Goal: Task Accomplishment & Management: Manage account settings

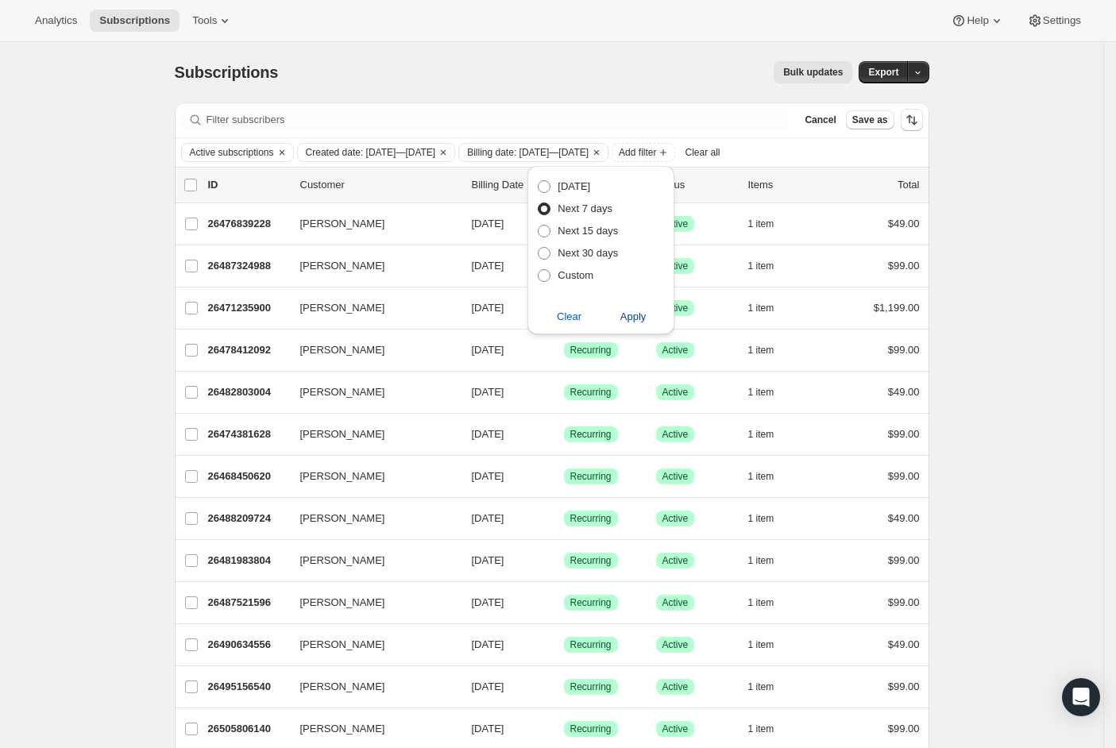
click at [633, 320] on span "Apply" at bounding box center [633, 317] width 26 height 16
click at [588, 154] on span "Billing date: [DATE]—[DATE]" at bounding box center [527, 152] width 121 height 13
click at [603, 154] on icon "Clear" at bounding box center [596, 152] width 13 height 13
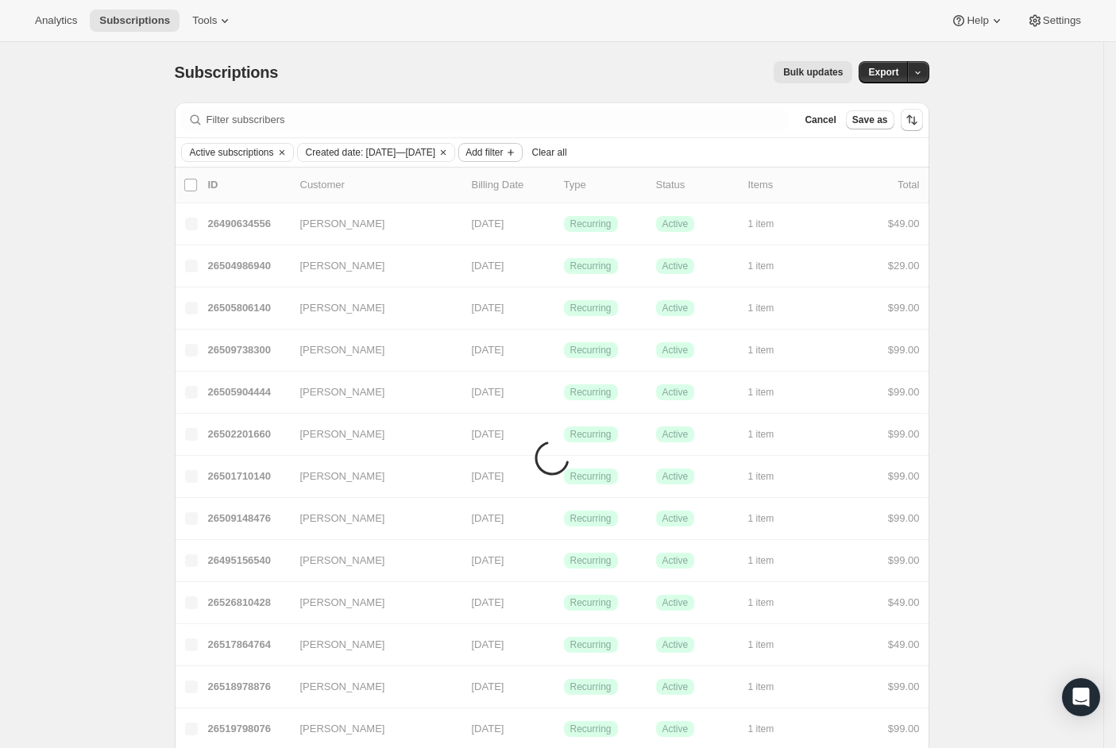
click at [503, 151] on span "Add filter" at bounding box center [483, 152] width 37 height 13
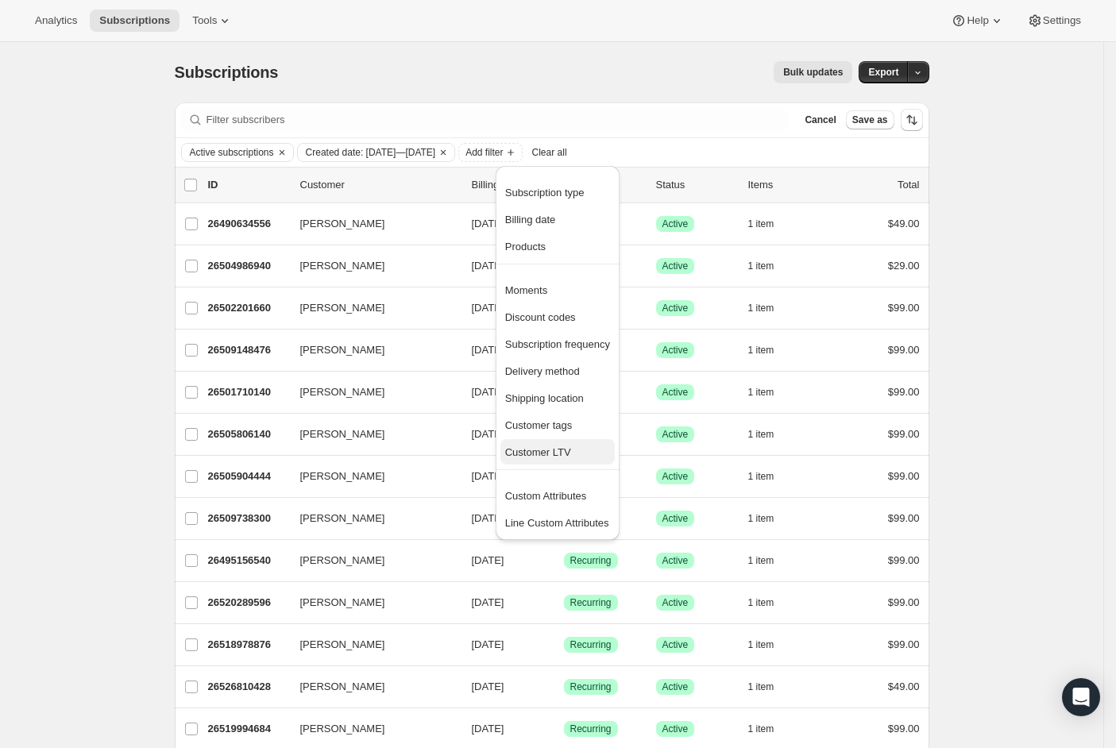
click at [552, 449] on span "Customer LTV" at bounding box center [538, 452] width 66 height 12
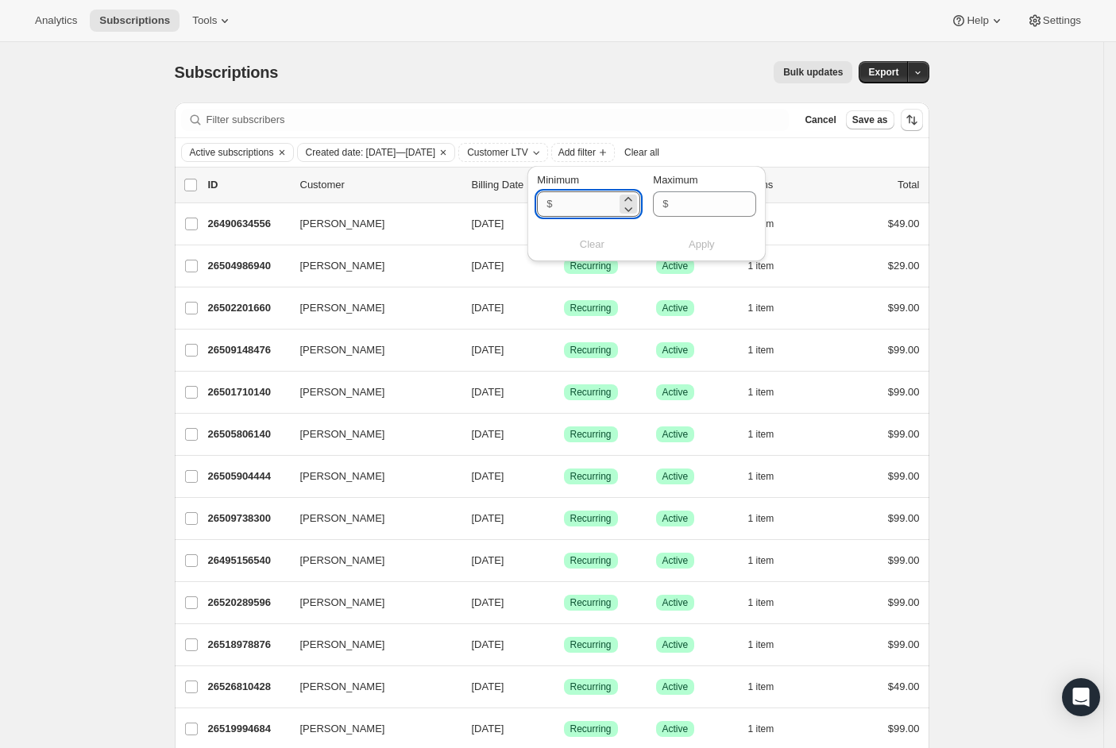
click at [602, 207] on input "Minimum" at bounding box center [587, 203] width 60 height 25
click at [626, 199] on icon at bounding box center [628, 199] width 16 height 16
type input "1"
click at [710, 246] on span "Apply" at bounding box center [701, 245] width 26 height 16
click at [981, 290] on div "Subscriptions. This page is ready Subscriptions Bulk updates More actions Bulk …" at bounding box center [551, 650] width 1103 height 1217
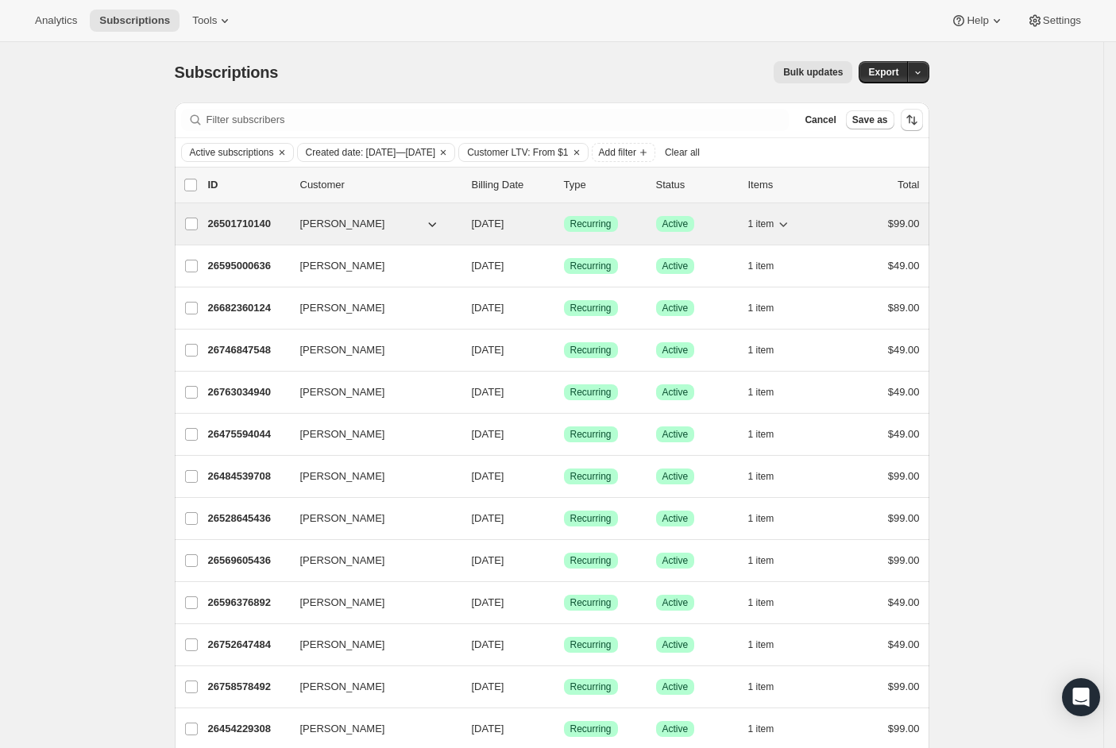
click at [363, 222] on span "[PERSON_NAME]" at bounding box center [342, 224] width 85 height 16
click at [769, 229] on span "1 item" at bounding box center [761, 224] width 26 height 13
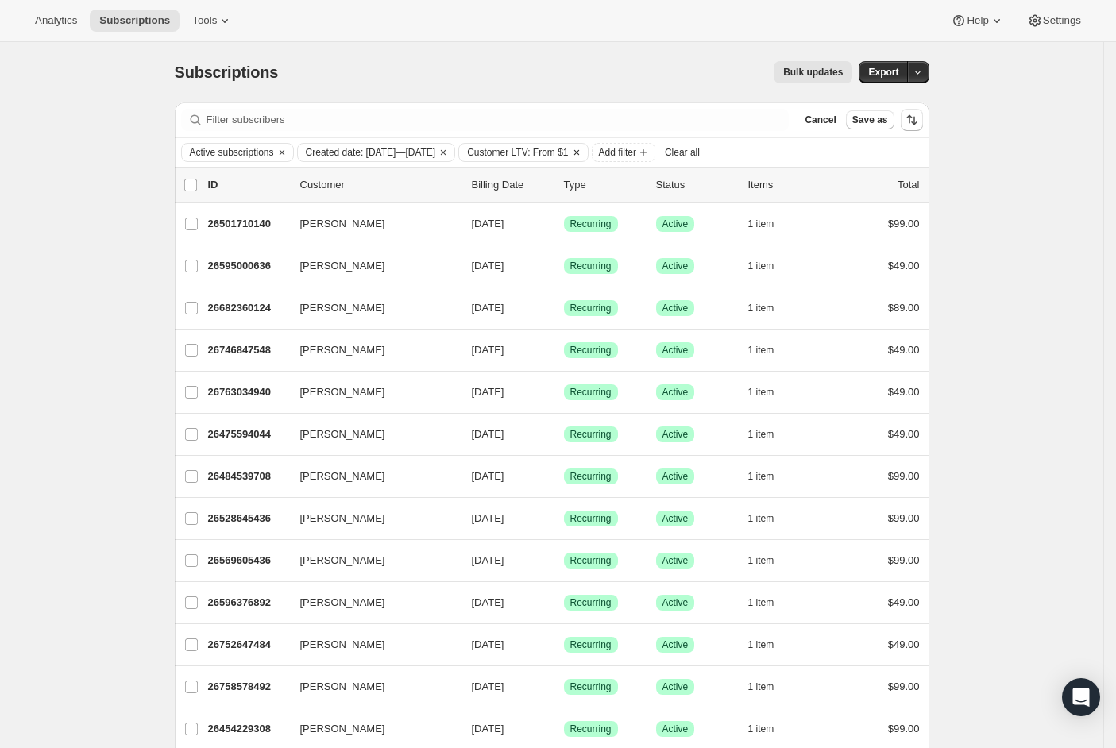
click at [583, 151] on icon "Clear" at bounding box center [576, 152] width 13 height 13
click at [503, 151] on span "Add filter" at bounding box center [483, 152] width 37 height 13
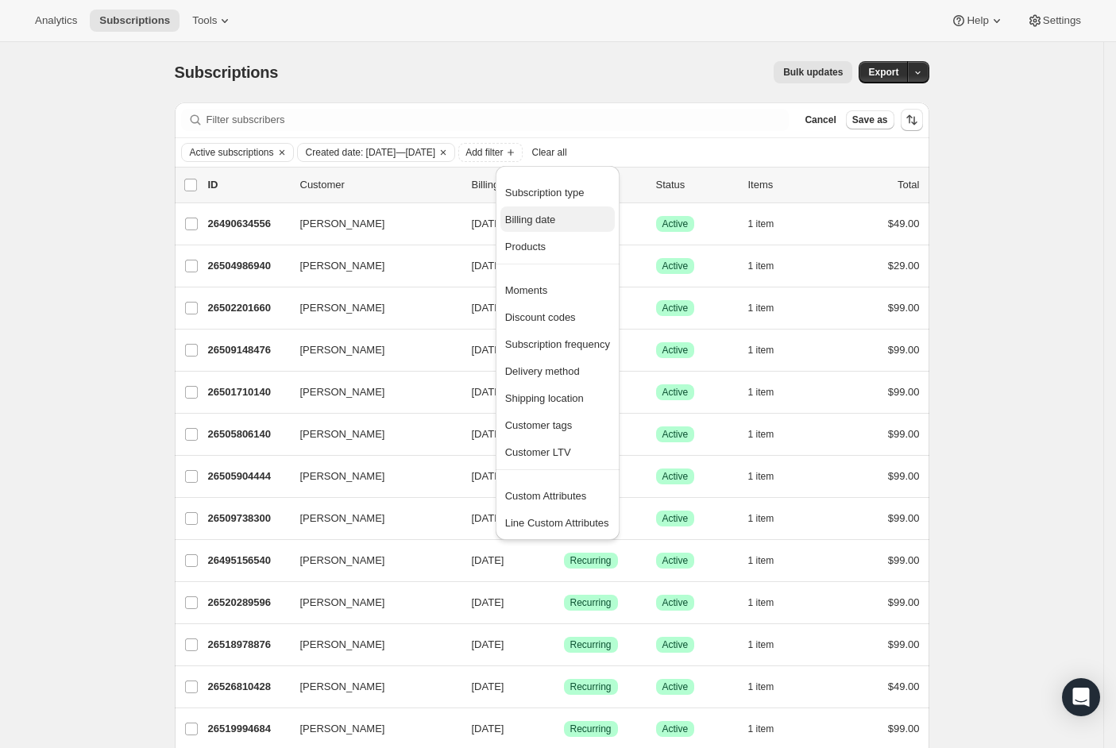
click at [550, 229] on button "Billing date" at bounding box center [557, 218] width 114 height 25
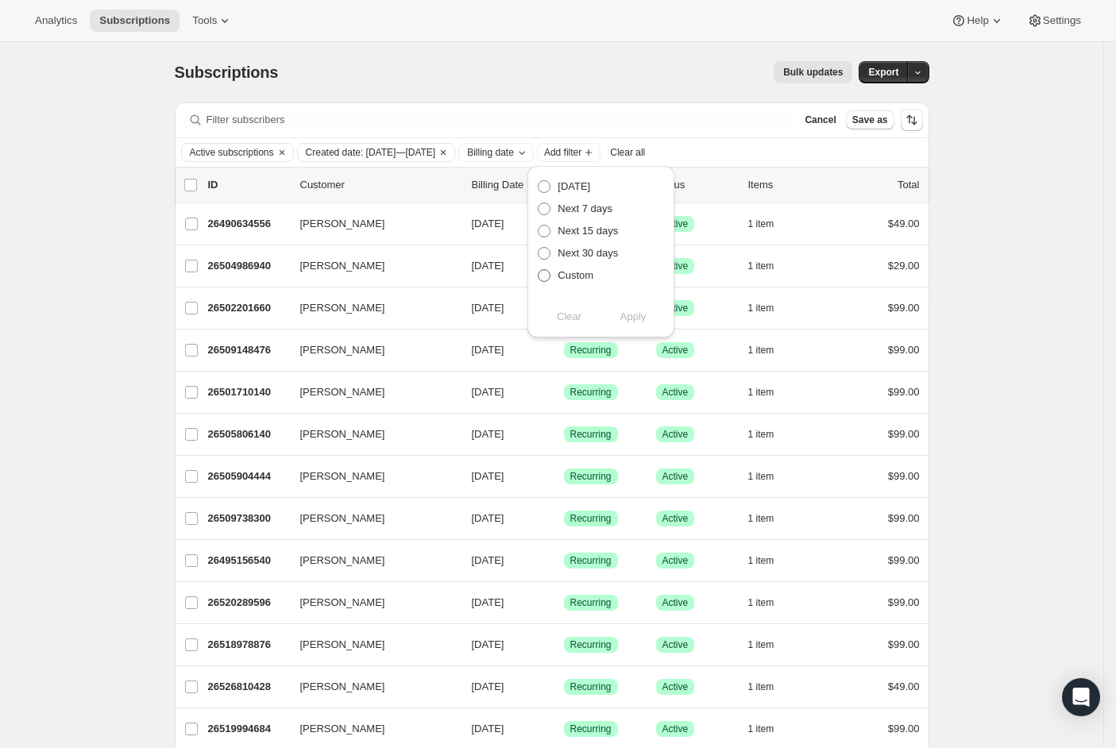
click at [547, 276] on span at bounding box center [544, 275] width 13 height 13
click at [538, 270] on input "Custom" at bounding box center [538, 269] width 1 height 1
radio input "true"
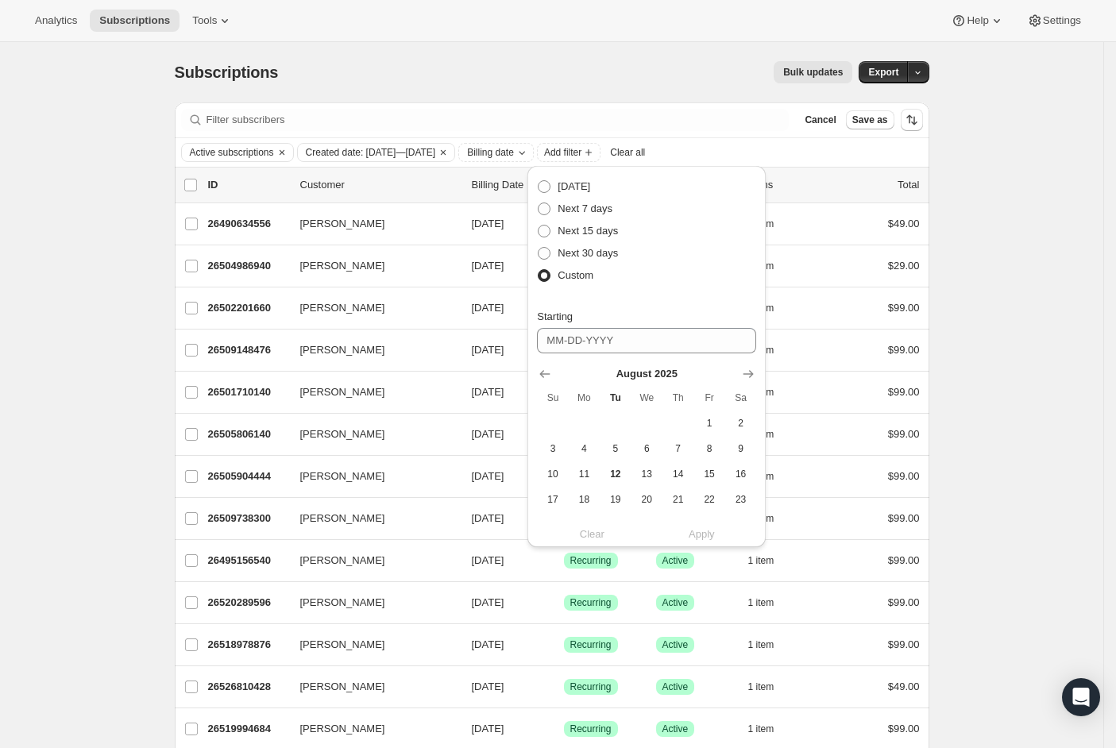
scroll to position [29, 0]
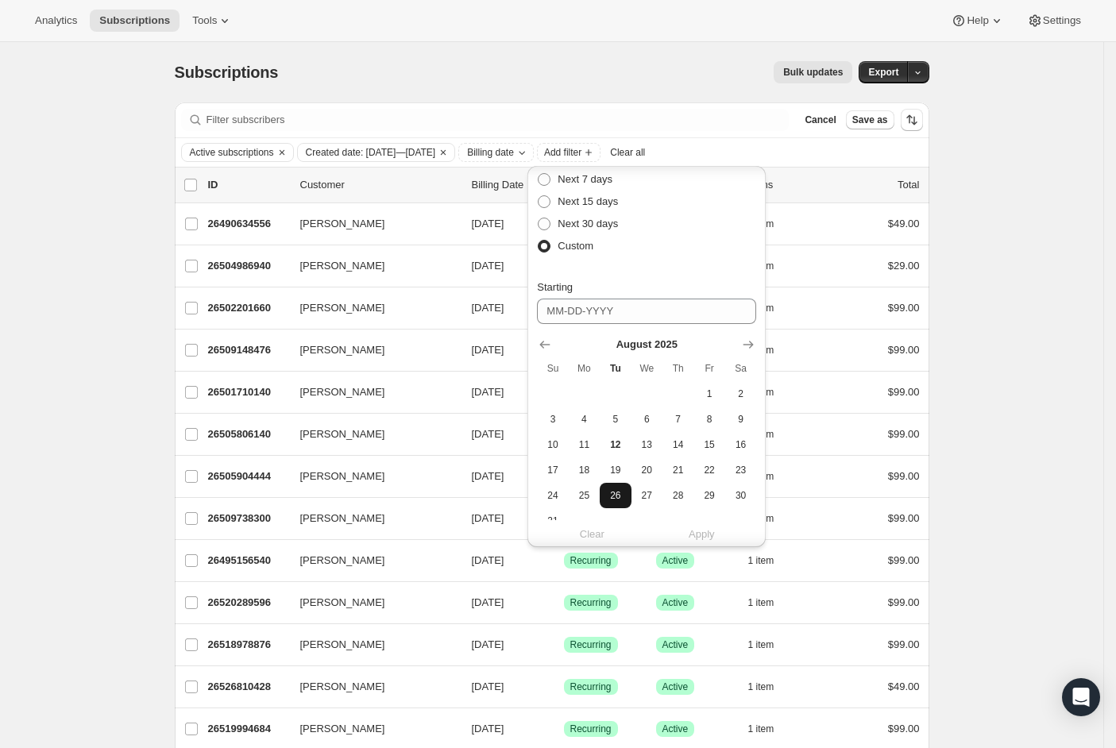
click at [610, 495] on span "26" at bounding box center [615, 495] width 18 height 13
type input "[DATE]"
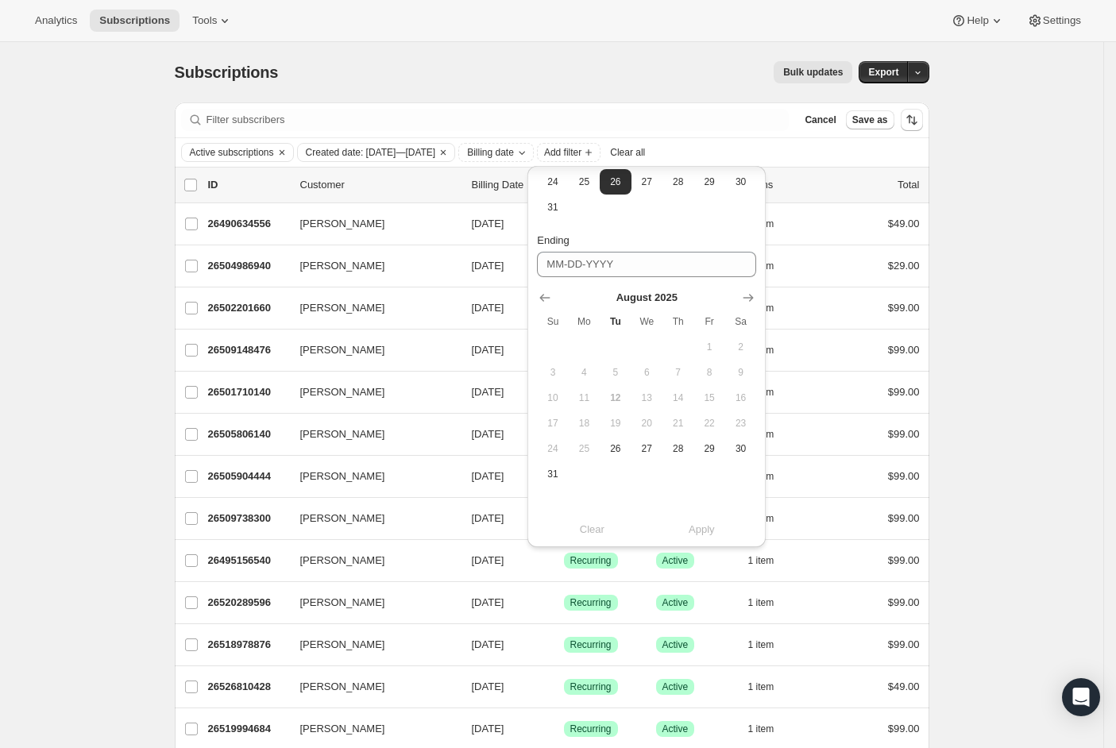
scroll to position [152, 0]
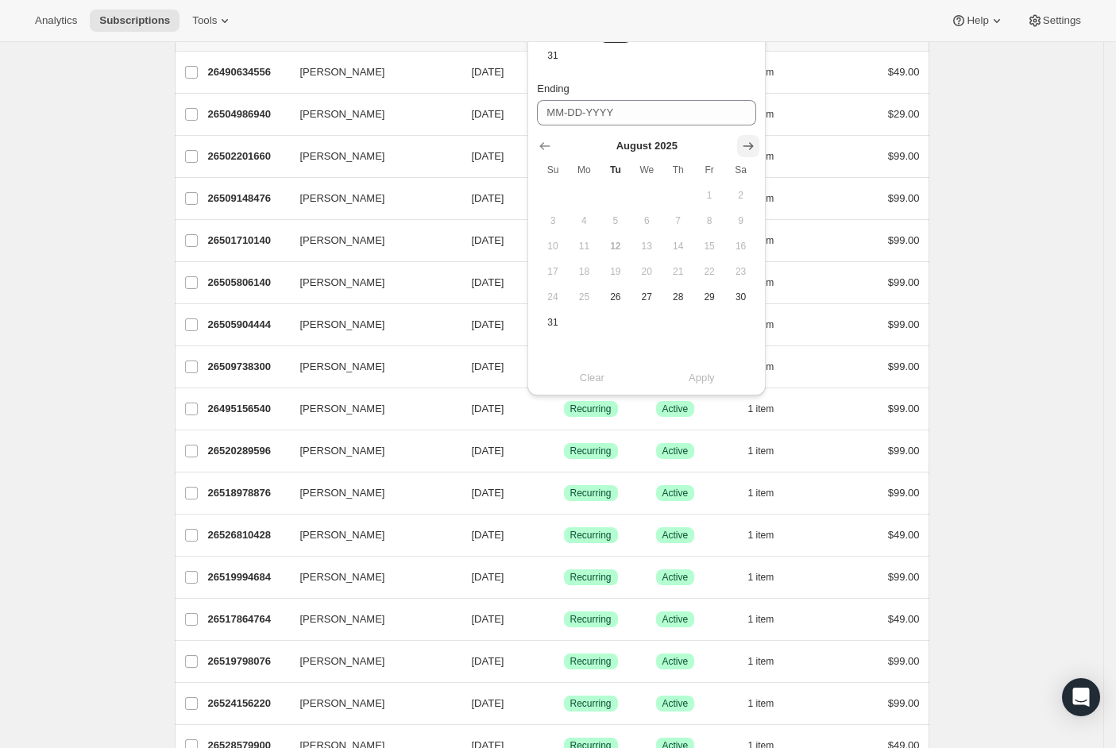
click at [740, 141] on icon "Show next month, September 2025" at bounding box center [748, 146] width 16 height 16
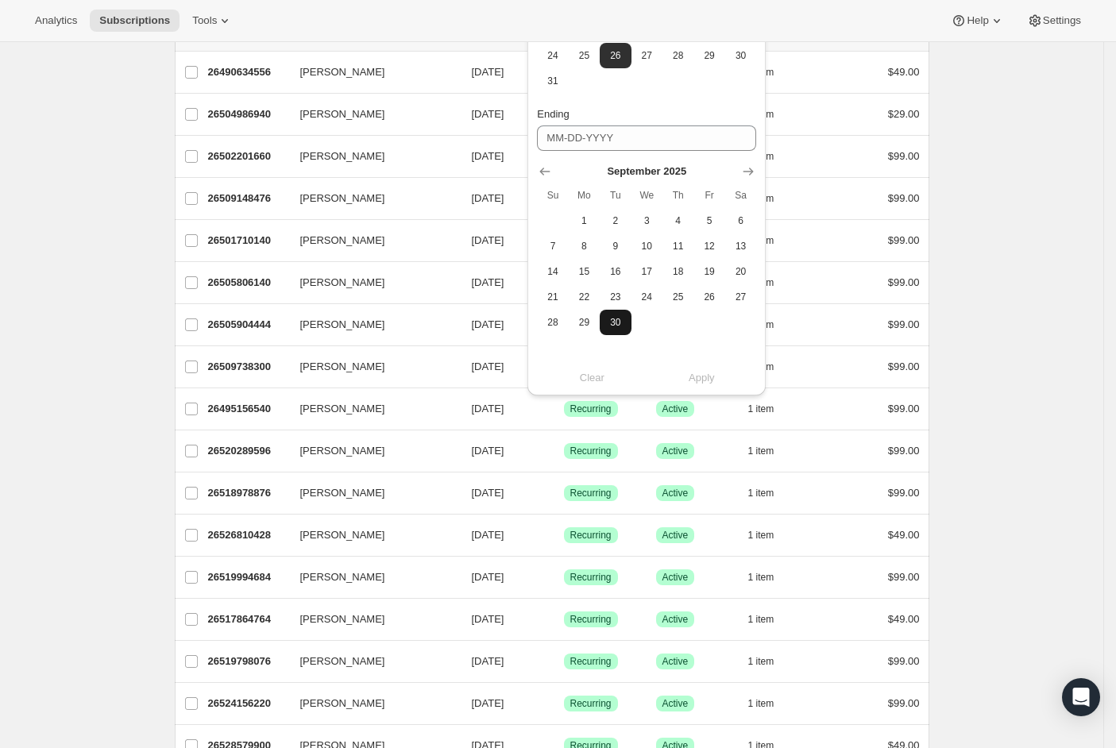
click at [606, 322] on span "30" at bounding box center [615, 322] width 18 height 13
type input "[DATE]"
click at [690, 380] on span "Apply" at bounding box center [701, 378] width 26 height 16
click at [998, 288] on div "Subscriptions. This page is ready Subscriptions Bulk updates More actions Bulk …" at bounding box center [551, 519] width 1103 height 1259
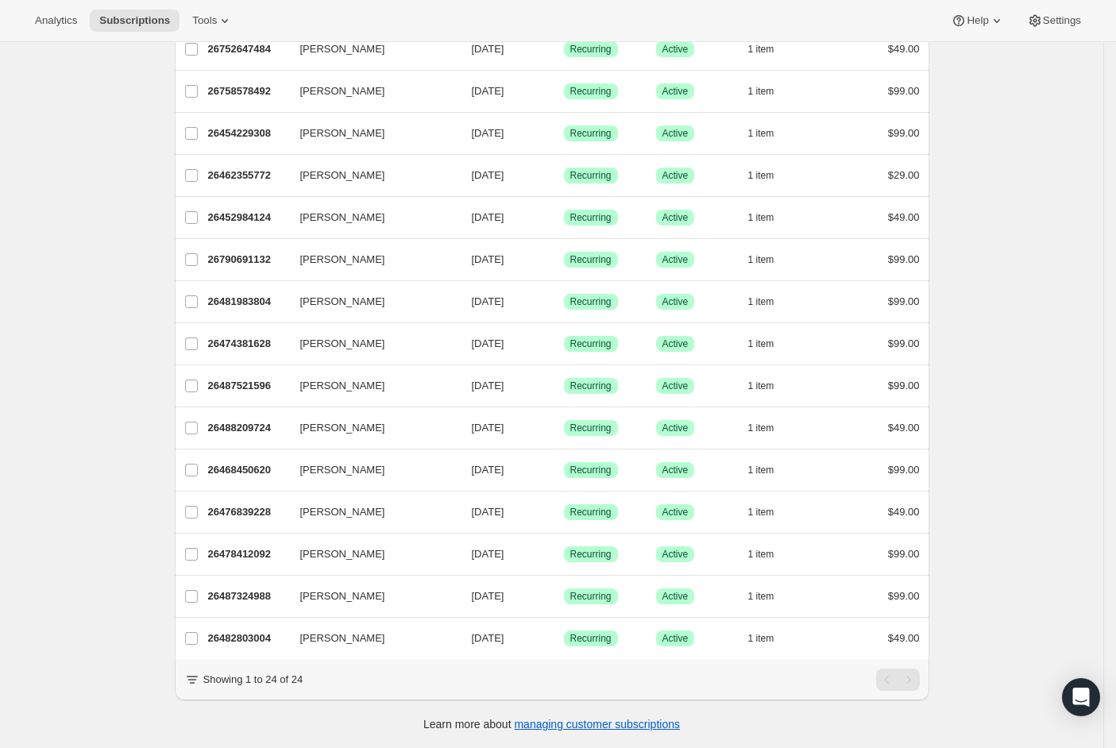
scroll to position [0, 0]
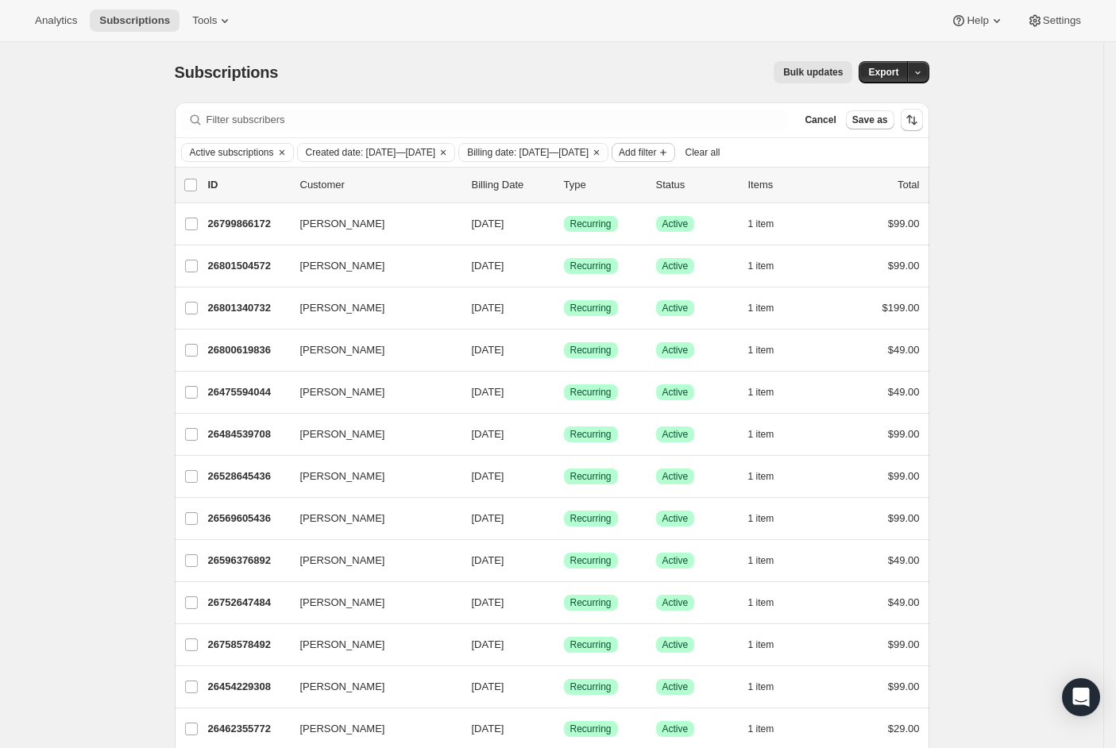
click at [656, 151] on span "Add filter" at bounding box center [637, 152] width 37 height 13
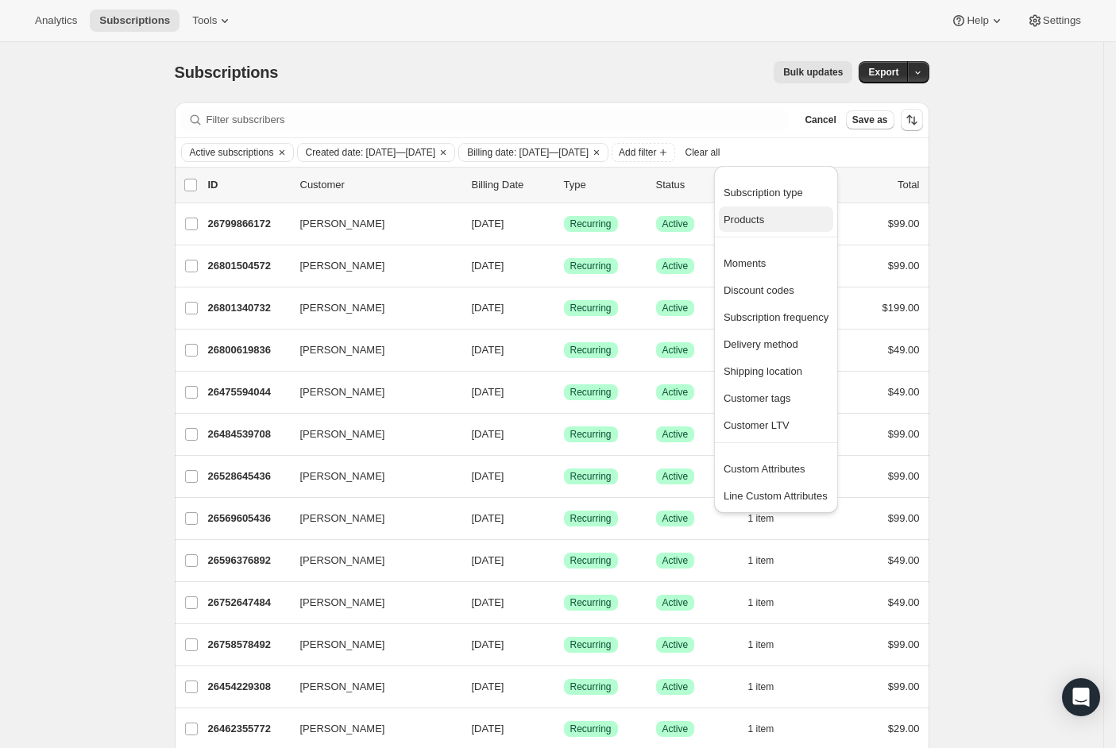
click at [753, 218] on span "Products" at bounding box center [743, 220] width 40 height 12
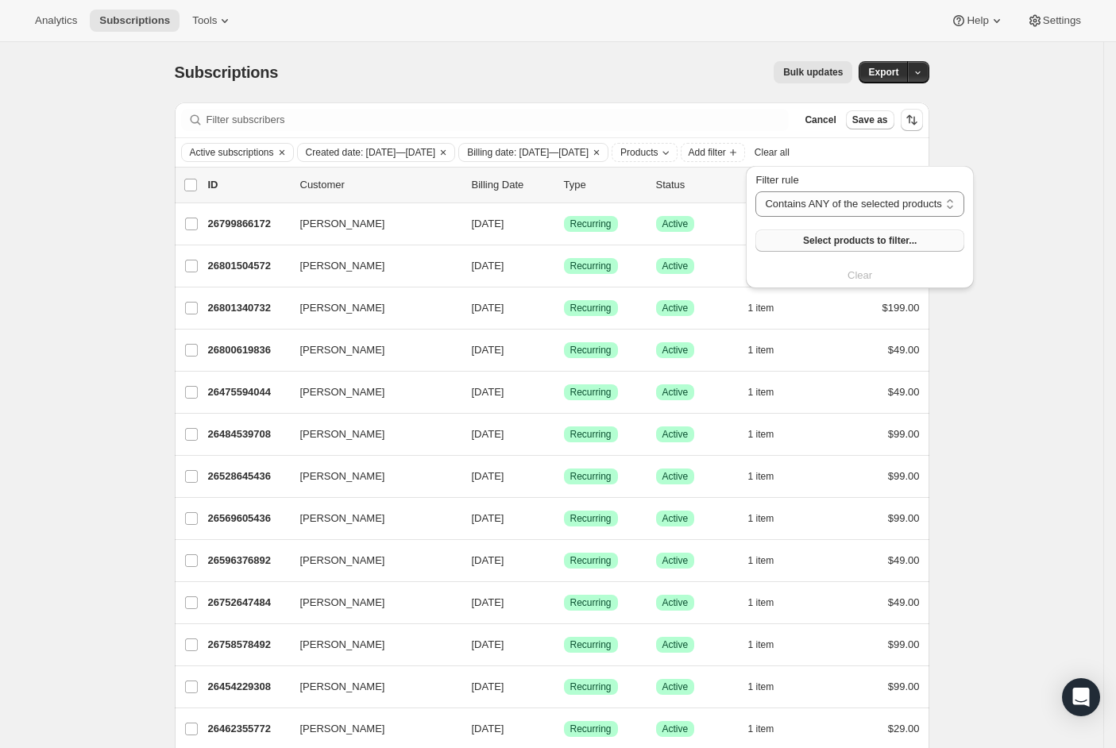
click at [864, 237] on span "Select products to filter..." at bounding box center [860, 240] width 114 height 13
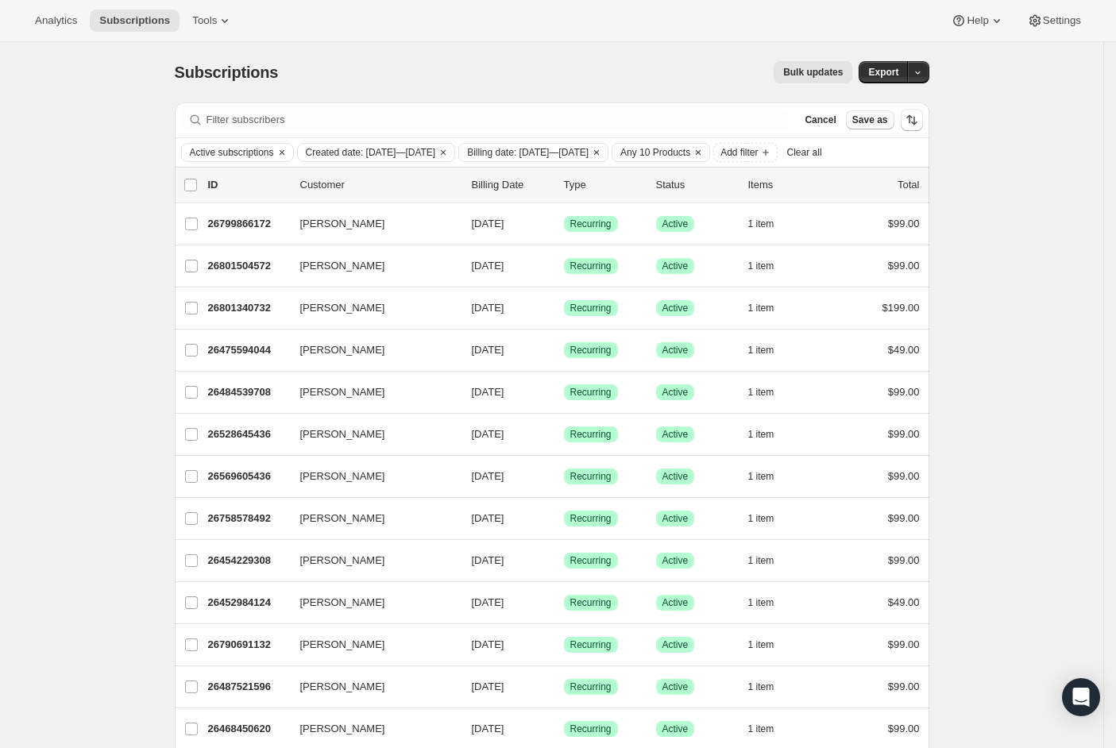
click at [877, 121] on span "Save as" at bounding box center [870, 120] width 36 height 13
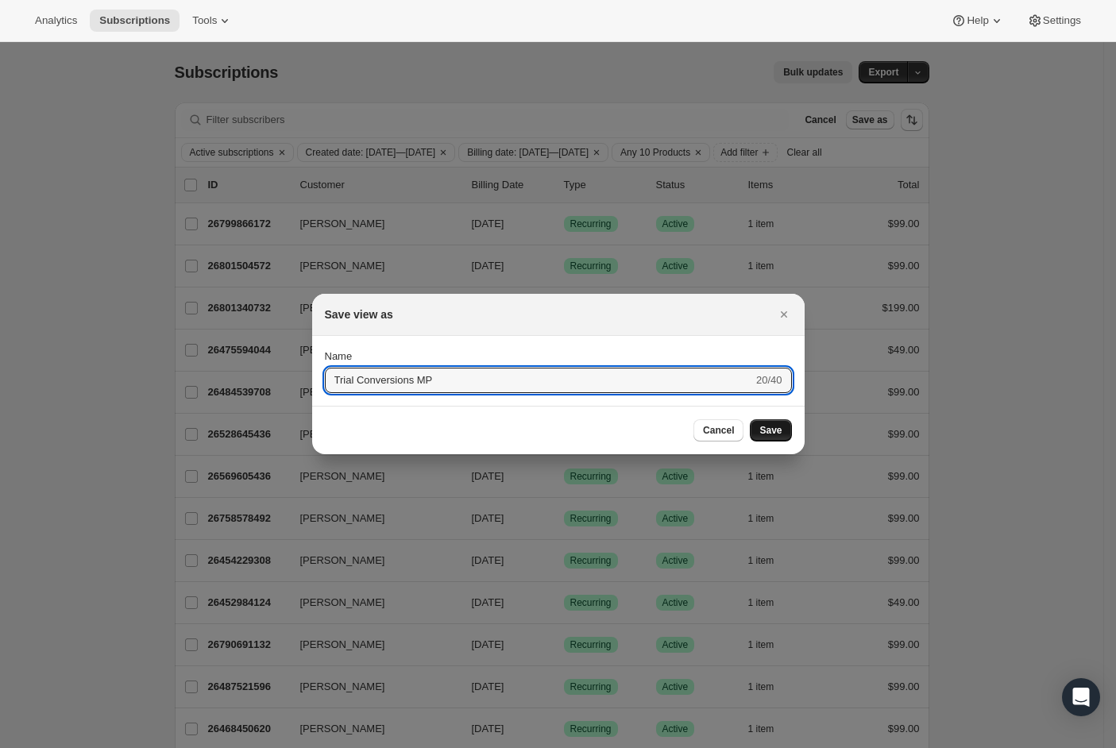
type input "Trial Conversions MP"
click at [779, 430] on span "Save" at bounding box center [770, 430] width 22 height 13
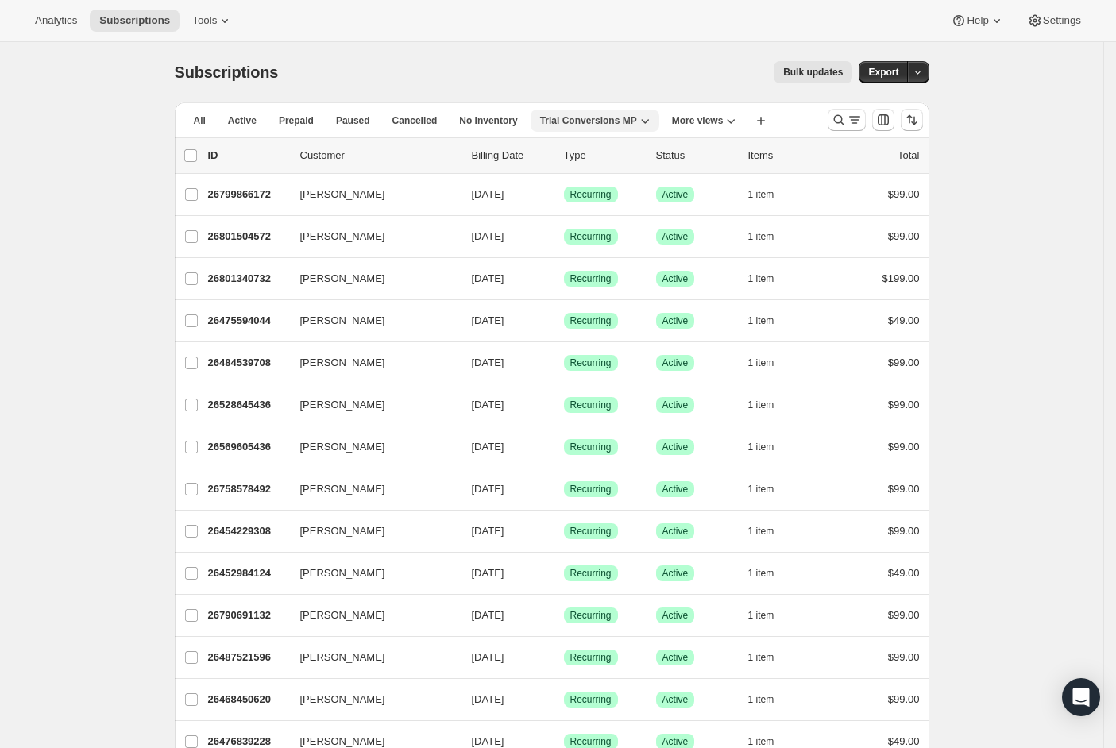
click at [652, 118] on icon "button" at bounding box center [645, 121] width 16 height 16
click at [610, 152] on span "Duplicate view" at bounding box center [610, 154] width 67 height 12
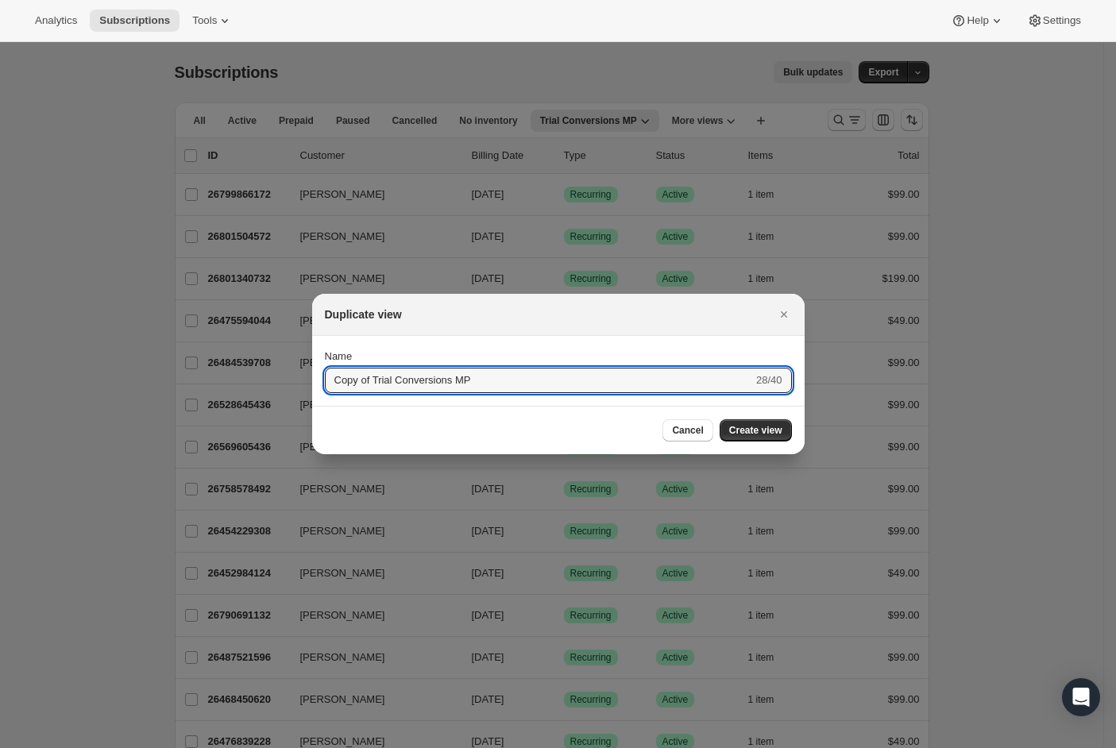
drag, startPoint x: 375, startPoint y: 378, endPoint x: 249, endPoint y: 380, distance: 125.5
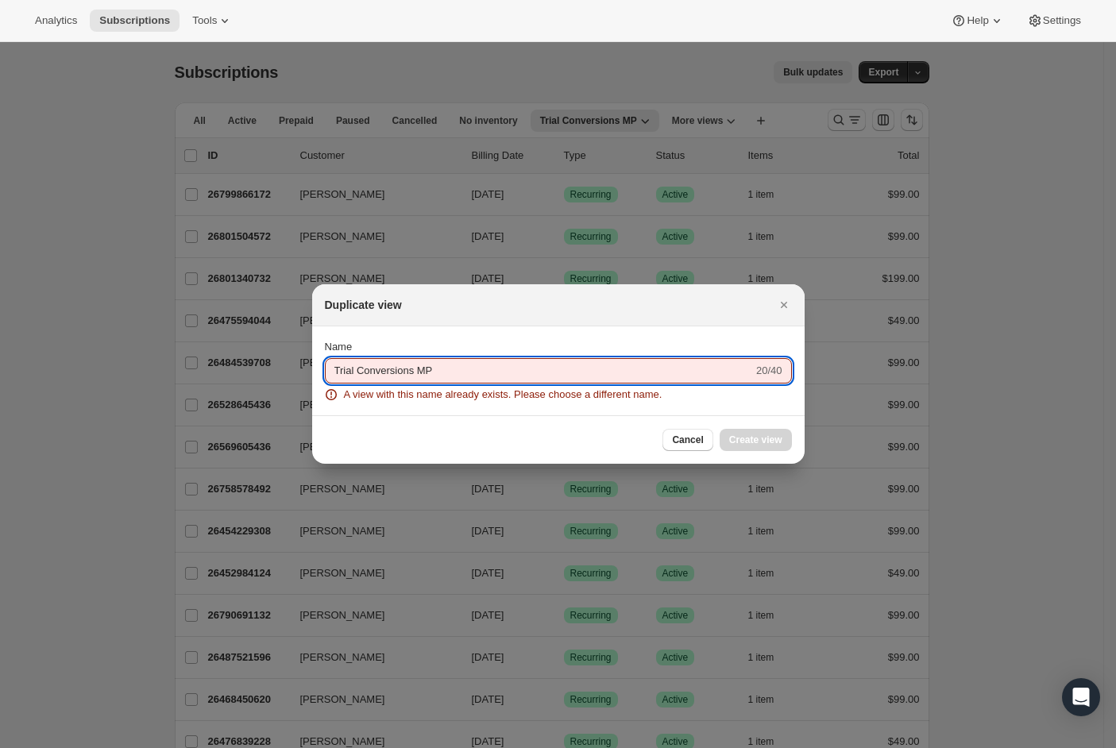
drag, startPoint x: 451, startPoint y: 370, endPoint x: 422, endPoint y: 372, distance: 29.5
click at [422, 372] on input "Trial Conversions MP" at bounding box center [539, 370] width 428 height 25
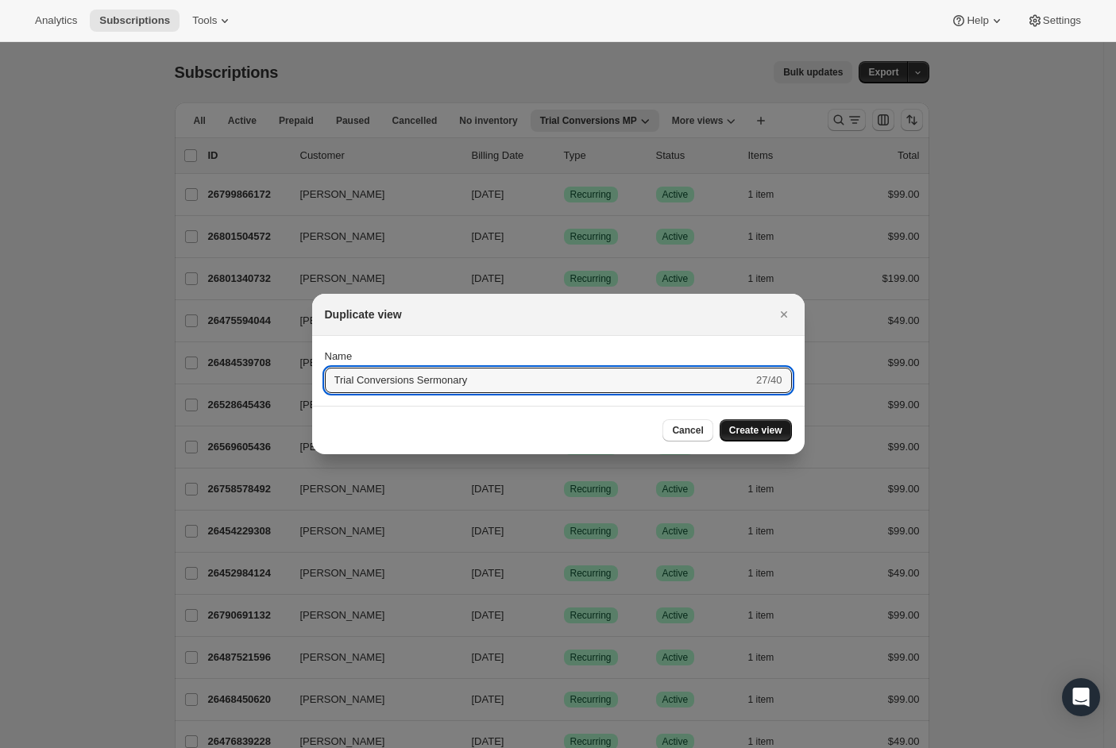
type input "Trial Conversions Sermonary"
click at [776, 433] on span "Create view" at bounding box center [755, 430] width 53 height 13
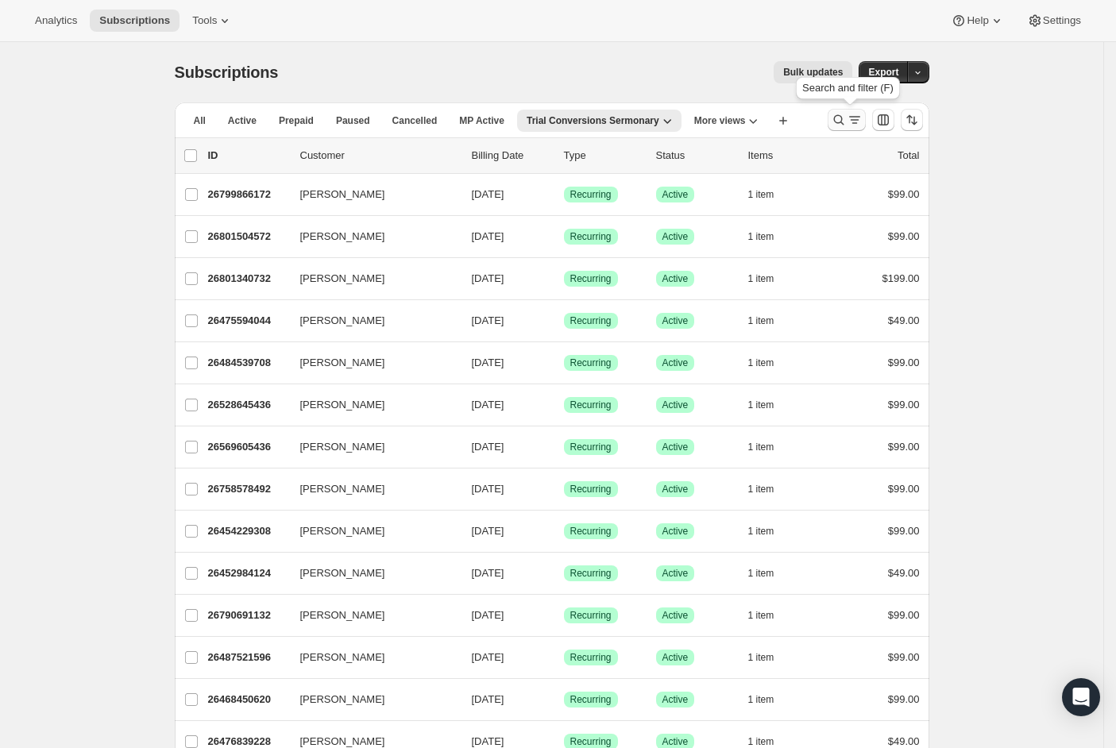
click at [846, 125] on icon "Search and filter results" at bounding box center [839, 120] width 16 height 16
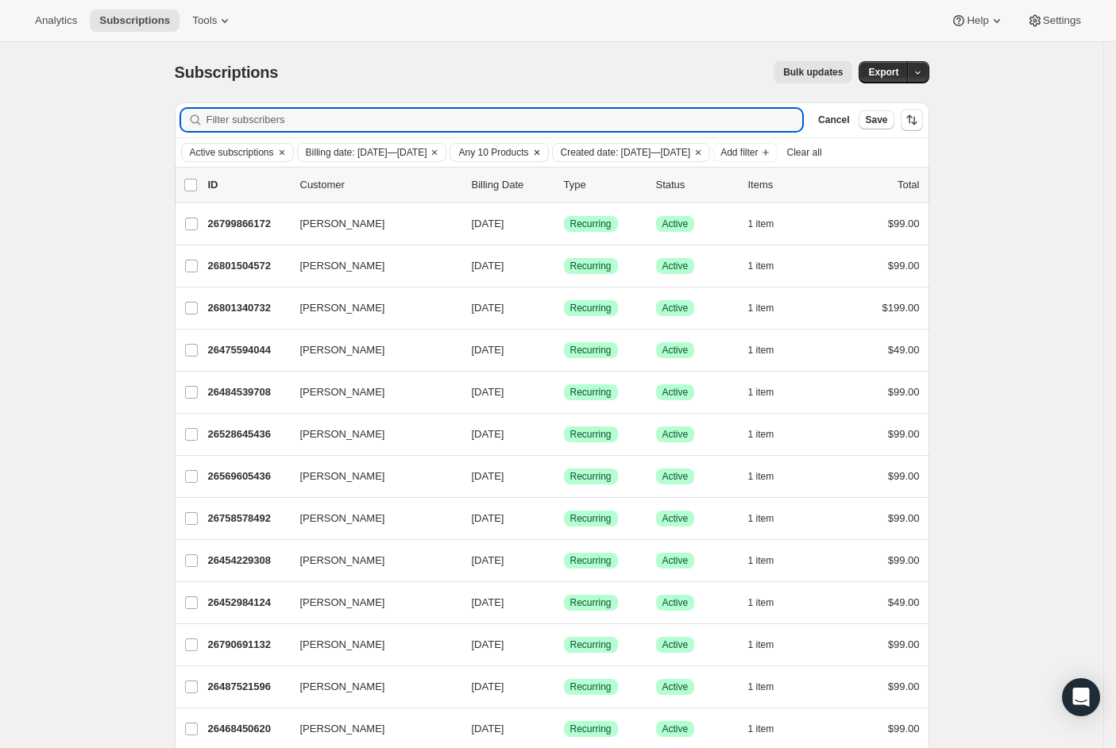
click at [538, 151] on icon "Clear" at bounding box center [536, 152] width 5 height 5
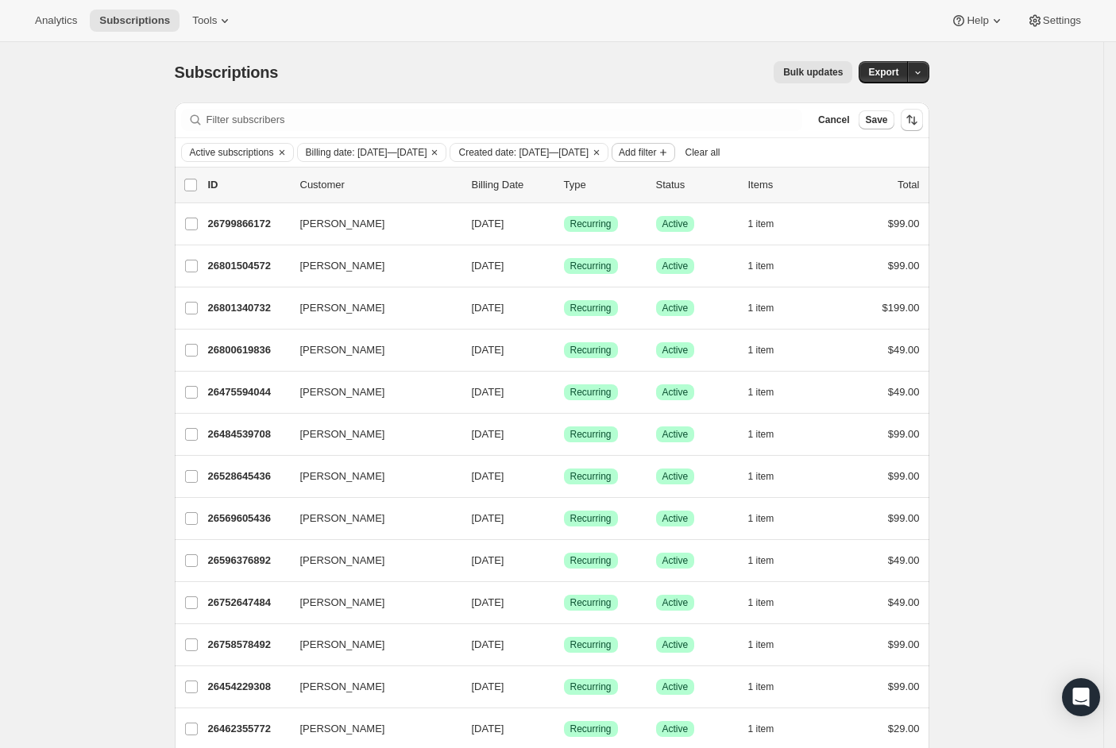
click at [656, 150] on span "Add filter" at bounding box center [637, 152] width 37 height 13
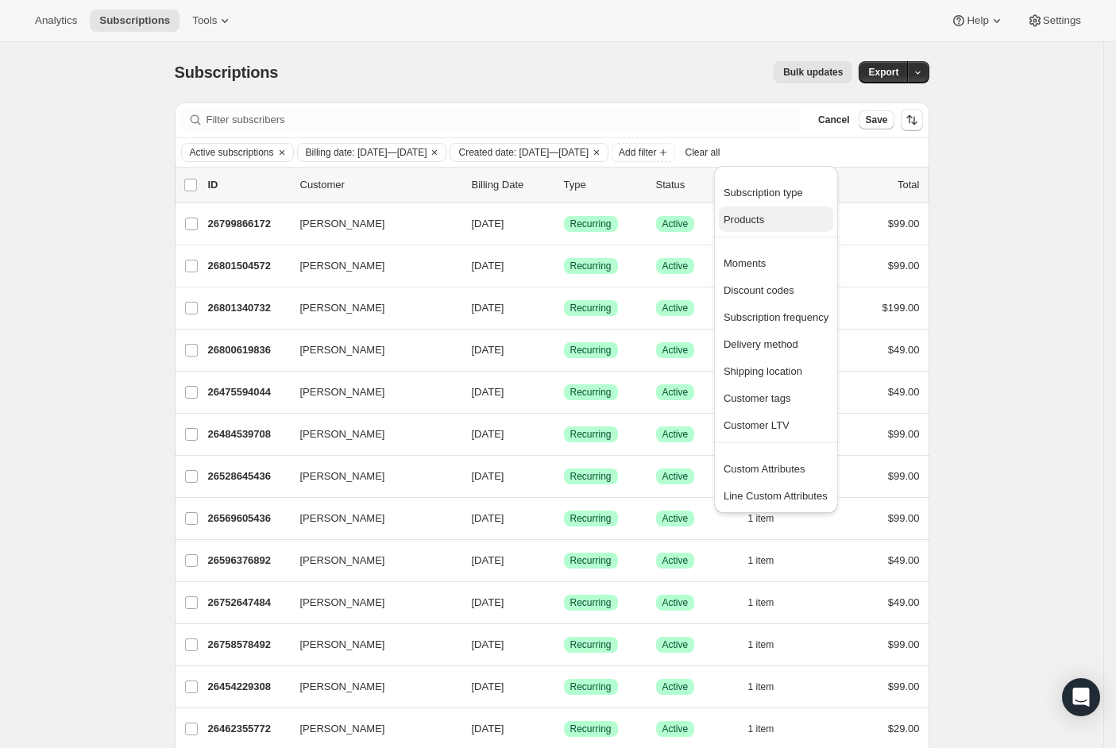
click at [731, 219] on span "Products" at bounding box center [743, 220] width 40 height 12
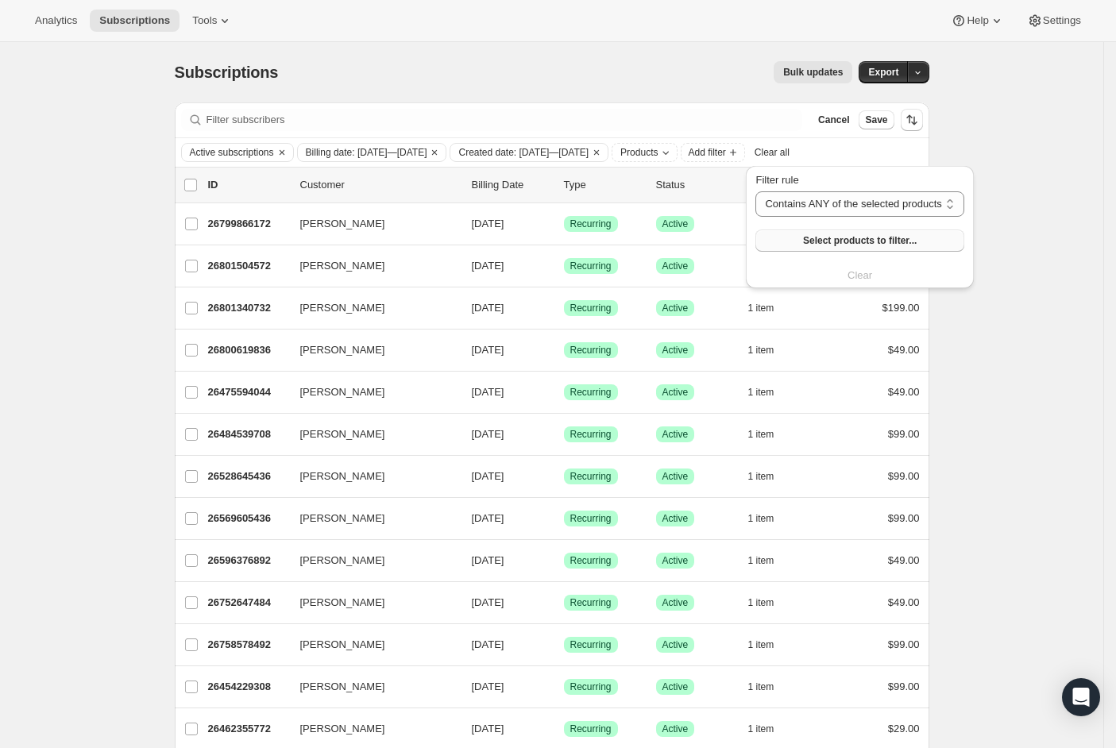
click at [855, 238] on span "Select products to filter..." at bounding box center [860, 240] width 114 height 13
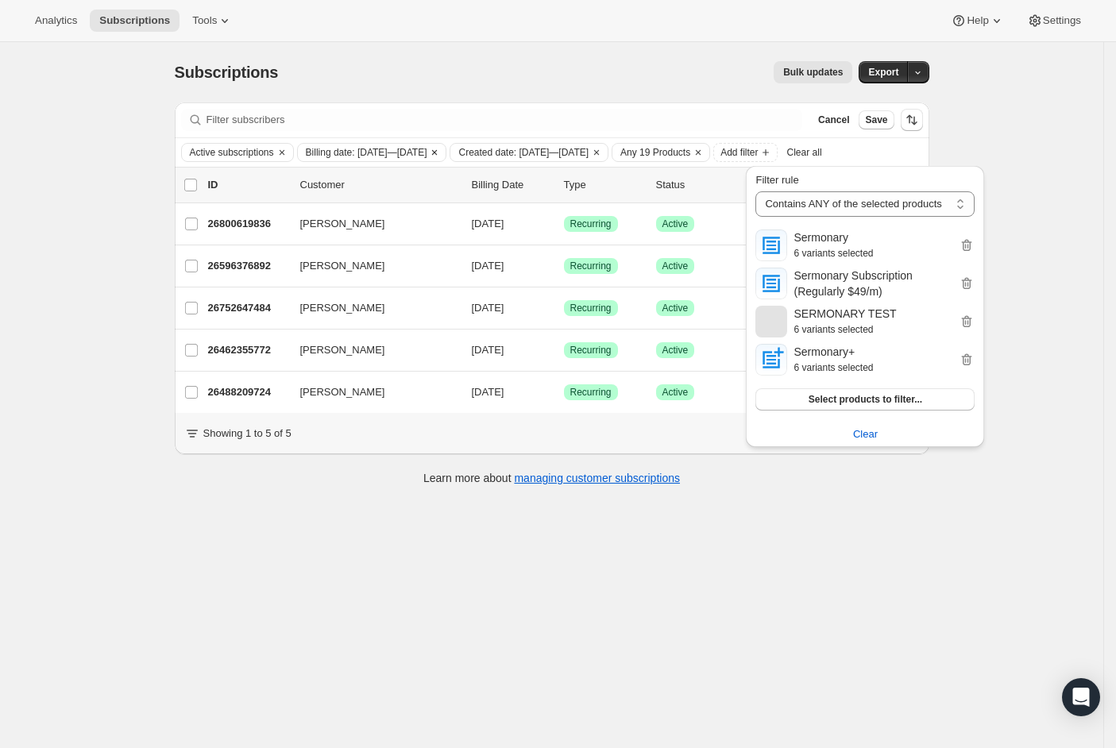
click at [427, 156] on span "Billing date: [DATE]—[DATE]" at bounding box center [366, 152] width 121 height 13
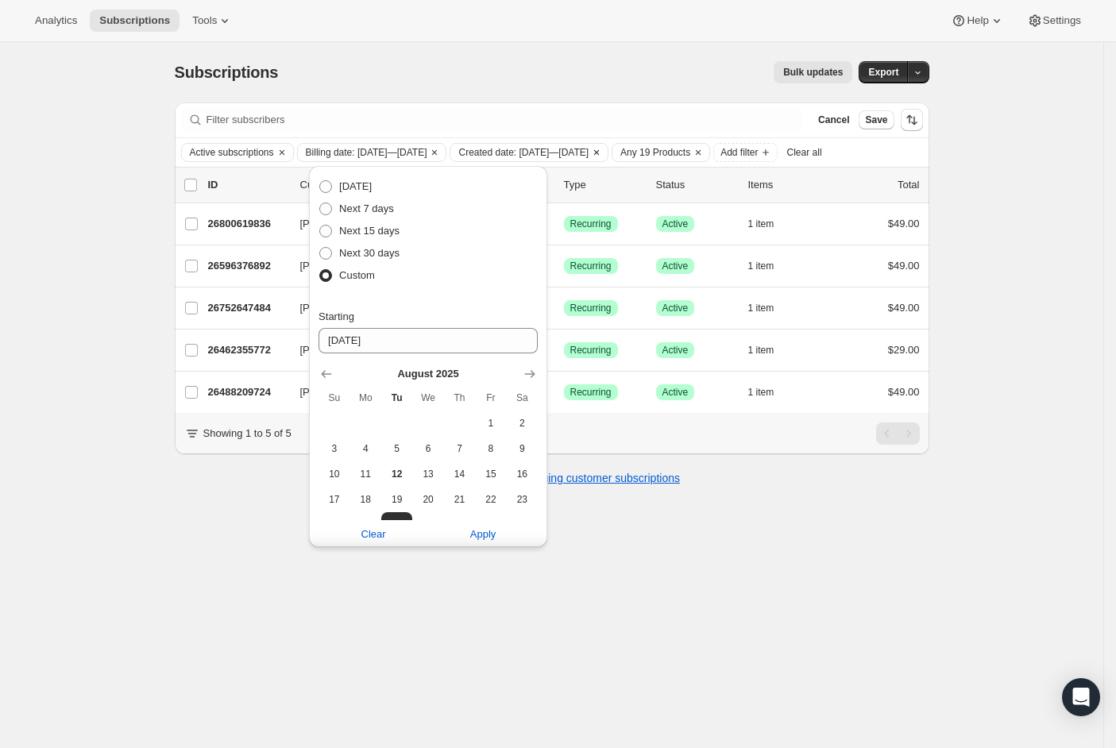
click at [588, 152] on span "Created date: [DATE]—[DATE]" at bounding box center [523, 152] width 130 height 13
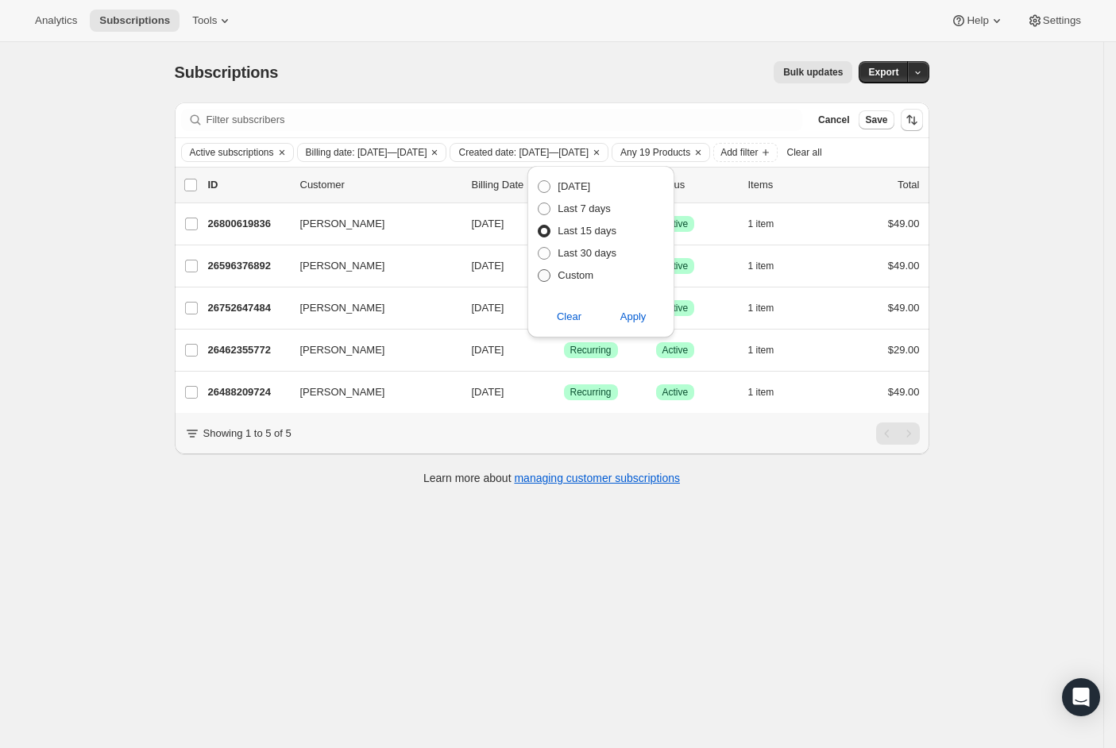
click at [548, 274] on span at bounding box center [544, 275] width 13 height 13
click at [538, 270] on input "Custom" at bounding box center [538, 269] width 1 height 1
radio input "true"
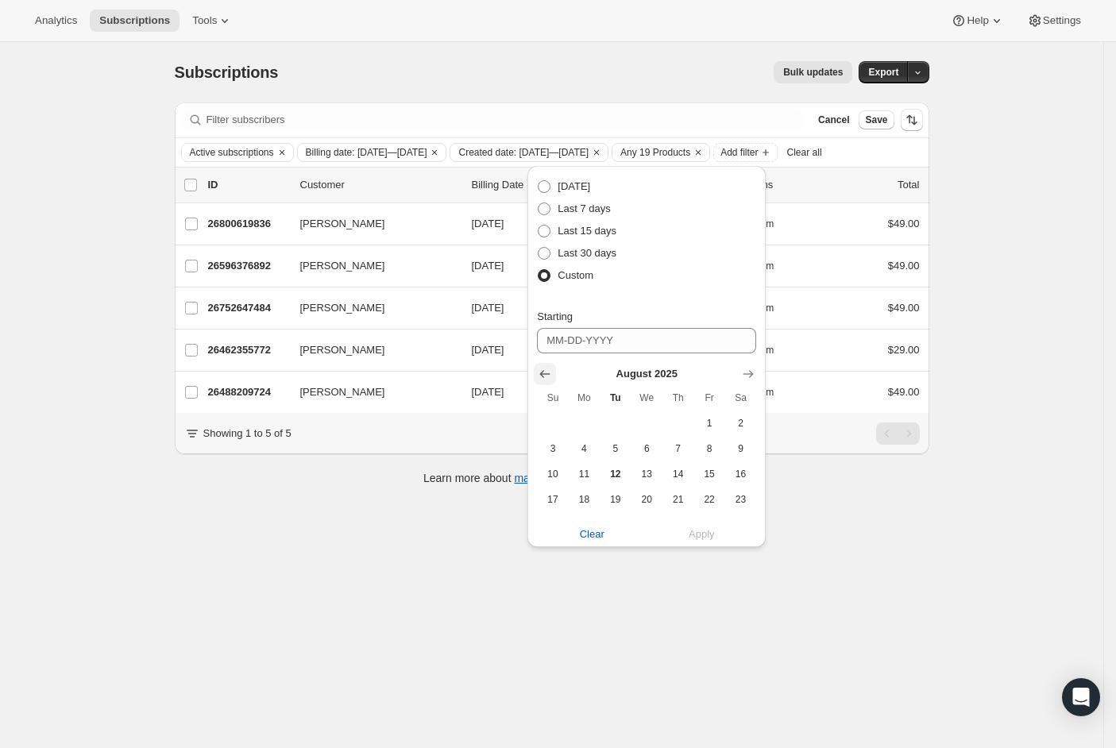
click at [552, 376] on icon "Show previous month, July 2025" at bounding box center [545, 374] width 16 height 16
click at [619, 417] on span "1" at bounding box center [615, 423] width 18 height 13
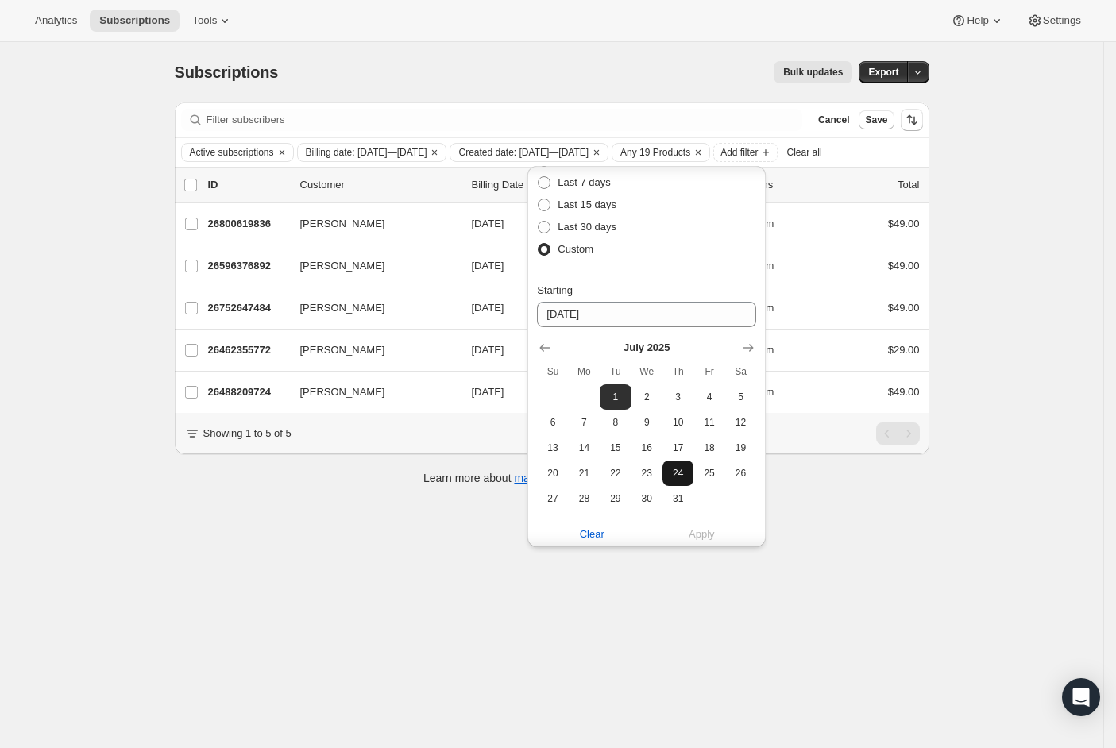
drag, startPoint x: 669, startPoint y: 492, endPoint x: 660, endPoint y: 480, distance: 14.8
click at [669, 492] on span "31" at bounding box center [678, 498] width 18 height 13
click at [615, 393] on span "1" at bounding box center [615, 397] width 18 height 13
type input "[DATE]"
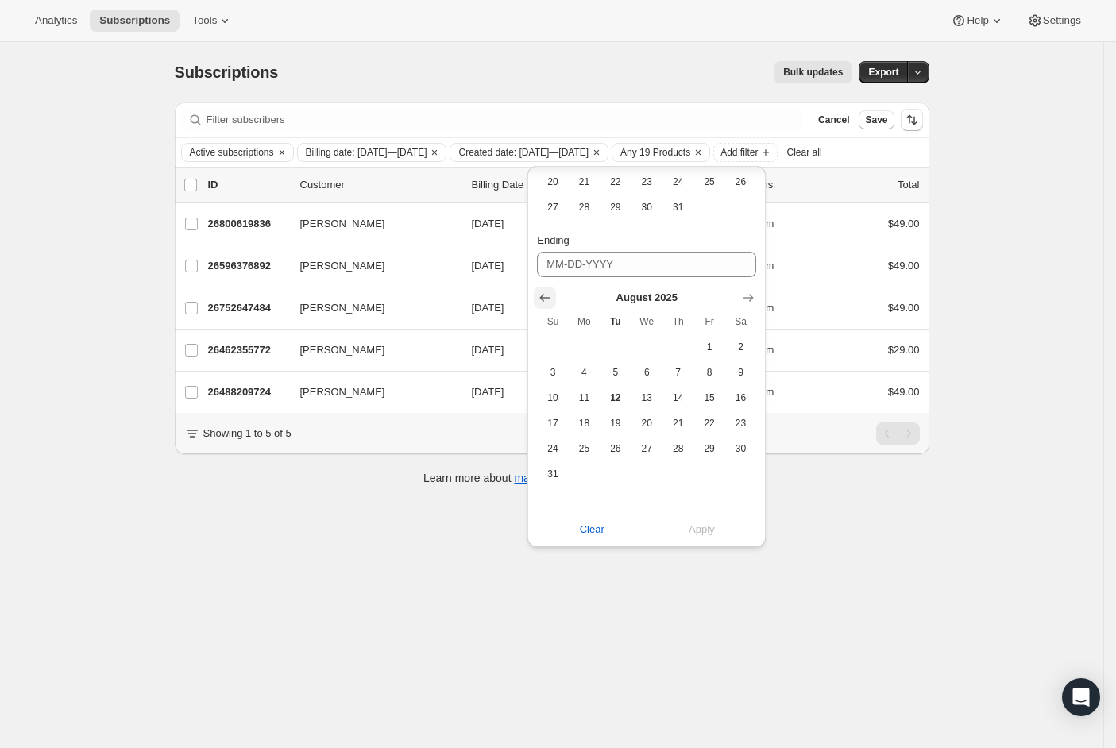
click at [549, 299] on icon "Show previous month, July 2025" at bounding box center [545, 298] width 16 height 16
click at [677, 474] on span "31" at bounding box center [678, 474] width 18 height 13
type input "[DATE]"
click at [692, 530] on span "Apply" at bounding box center [701, 530] width 26 height 16
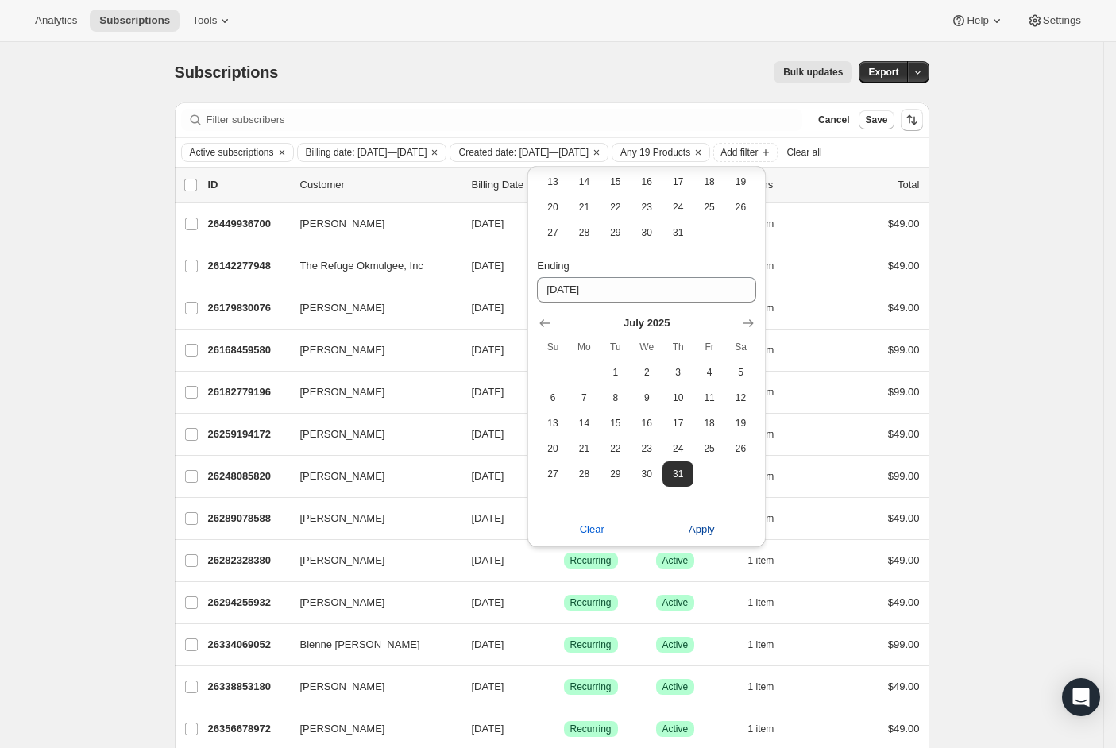
click at [696, 533] on span "Apply" at bounding box center [701, 530] width 26 height 16
click at [1045, 358] on div "Subscriptions. This page is ready Subscriptions Bulk updates More actions Bulk …" at bounding box center [551, 714] width 1103 height 1344
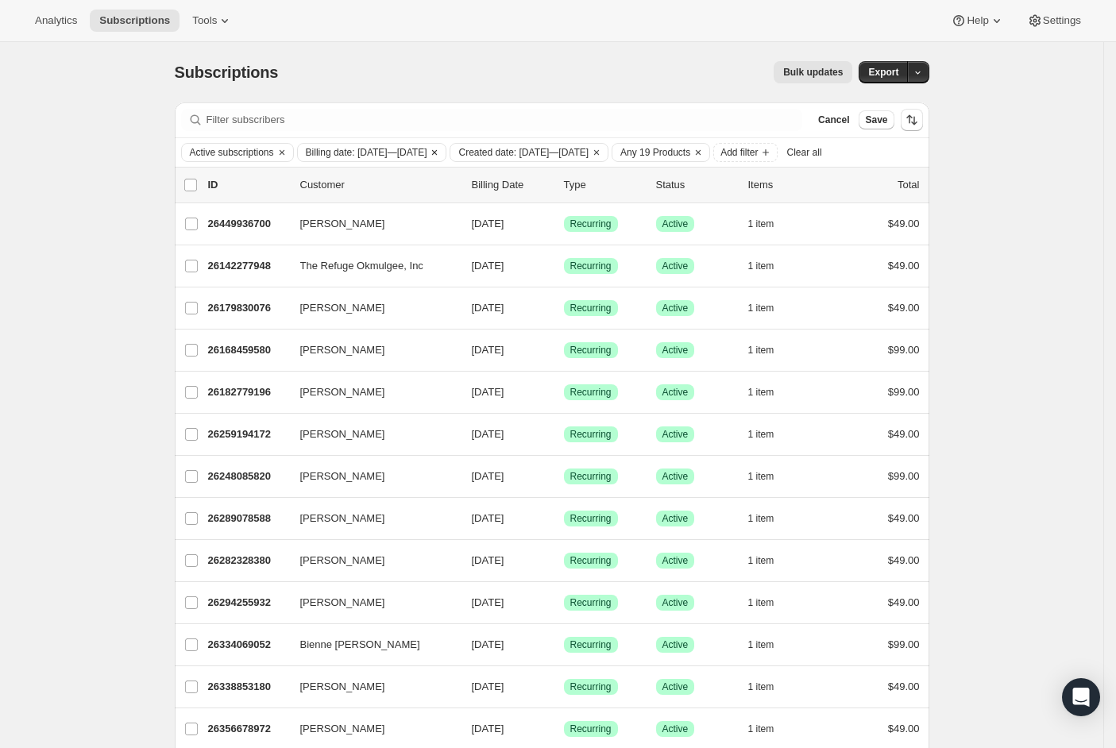
click at [427, 153] on span "Billing date: [DATE]—[DATE]" at bounding box center [366, 152] width 121 height 13
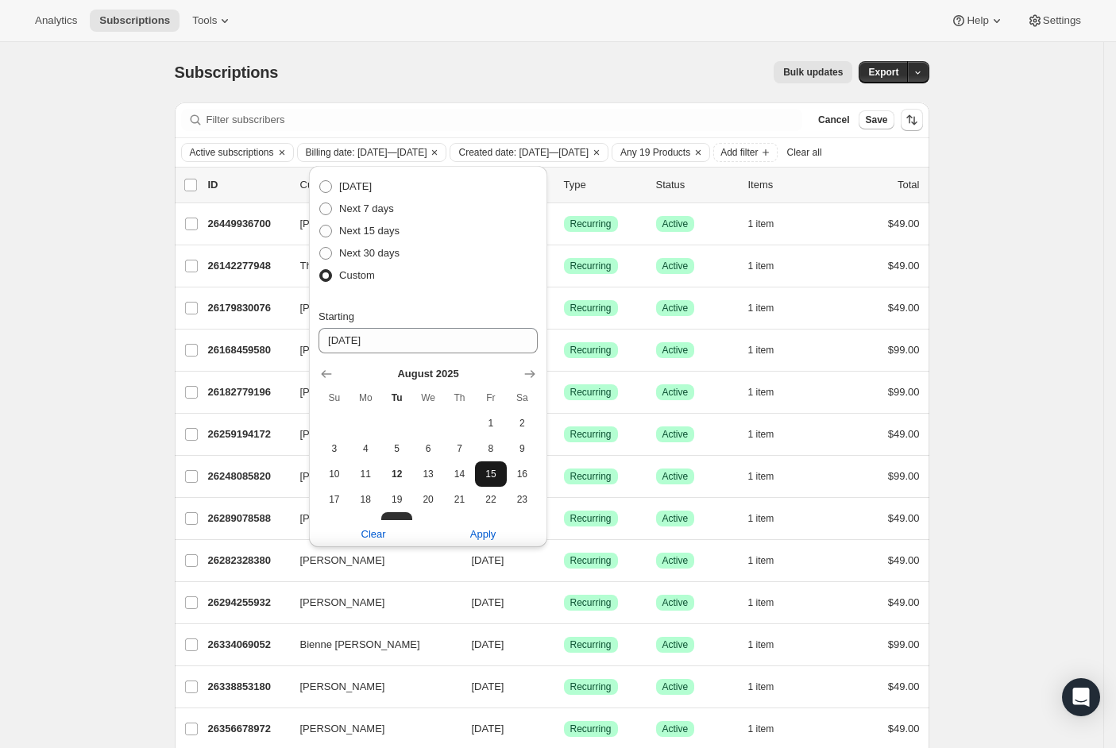
click at [481, 468] on span "15" at bounding box center [490, 474] width 18 height 13
type input "[DATE]"
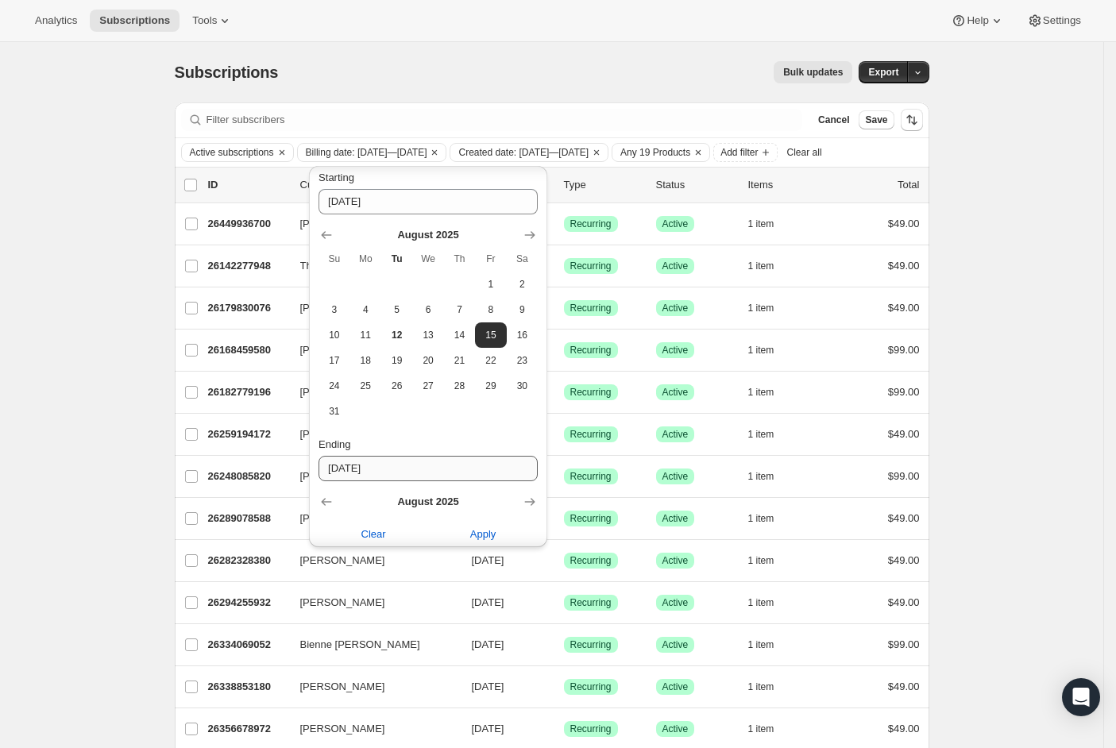
scroll to position [158, 0]
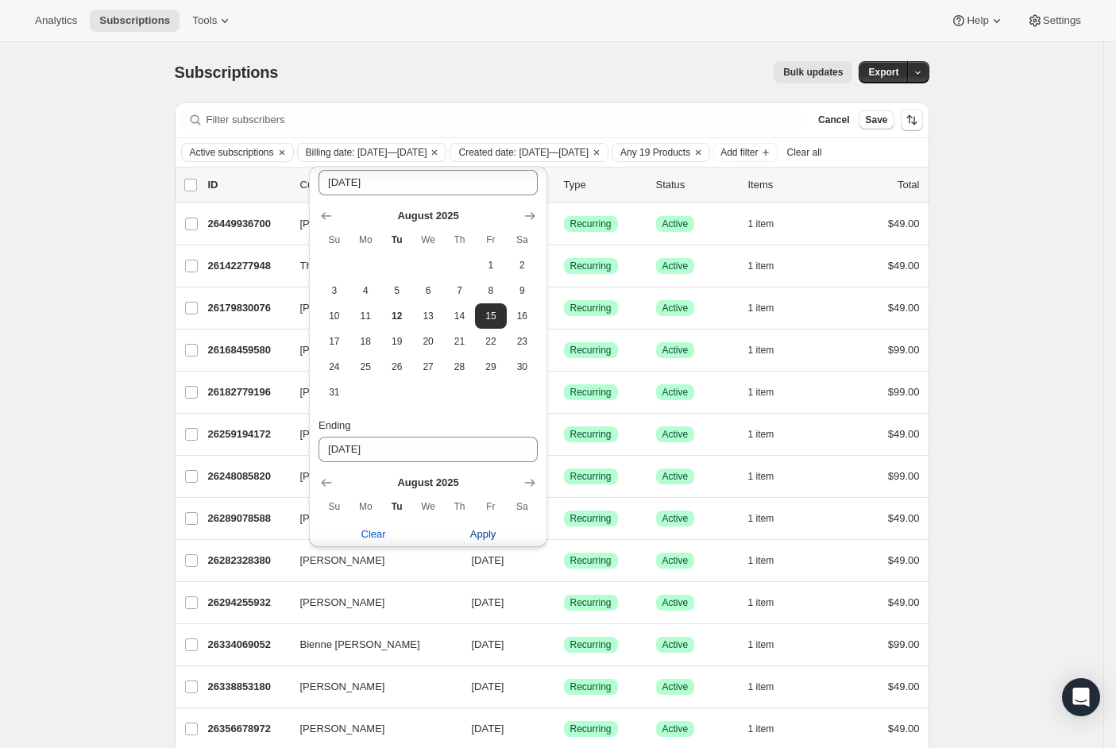
click at [480, 530] on span "Apply" at bounding box center [483, 534] width 26 height 16
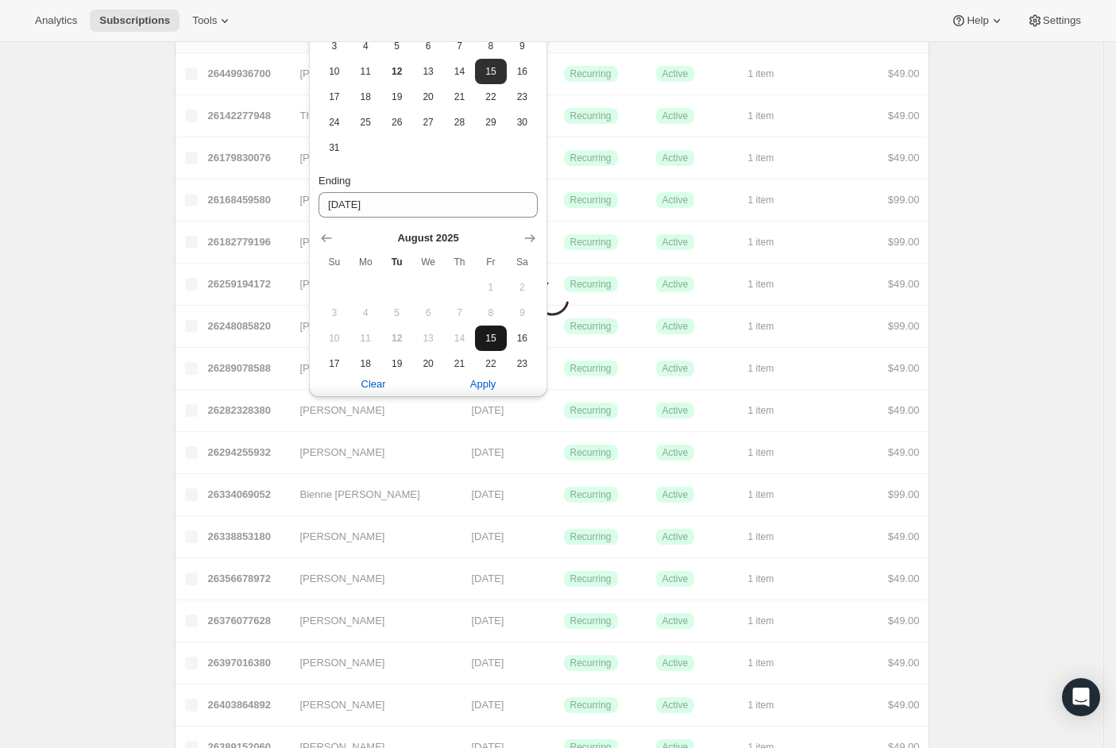
scroll to position [222, 0]
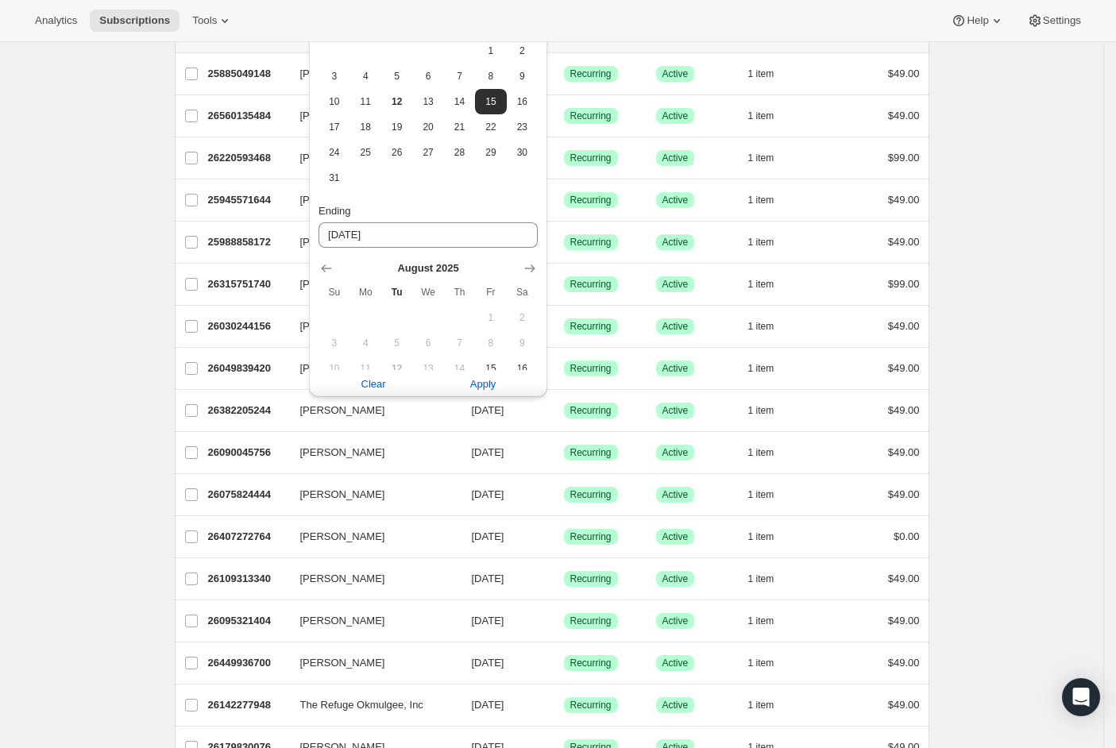
drag, startPoint x: 519, startPoint y: 265, endPoint x: 430, endPoint y: 268, distance: 88.2
click at [522, 265] on icon "Show next month, September 2025" at bounding box center [530, 268] width 16 height 16
click at [341, 358] on button "14" at bounding box center [333, 365] width 31 height 25
type input "[DATE]"
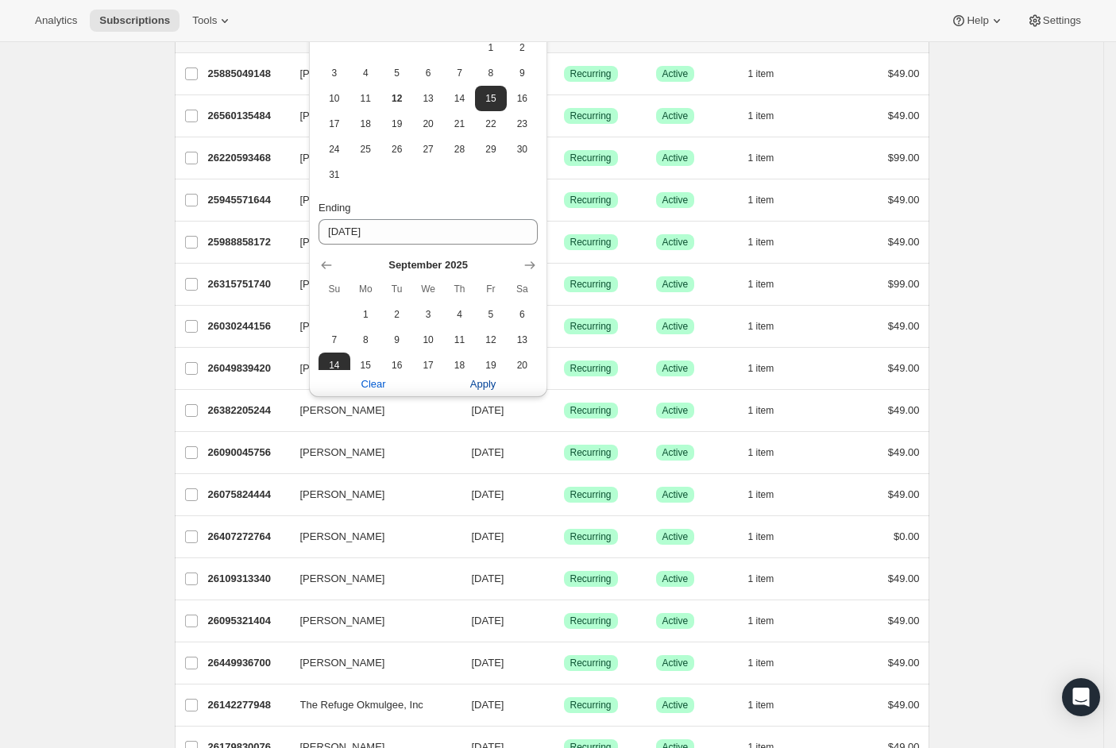
click at [471, 382] on span "Apply" at bounding box center [483, 384] width 26 height 16
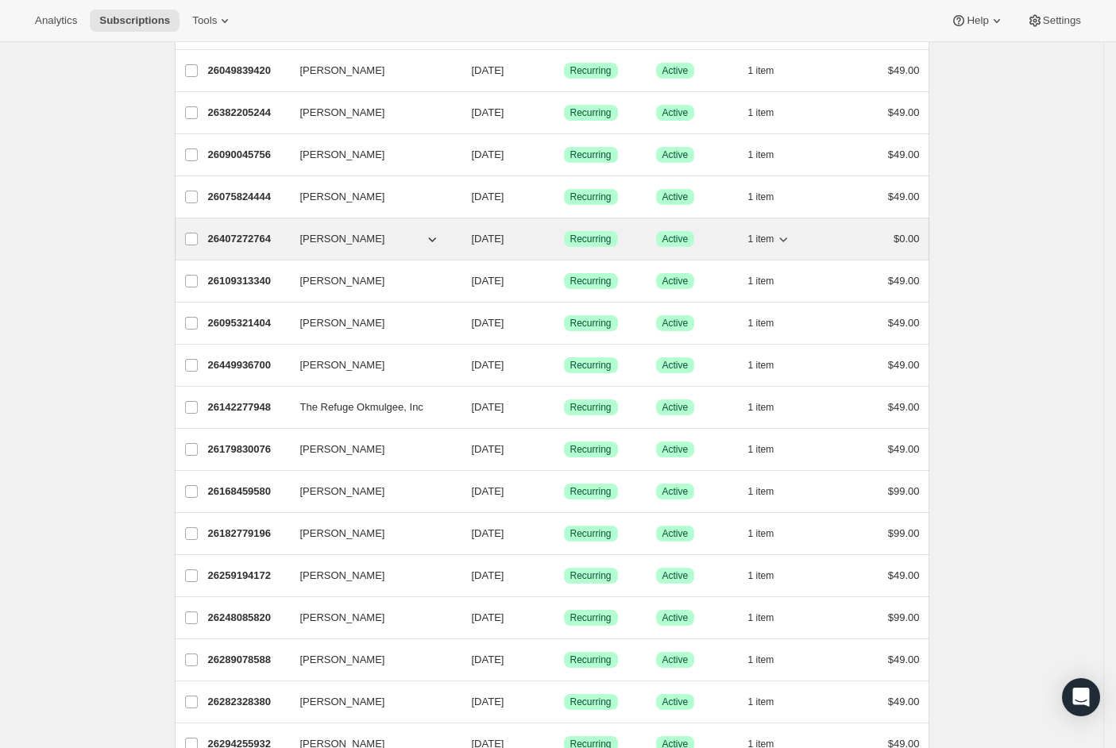
scroll to position [0, 0]
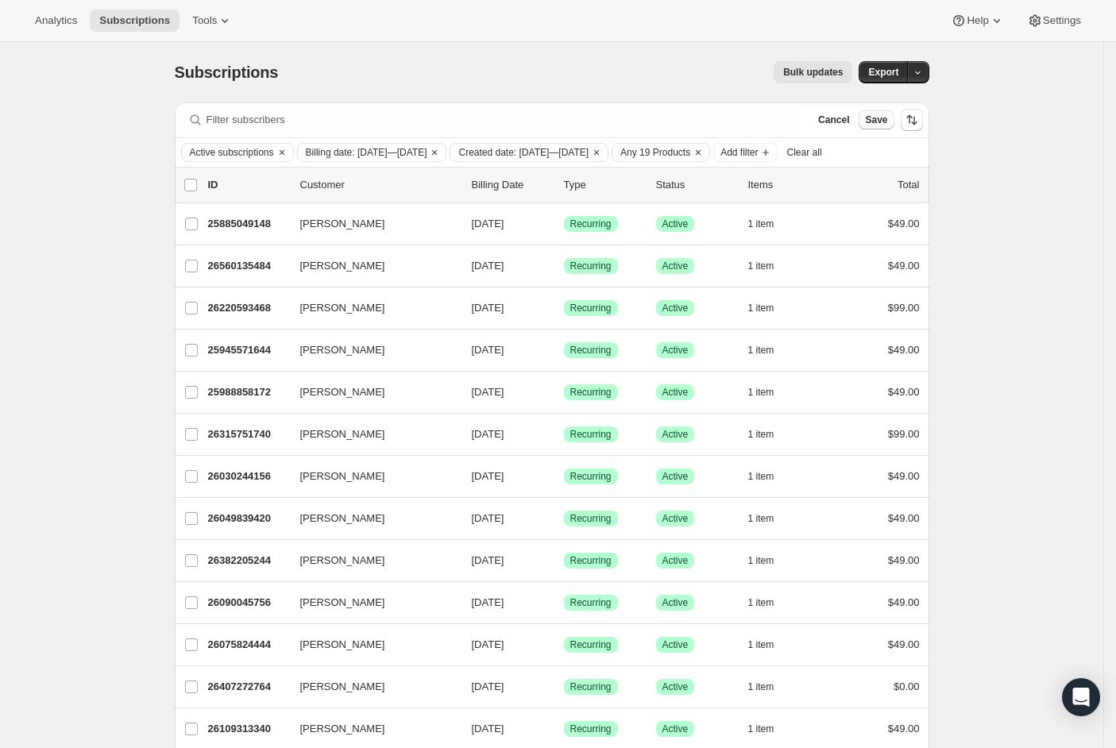
click at [877, 118] on span "Save" at bounding box center [876, 120] width 22 height 13
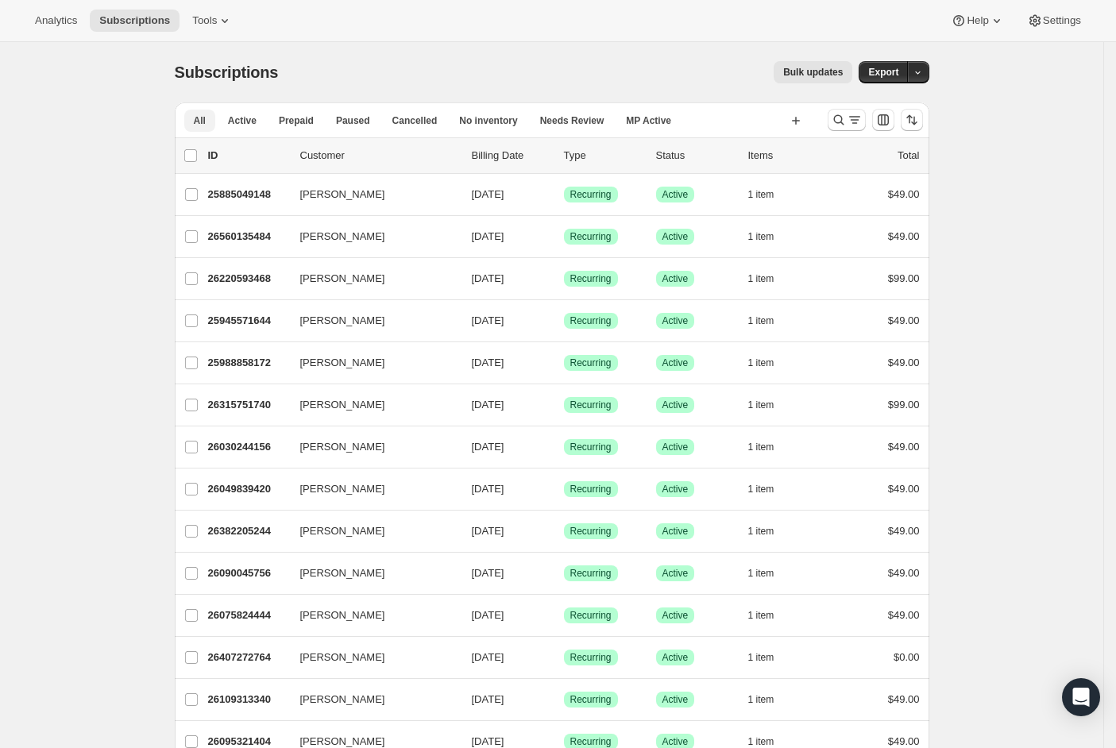
click at [197, 123] on button "All" at bounding box center [199, 121] width 31 height 22
click at [669, 122] on span "More views" at bounding box center [652, 120] width 52 height 13
click at [690, 214] on button "Trial Conversions MP" at bounding box center [710, 213] width 159 height 29
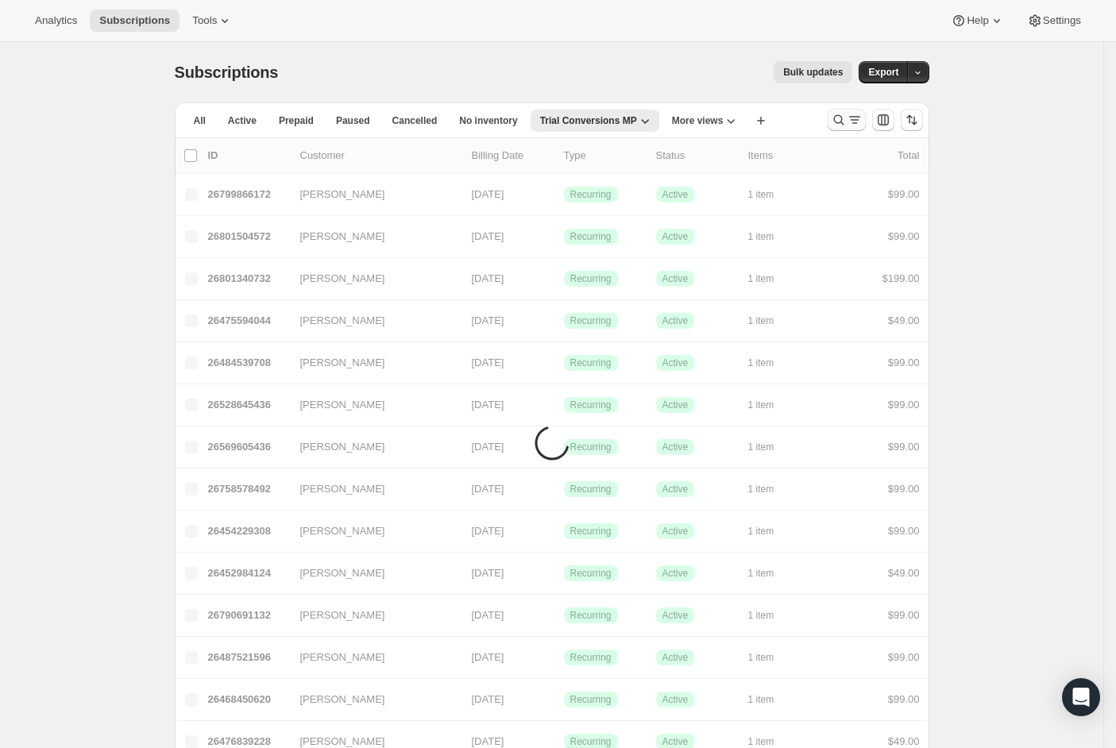
click at [853, 118] on icon "Search and filter results" at bounding box center [854, 120] width 16 height 16
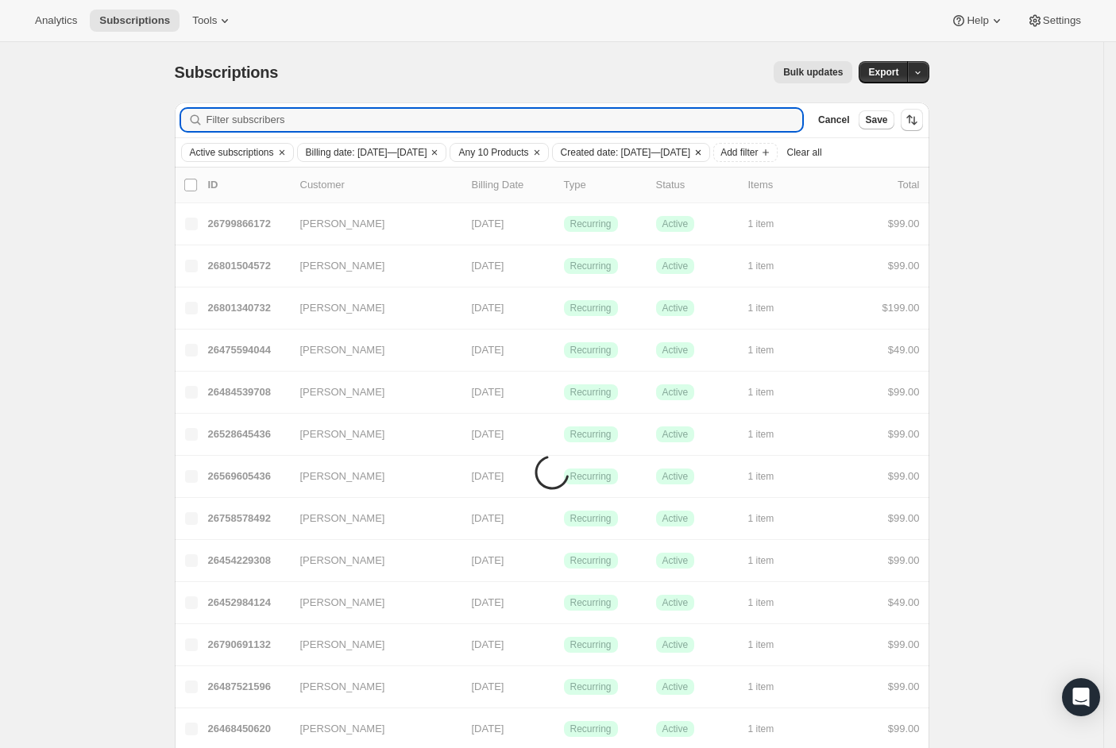
click at [691, 155] on span "Created date: [DATE]—[DATE]" at bounding box center [626, 152] width 130 height 13
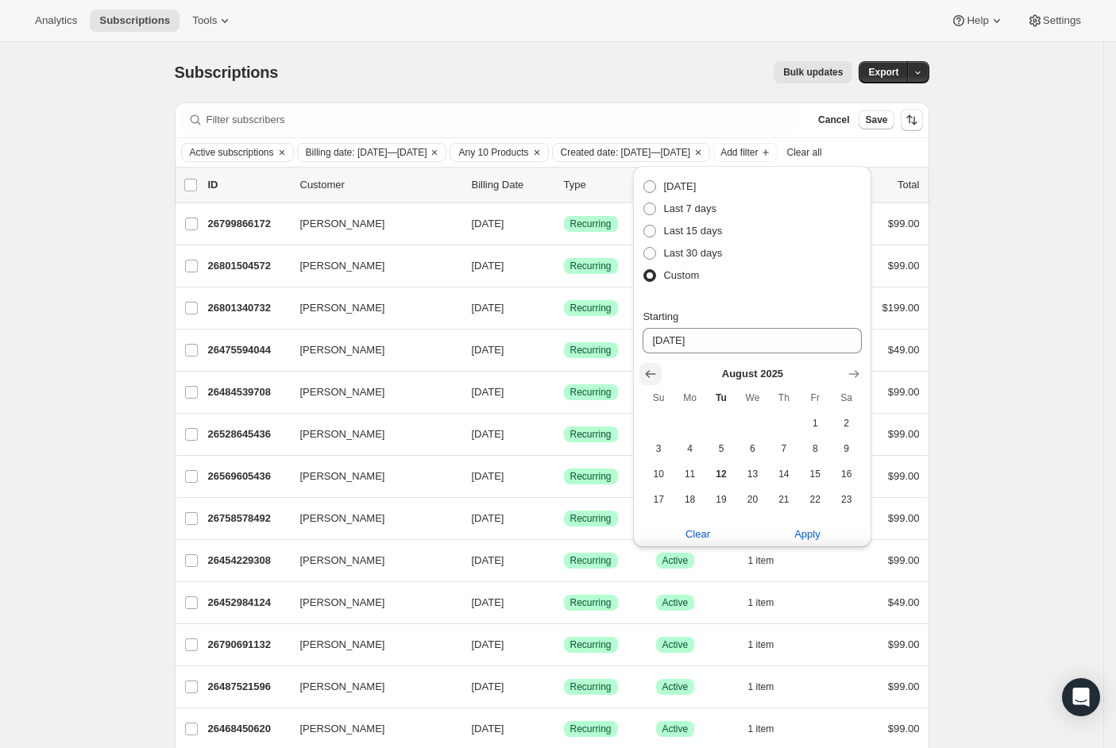
click at [659, 373] on button "Show previous month, July 2025" at bounding box center [650, 374] width 22 height 22
click at [722, 418] on span "1" at bounding box center [721, 423] width 18 height 13
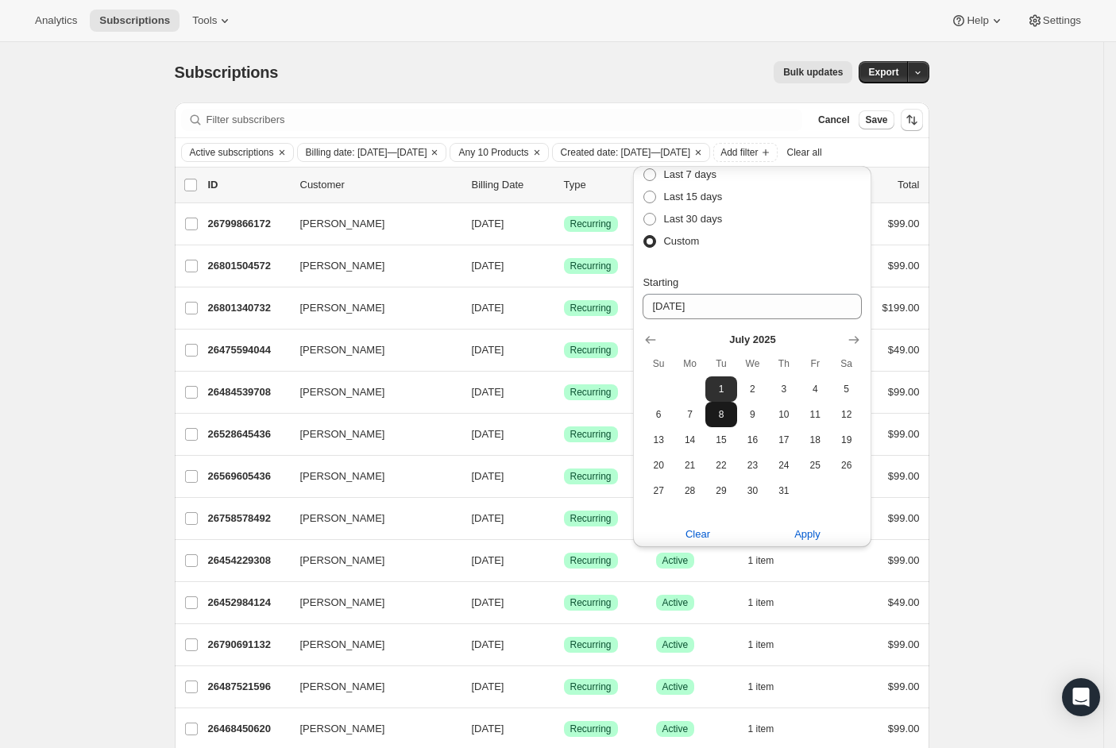
scroll to position [318, 0]
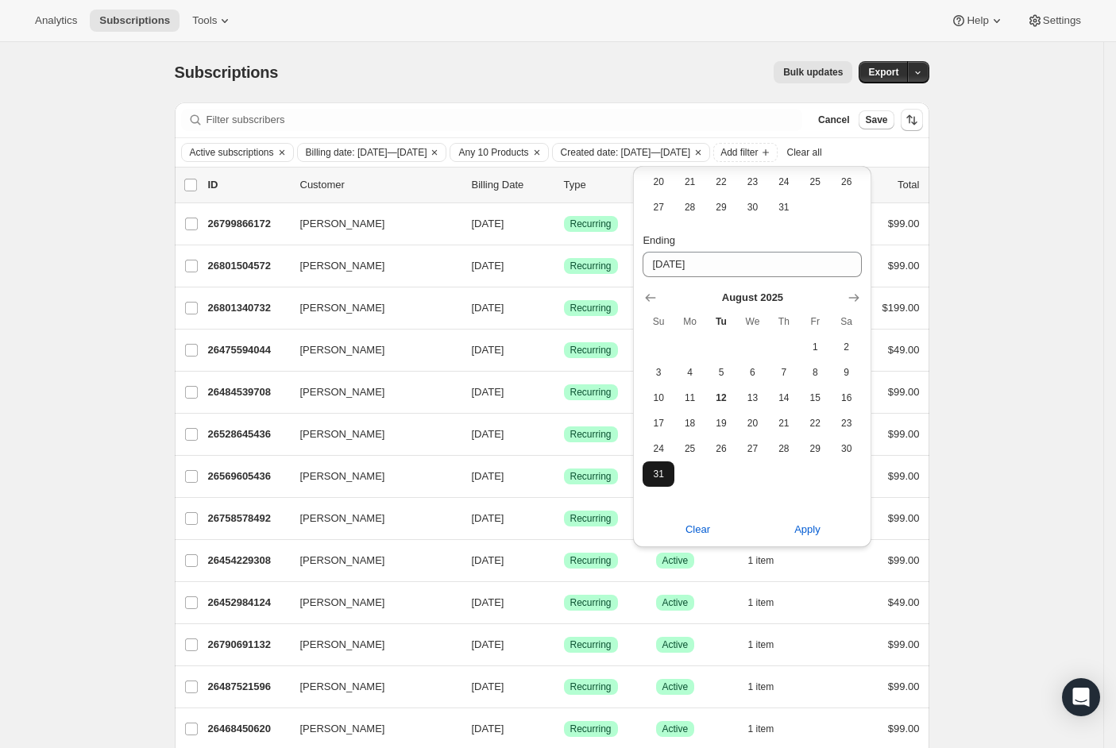
click at [657, 470] on span "31" at bounding box center [658, 474] width 18 height 13
click at [801, 534] on span "Apply" at bounding box center [807, 530] width 26 height 16
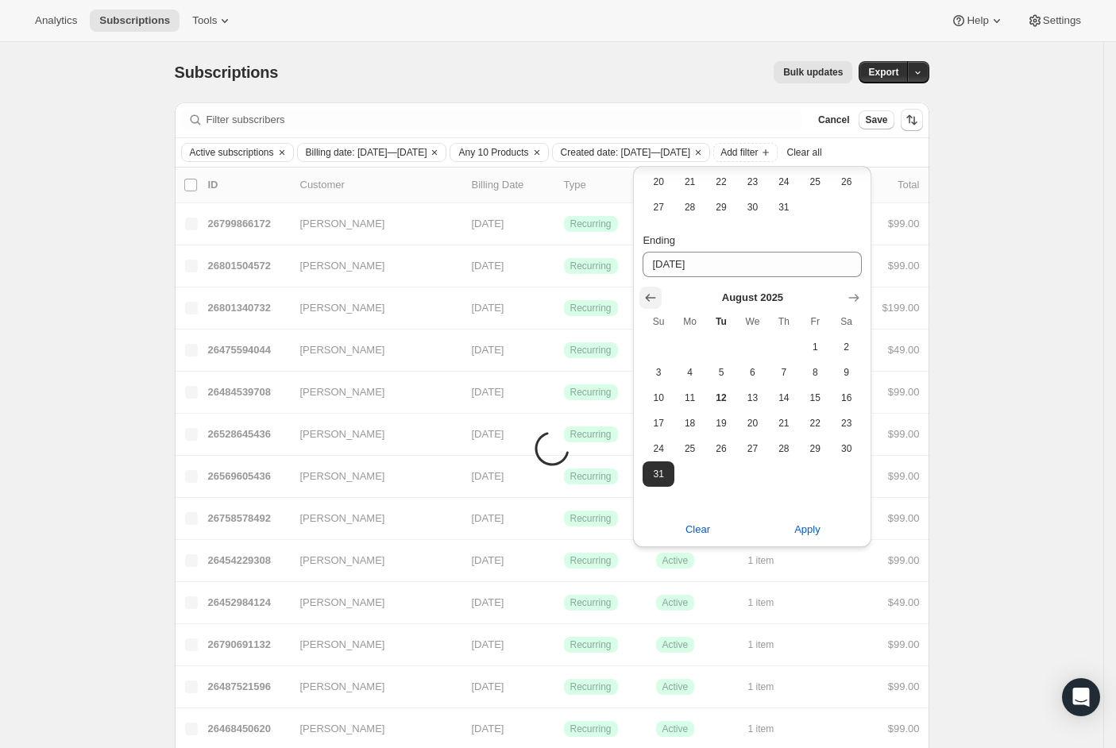
click at [658, 295] on icon "Show previous month, July 2025" at bounding box center [650, 298] width 16 height 16
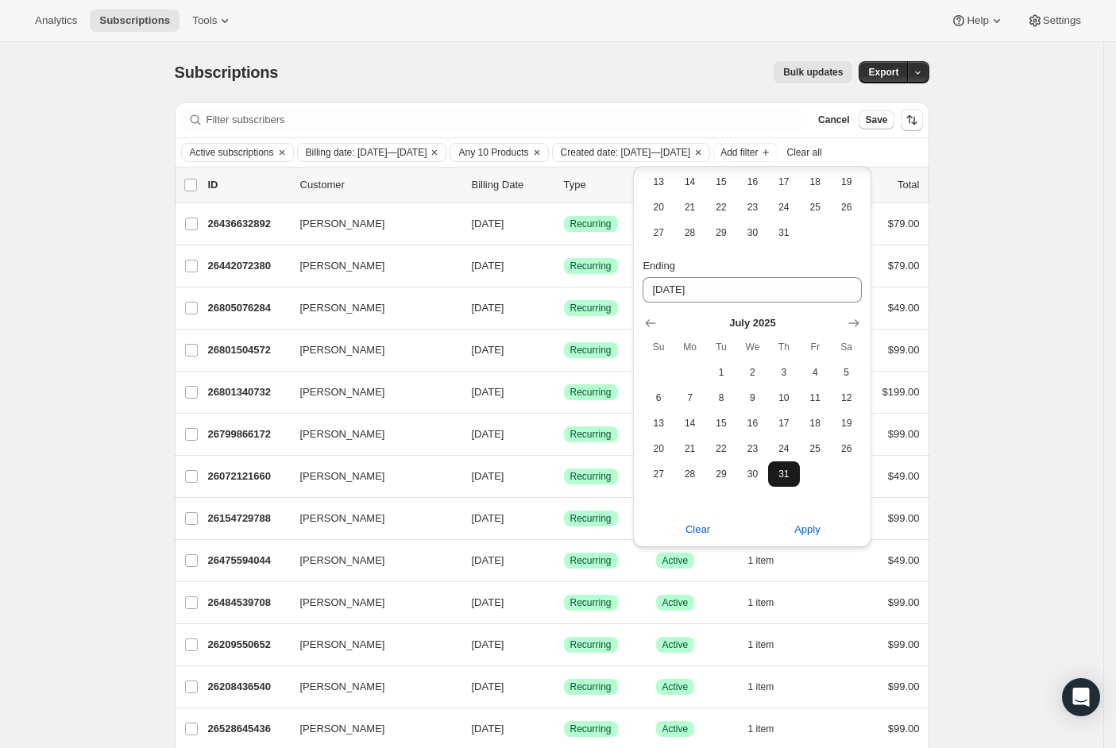
click at [777, 475] on span "31" at bounding box center [783, 474] width 18 height 13
type input "[DATE]"
click at [810, 526] on span "Apply" at bounding box center [807, 530] width 26 height 16
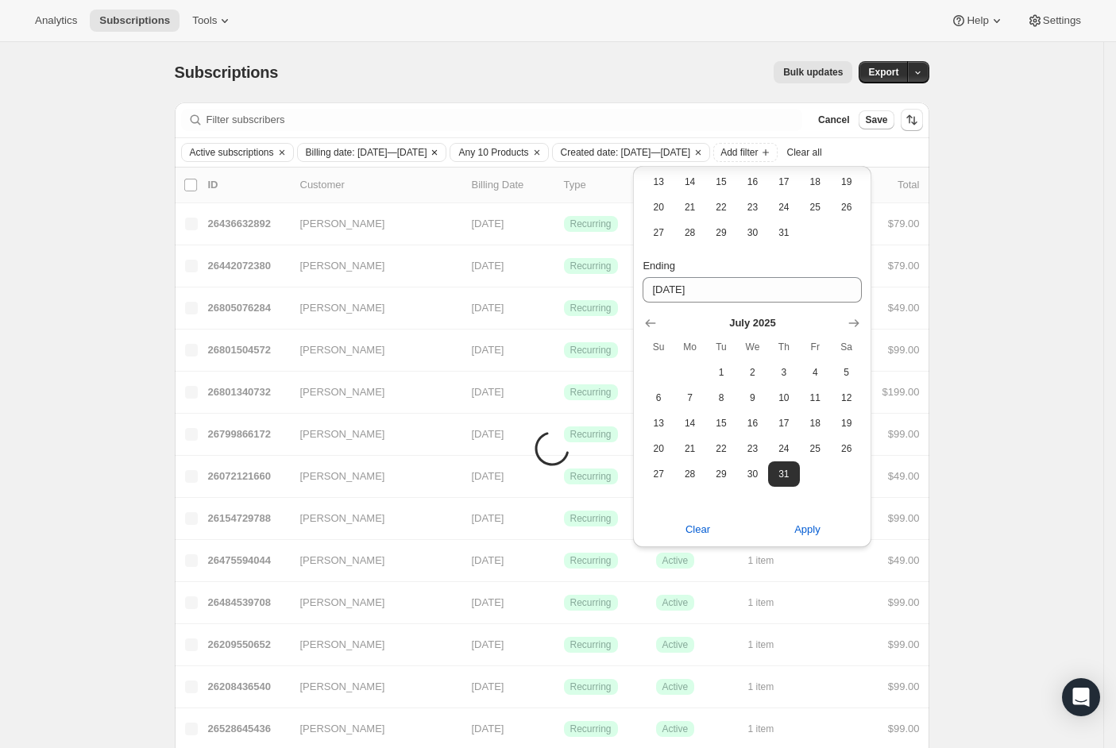
click at [427, 152] on span "Billing date: [DATE]—[DATE]" at bounding box center [366, 152] width 121 height 13
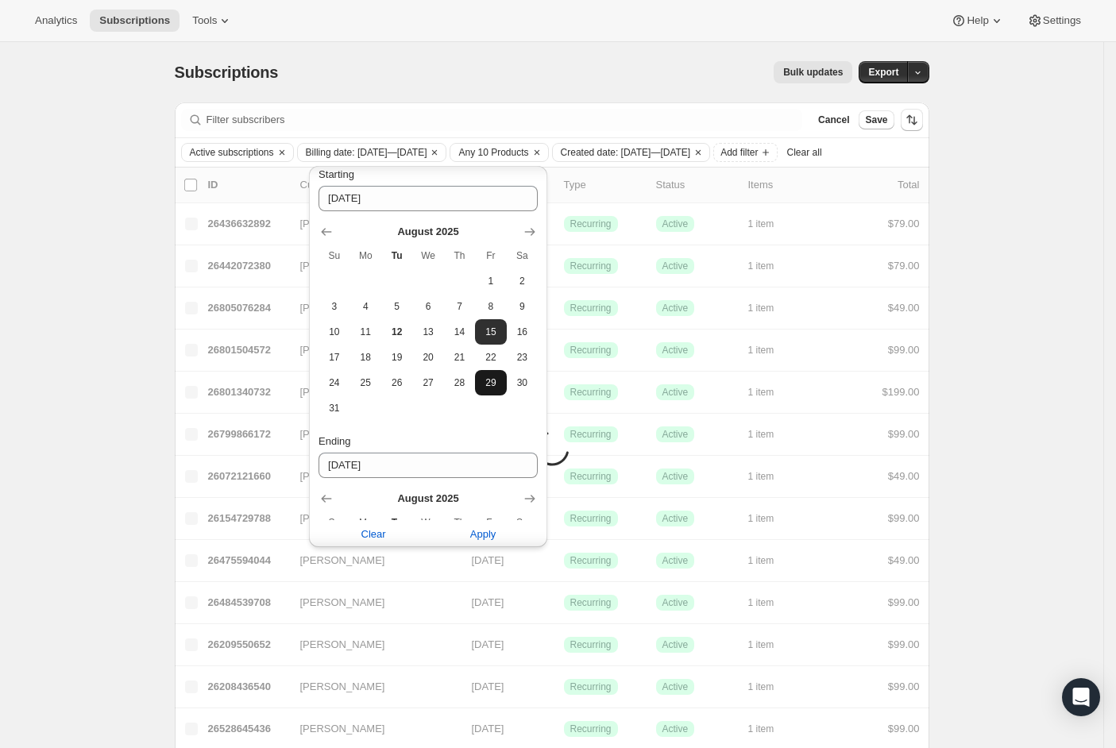
scroll to position [343, 0]
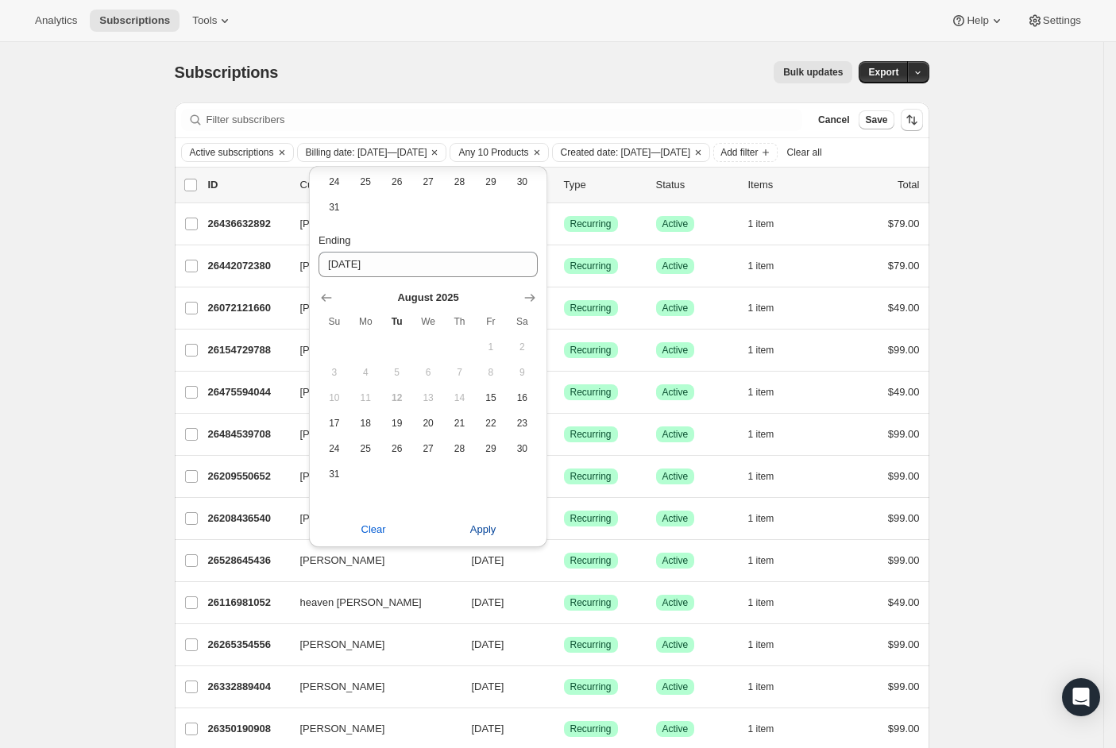
click at [478, 530] on span "Apply" at bounding box center [483, 530] width 26 height 16
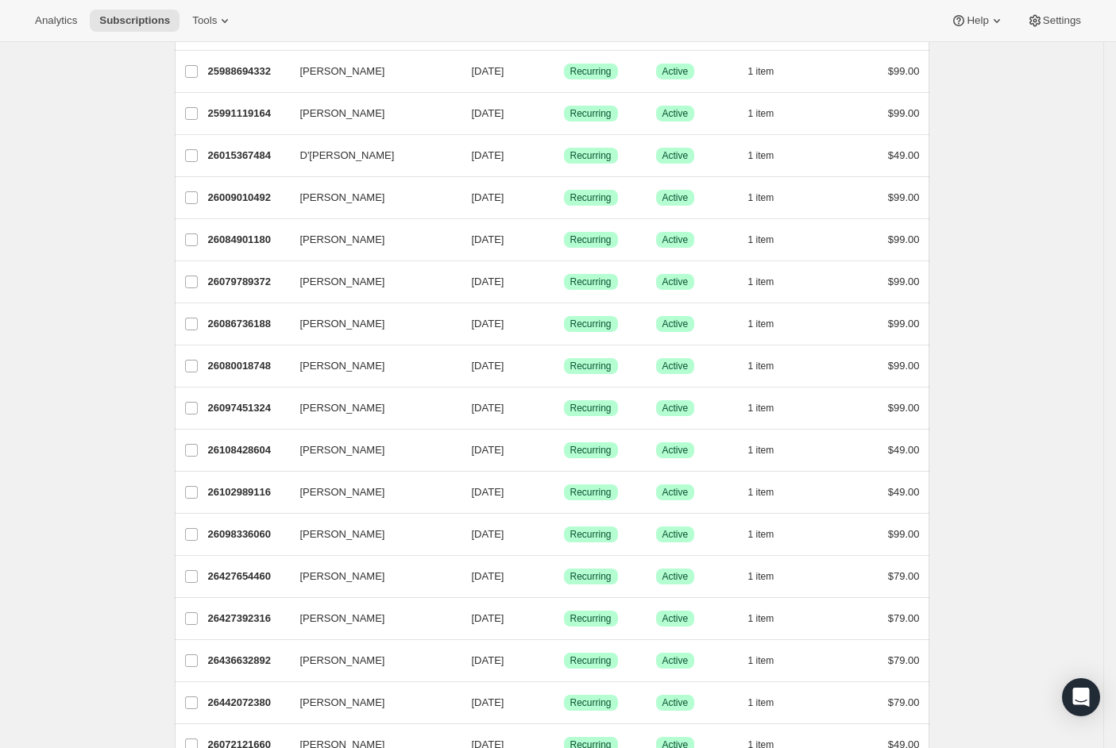
scroll to position [0, 0]
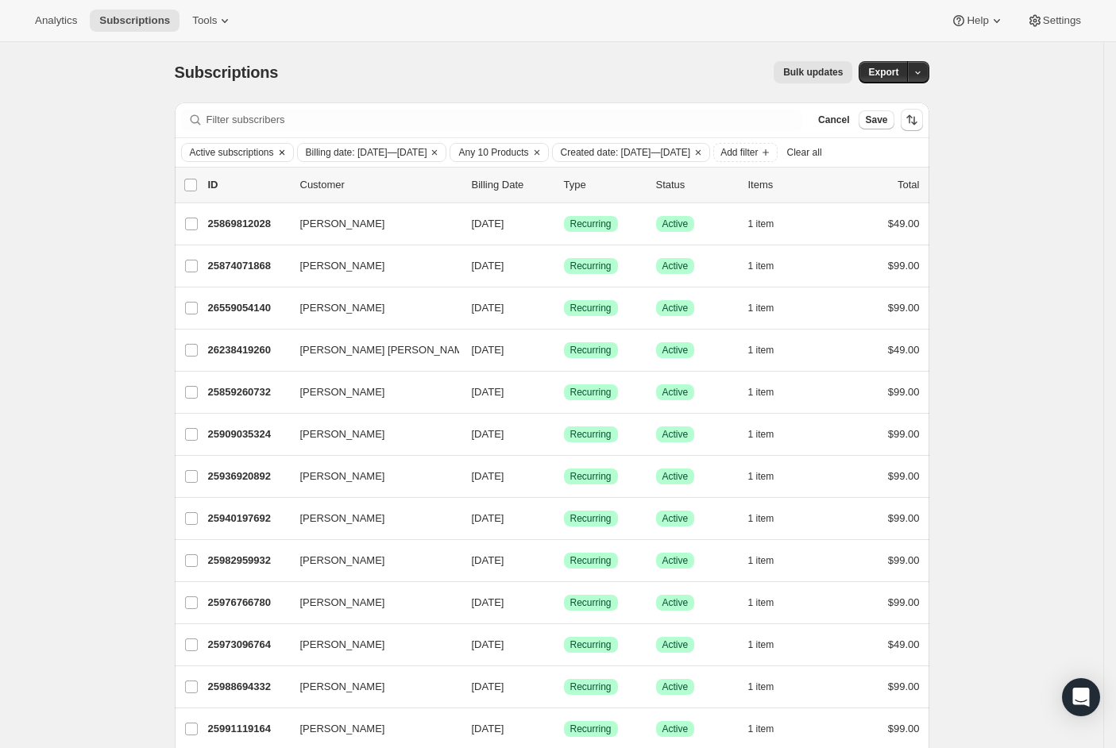
click at [256, 154] on span "Active subscriptions" at bounding box center [232, 152] width 84 height 13
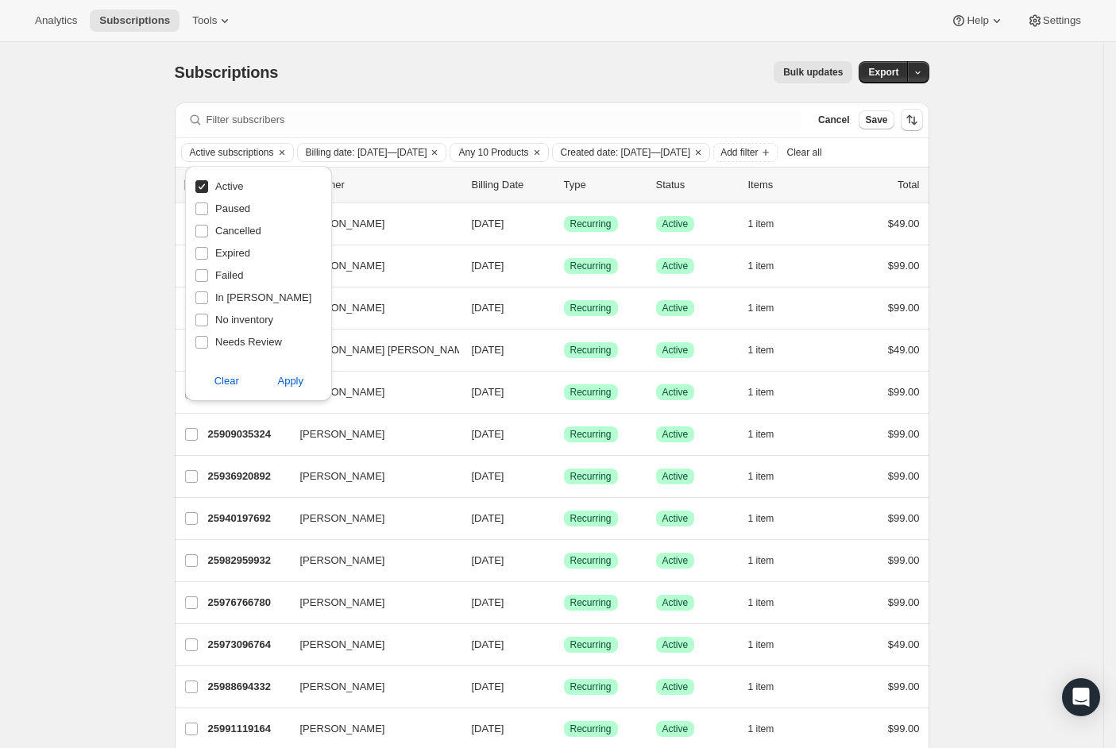
click at [203, 185] on input "Active" at bounding box center [201, 186] width 13 height 13
checkbox input "false"
click at [203, 227] on input "Cancelled" at bounding box center [201, 231] width 13 height 13
checkbox input "true"
click at [202, 300] on input "In [PERSON_NAME]" at bounding box center [201, 297] width 13 height 13
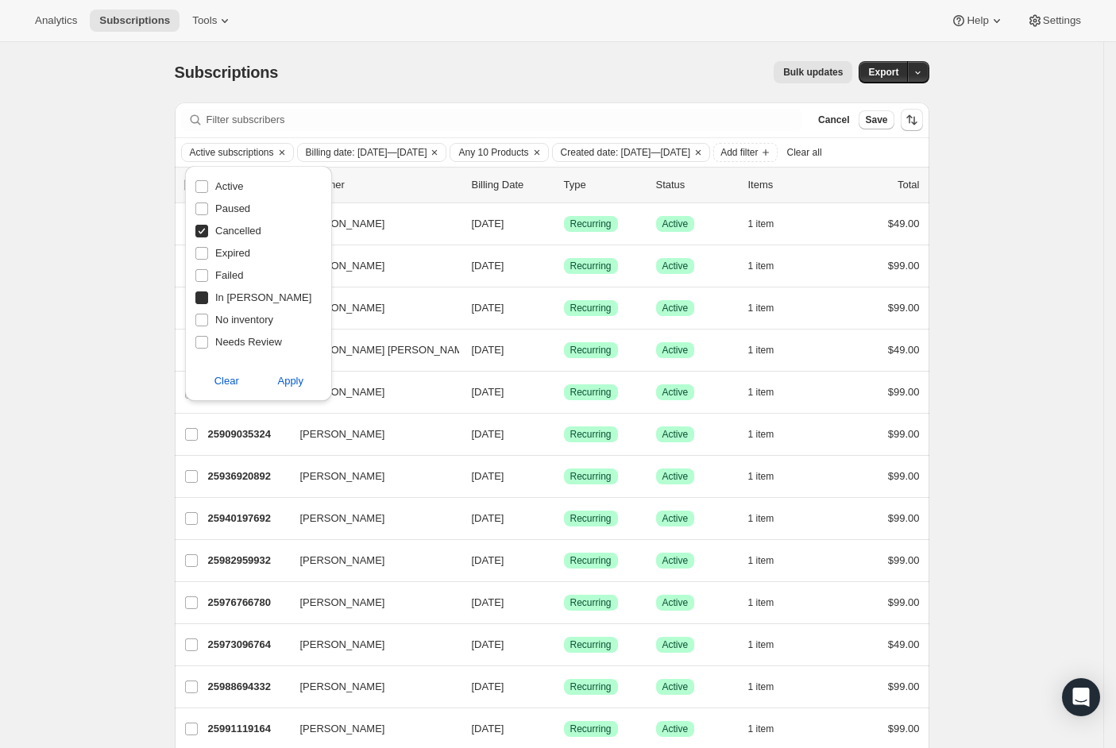
checkbox input "true"
click at [283, 379] on span "Apply" at bounding box center [290, 381] width 26 height 16
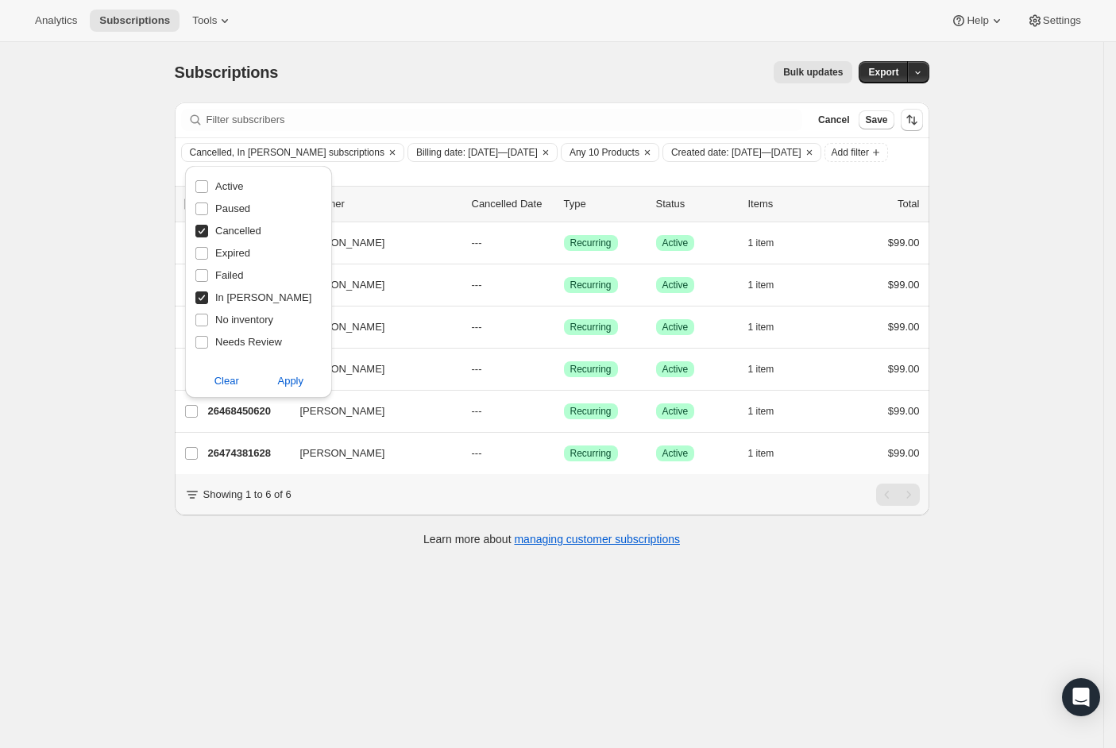
click at [203, 230] on input "Cancelled" at bounding box center [201, 231] width 13 height 13
checkbox input "false"
click at [208, 294] on span at bounding box center [202, 298] width 14 height 14
click at [208, 294] on input "In [PERSON_NAME]" at bounding box center [201, 297] width 13 height 13
checkbox input "false"
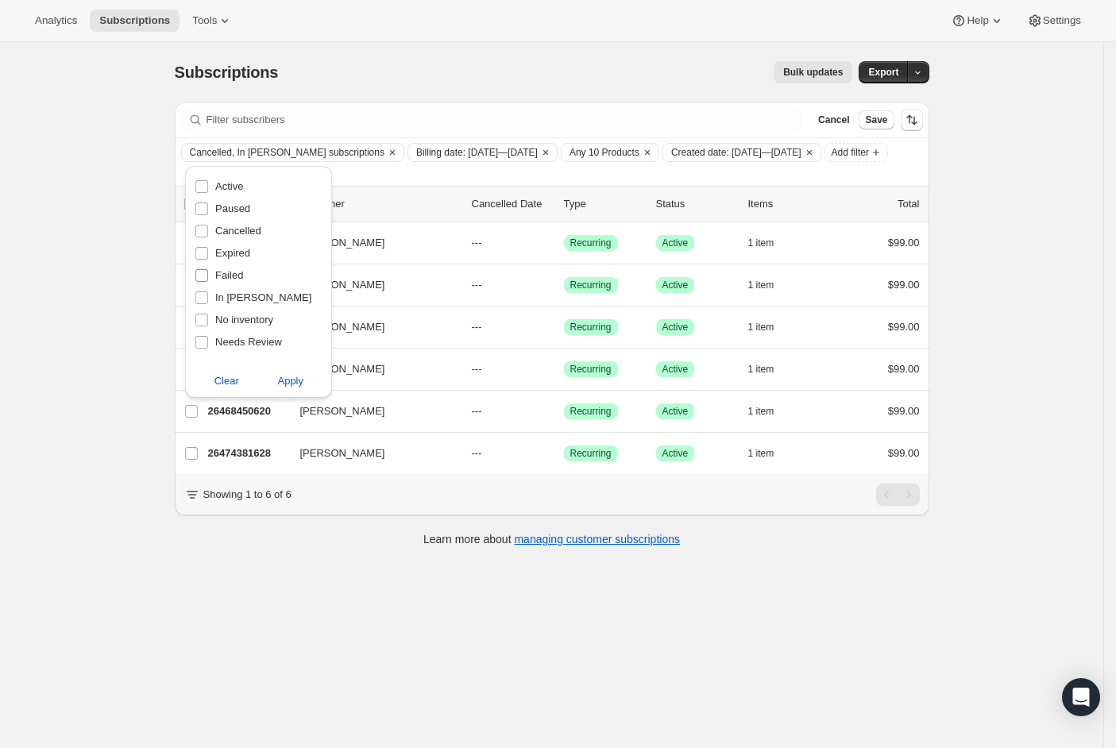
click at [206, 276] on input "Failed" at bounding box center [201, 275] width 13 height 13
checkbox input "true"
click at [206, 255] on input "Expired" at bounding box center [201, 253] width 13 height 13
checkbox input "true"
click at [207, 206] on input "Paused" at bounding box center [201, 208] width 13 height 13
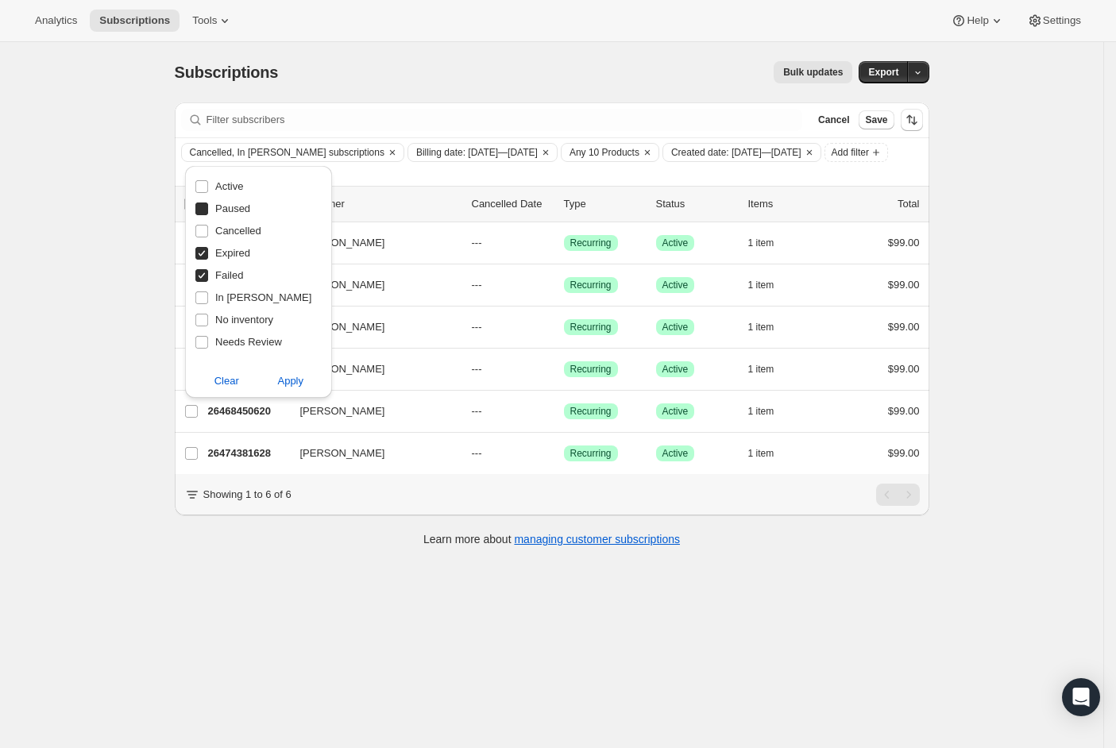
checkbox input "true"
click at [205, 228] on input "Cancelled" at bounding box center [201, 231] width 13 height 13
checkbox input "true"
click at [205, 300] on input "In [PERSON_NAME]" at bounding box center [201, 297] width 13 height 13
checkbox input "true"
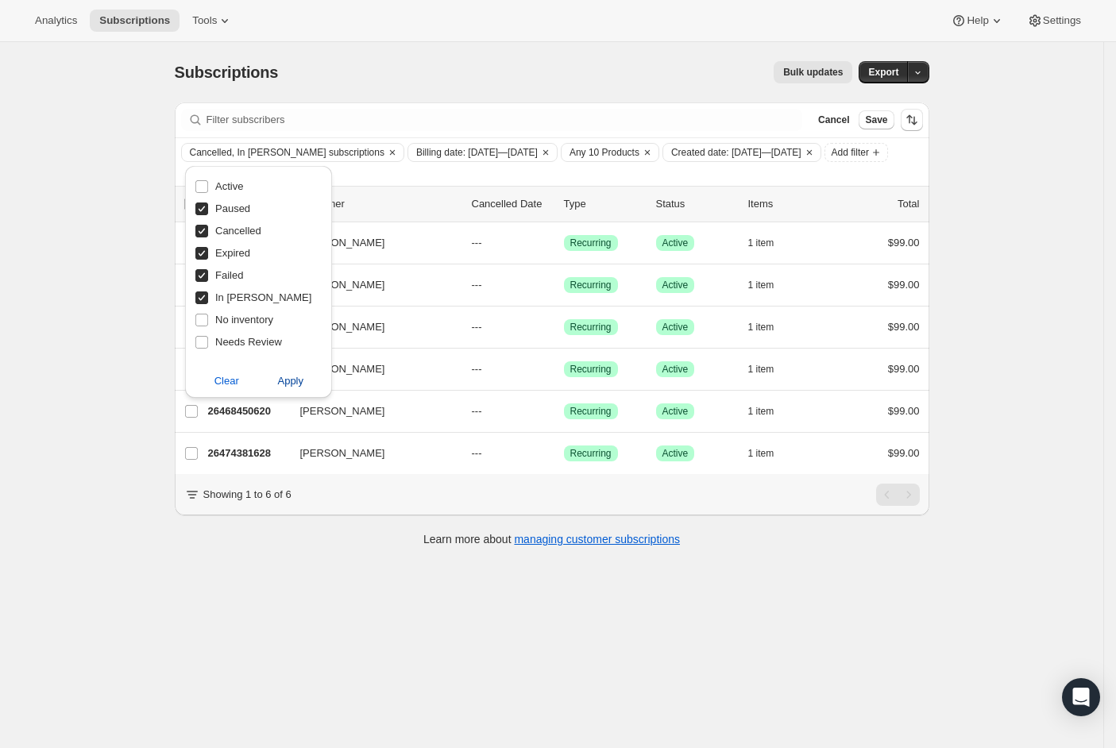
click at [296, 378] on span "Apply" at bounding box center [290, 381] width 26 height 16
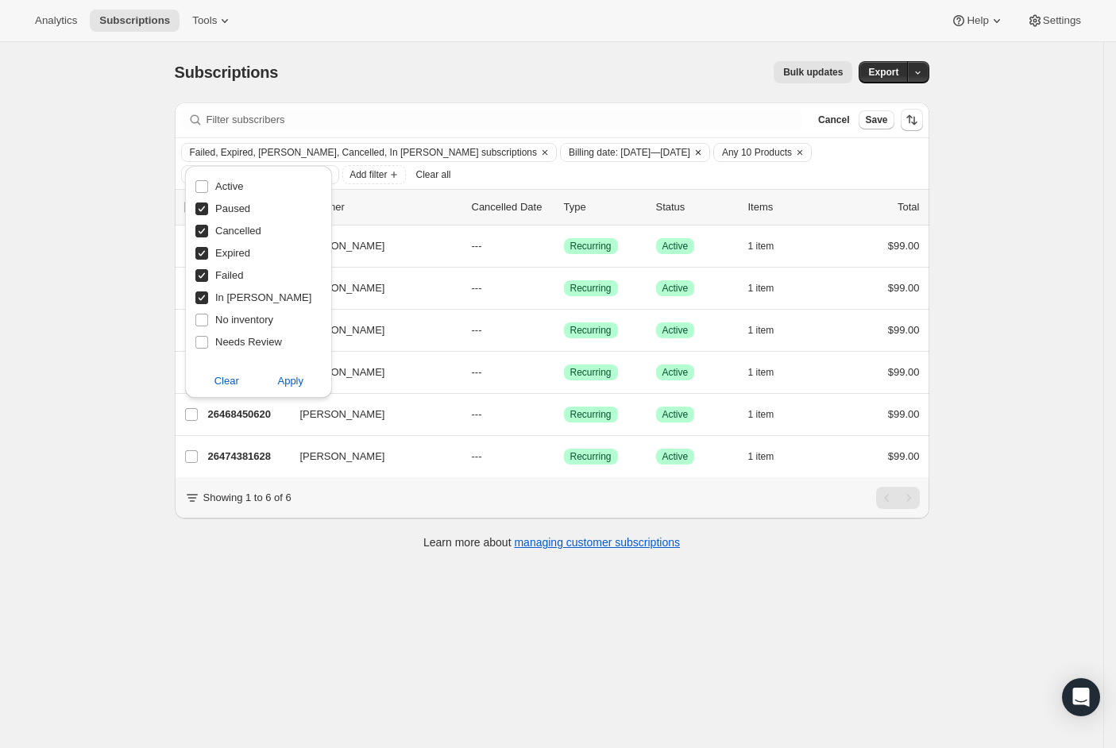
click at [575, 152] on span "Billing date: [DATE]—[DATE]" at bounding box center [629, 152] width 121 height 13
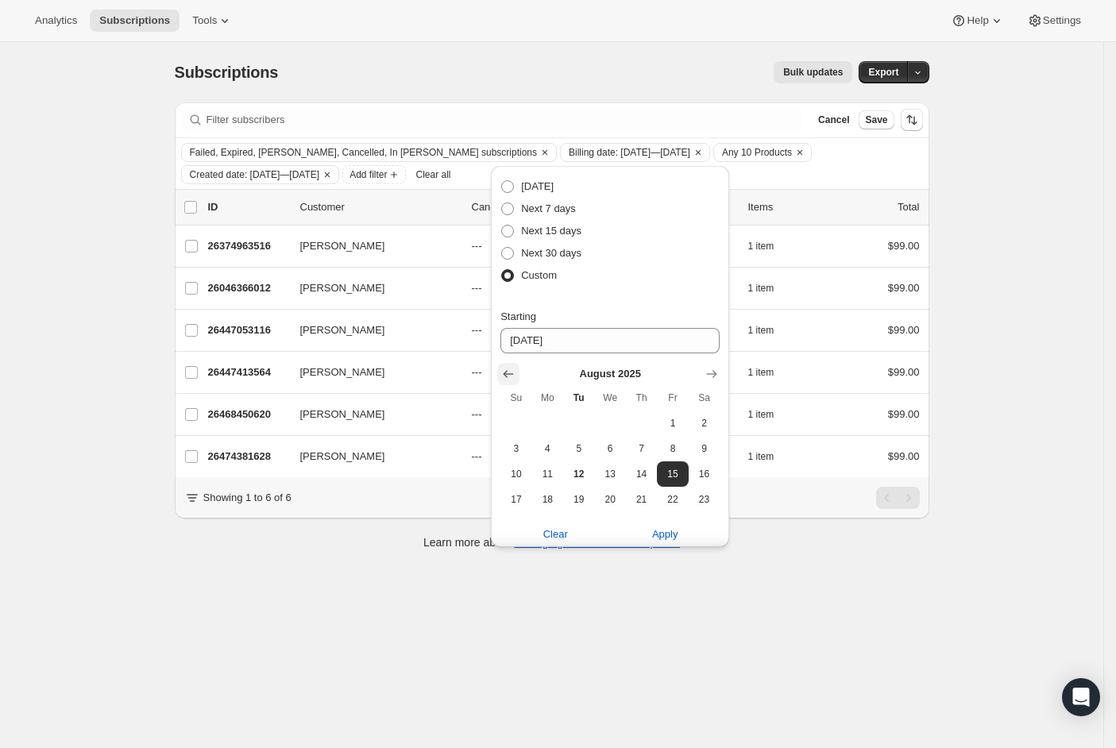
click at [511, 372] on icon "Show previous month, July 2025" at bounding box center [508, 374] width 16 height 16
click at [704, 377] on icon "Show next month, August 2025" at bounding box center [712, 374] width 16 height 16
click at [505, 372] on icon "Show previous month, July 2025" at bounding box center [508, 374] width 10 height 8
click at [570, 471] on span "15" at bounding box center [578, 471] width 18 height 13
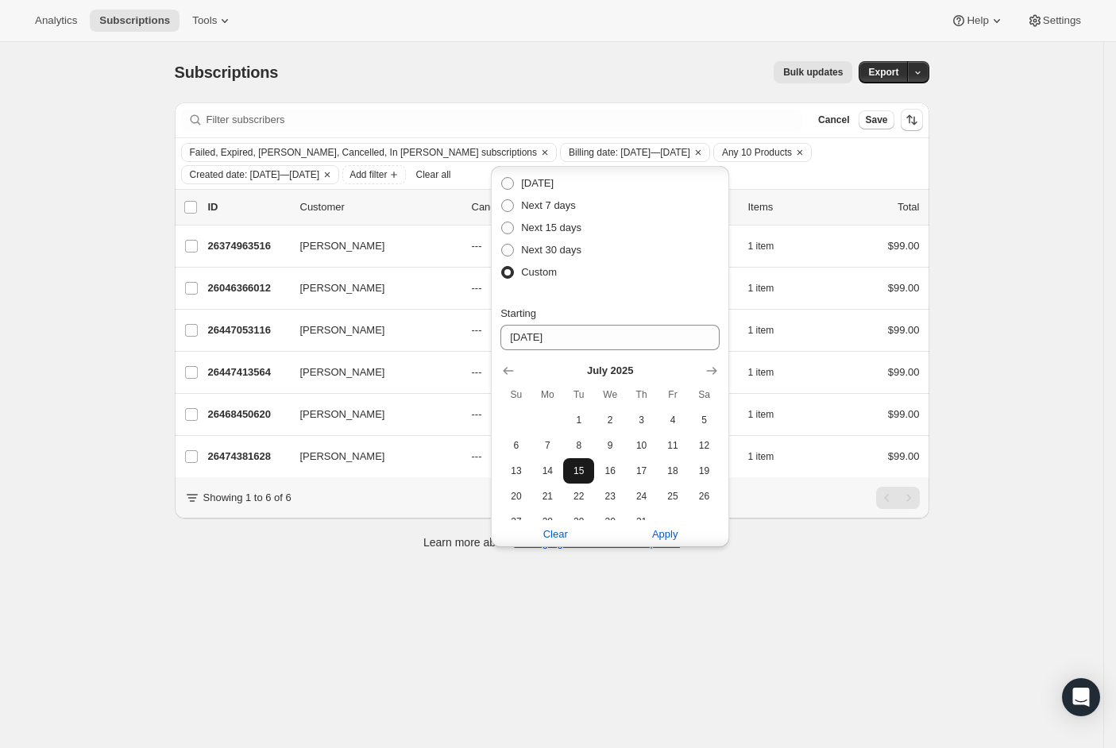
type input "[DATE]"
click at [663, 532] on span "Apply" at bounding box center [665, 534] width 26 height 16
click at [141, 449] on div "Subscriptions. This page is ready Subscriptions Bulk updates More actions Bulk …" at bounding box center [551, 416] width 1103 height 748
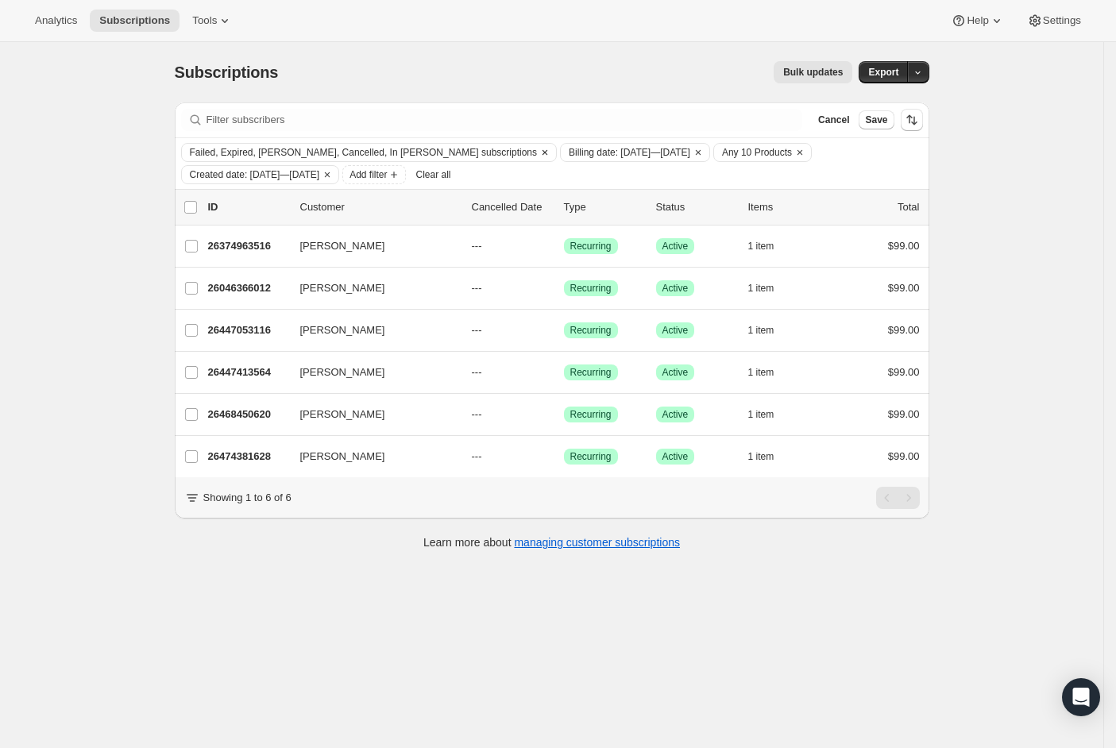
click at [422, 151] on span "Failed, Expired, [PERSON_NAME], Cancelled, In [PERSON_NAME] subscriptions" at bounding box center [364, 152] width 348 height 13
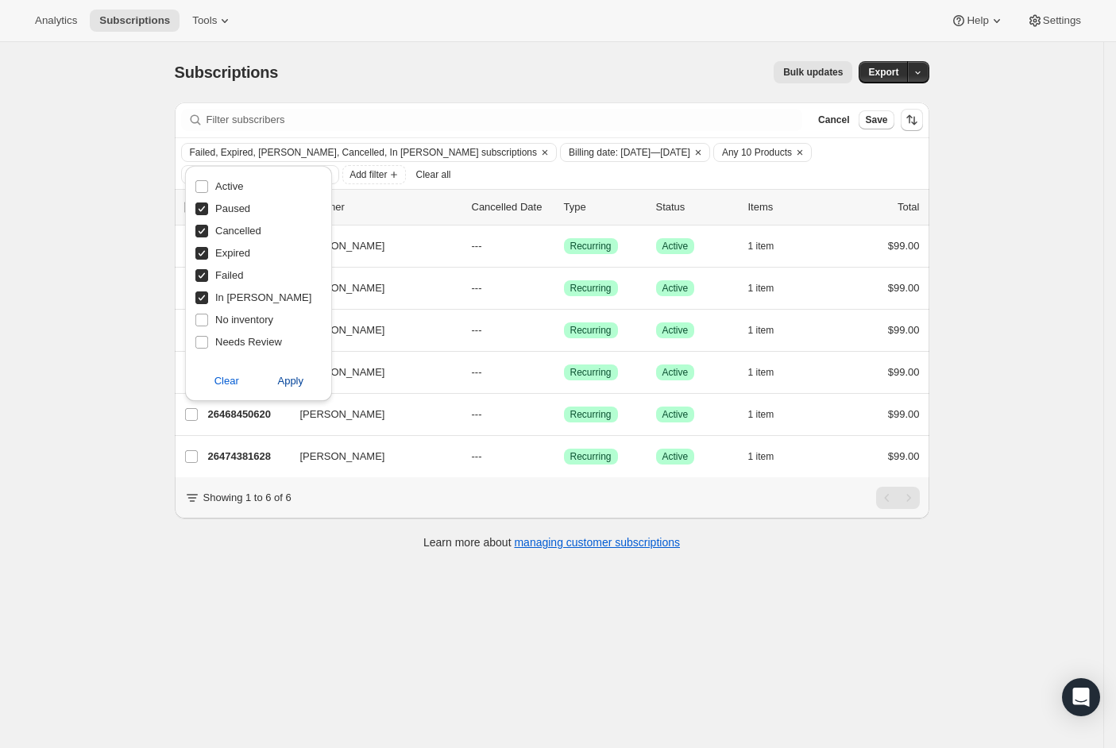
click at [288, 384] on span "Apply" at bounding box center [290, 381] width 26 height 16
click at [202, 215] on span at bounding box center [202, 209] width 14 height 14
click at [202, 215] on input "Paused" at bounding box center [201, 208] width 13 height 13
checkbox input "false"
click at [98, 189] on div "Subscriptions. This page is ready Subscriptions Bulk updates More actions Bulk …" at bounding box center [551, 416] width 1103 height 748
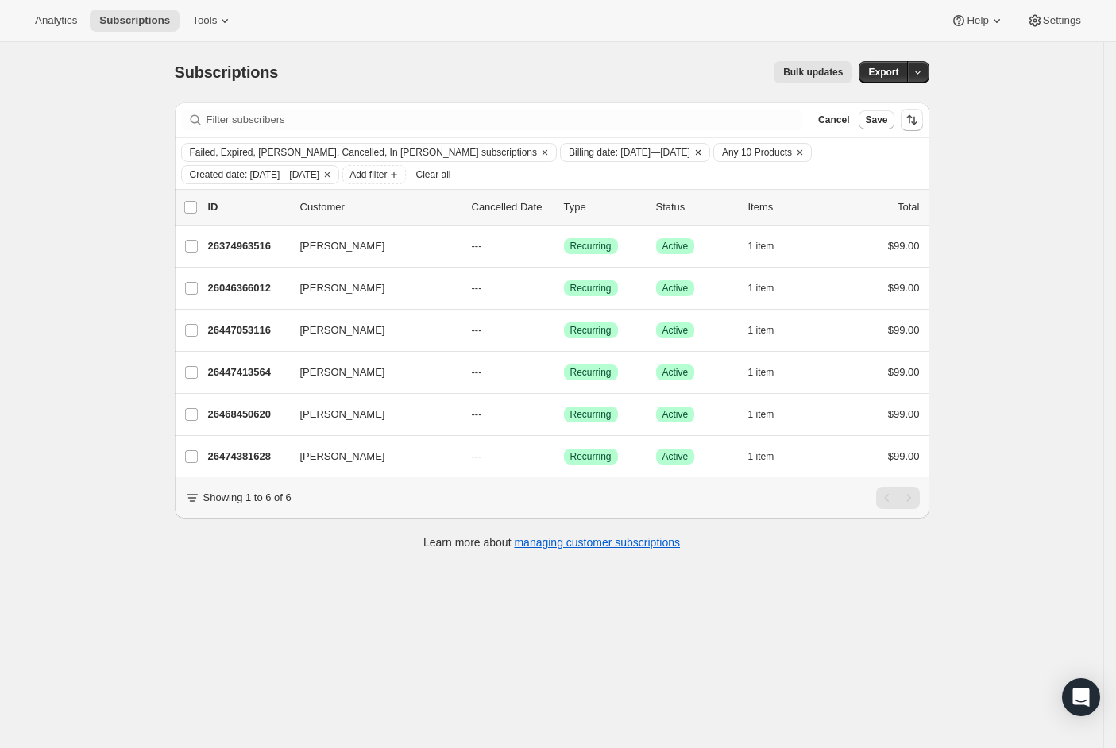
click at [692, 152] on icon "Clear" at bounding box center [698, 152] width 13 height 13
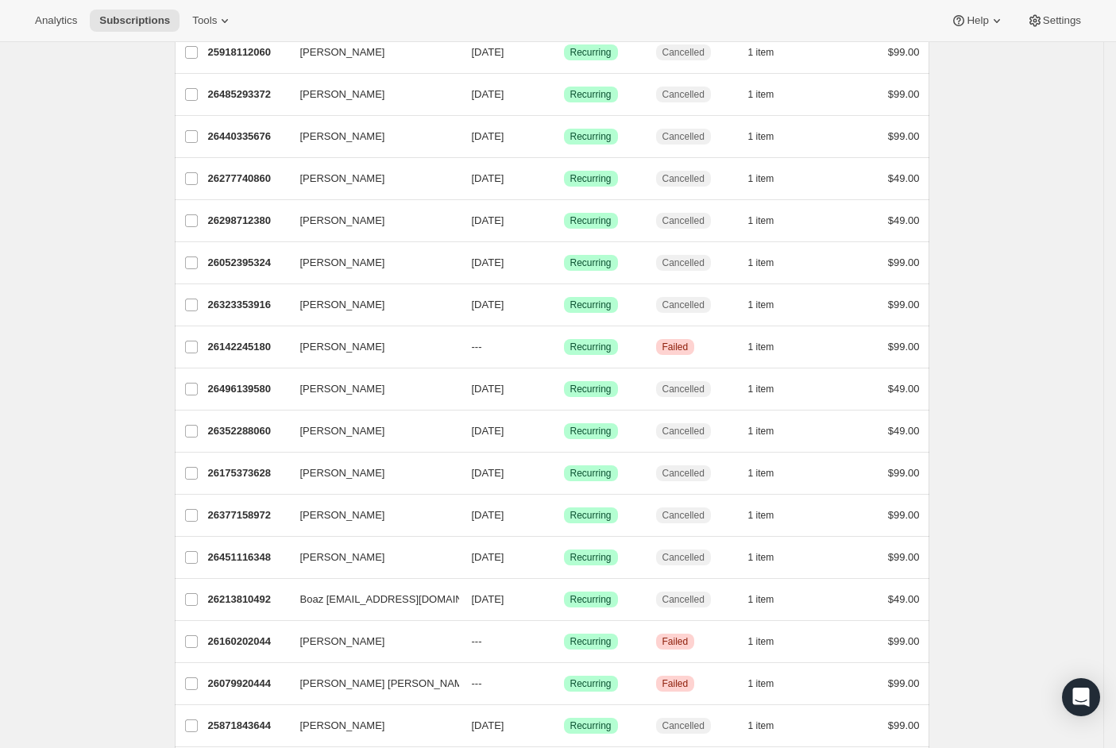
scroll to position [0, 0]
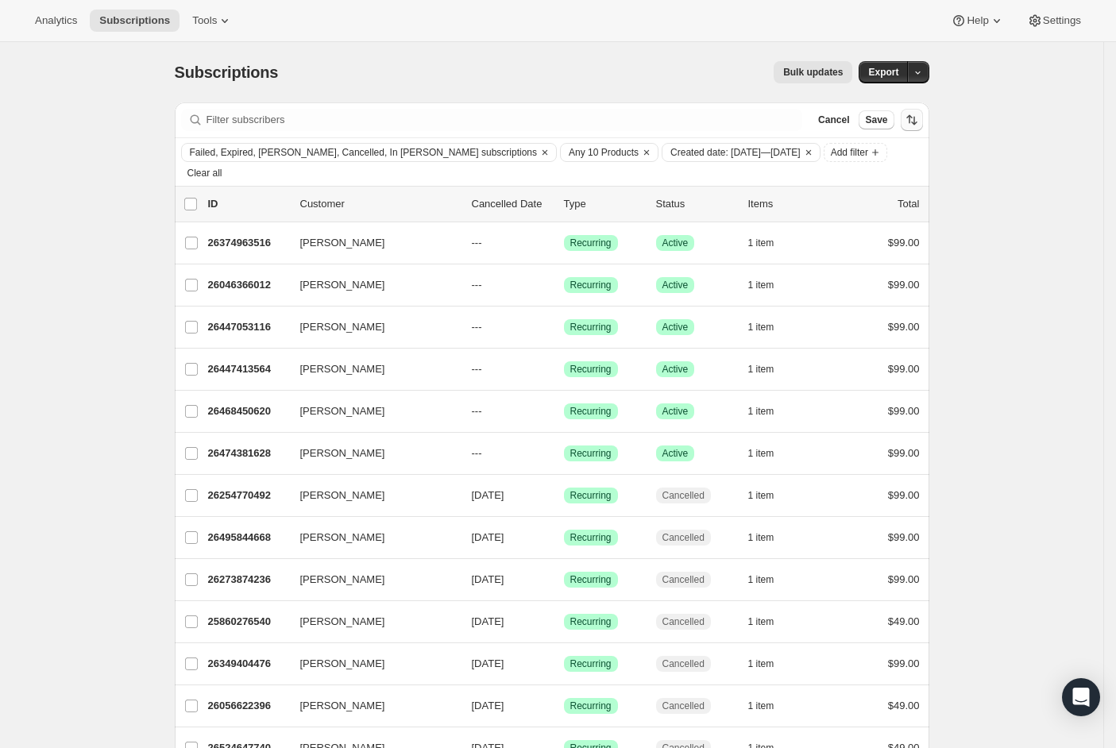
click at [917, 117] on icon "Sort the results" at bounding box center [912, 120] width 16 height 16
click at [854, 218] on span "Cancelled date" at bounding box center [873, 216] width 69 height 12
click at [820, 210] on input "Cancelled date" at bounding box center [819, 210] width 1 height 1
radio input "true"
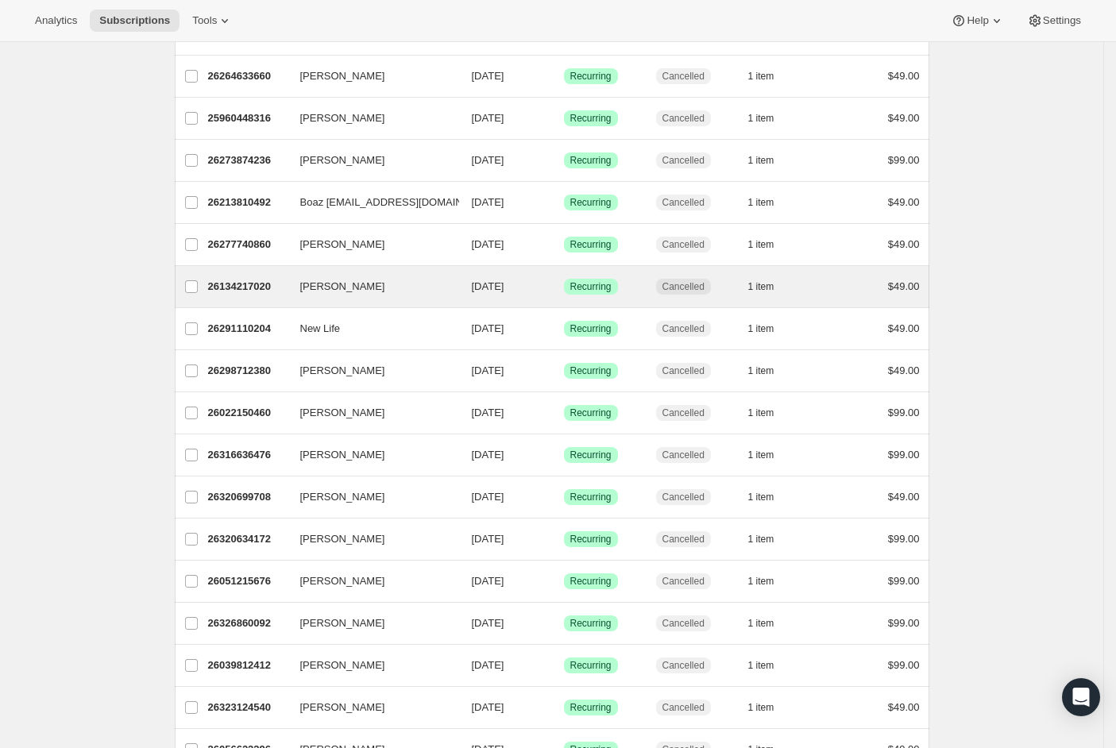
scroll to position [1660, 0]
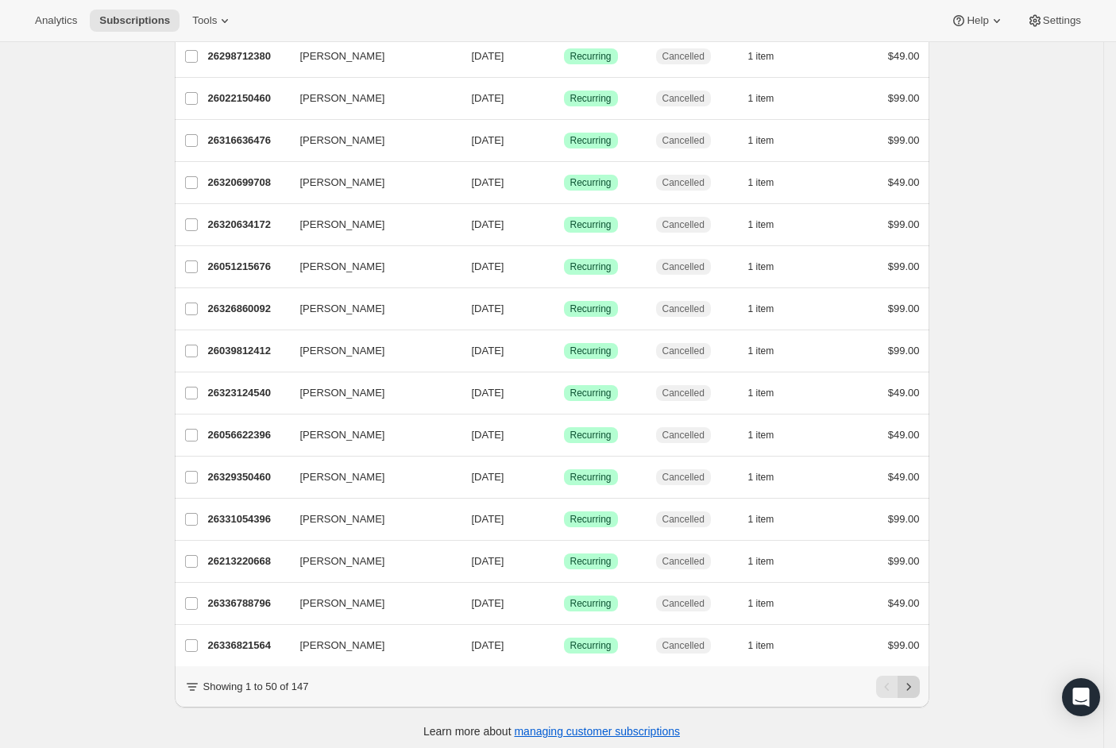
click at [912, 679] on icon "Next" at bounding box center [908, 687] width 16 height 16
click at [916, 682] on icon "Next" at bounding box center [908, 687] width 16 height 16
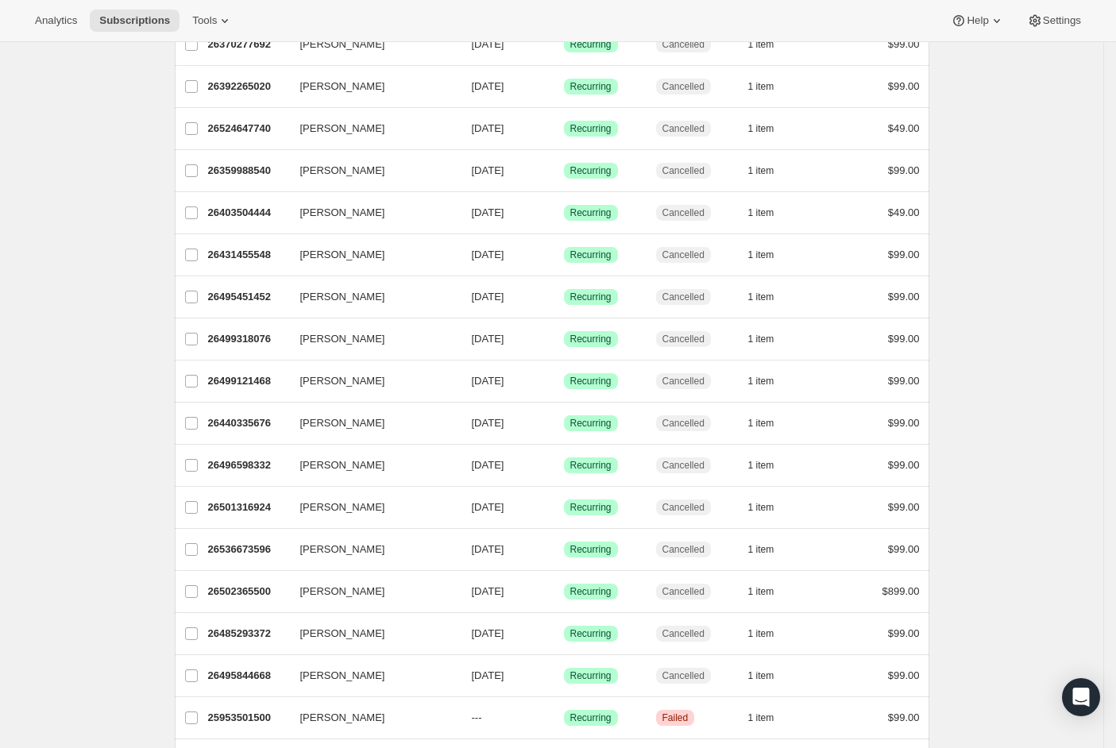
scroll to position [0, 0]
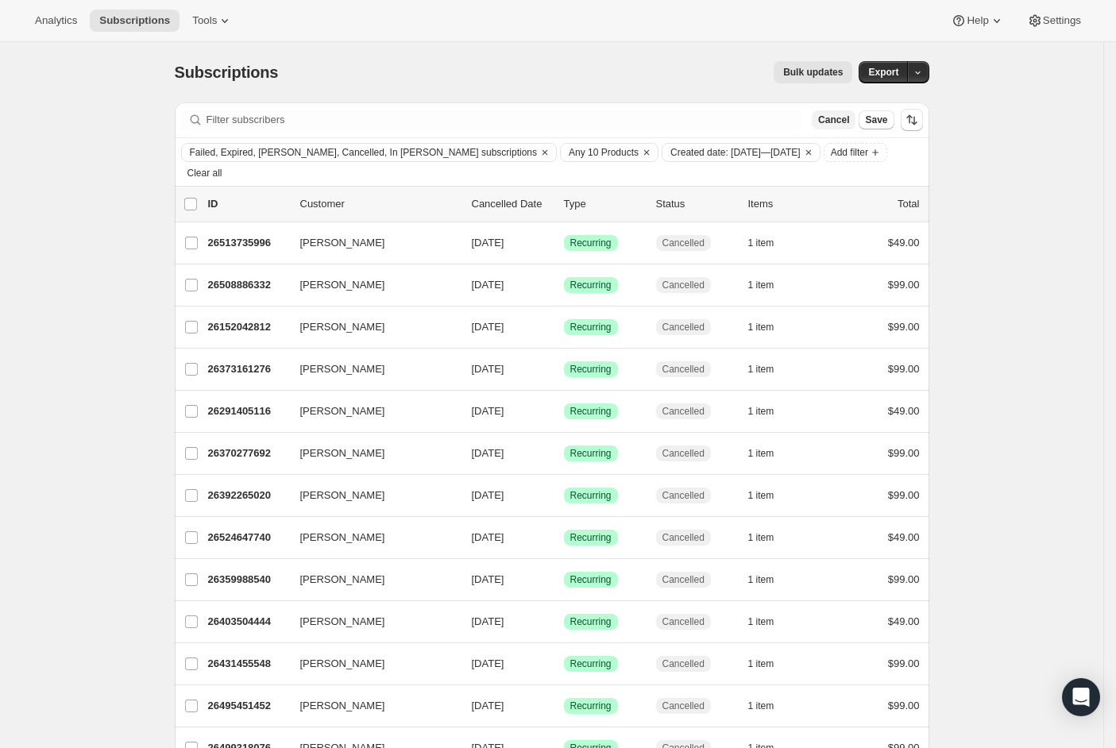
click at [829, 123] on span "Cancel" at bounding box center [833, 120] width 31 height 13
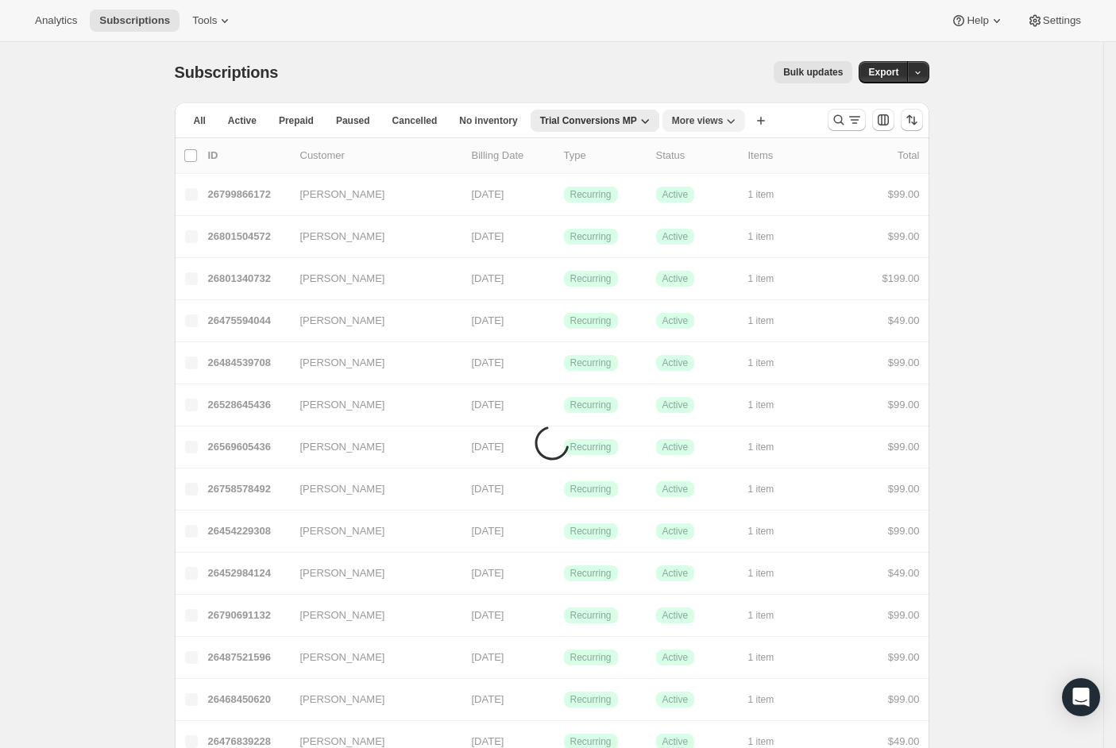
click at [723, 113] on button "More views" at bounding box center [703, 121] width 83 height 22
click at [715, 238] on button "Trial Conversions Sermonary" at bounding box center [755, 242] width 159 height 29
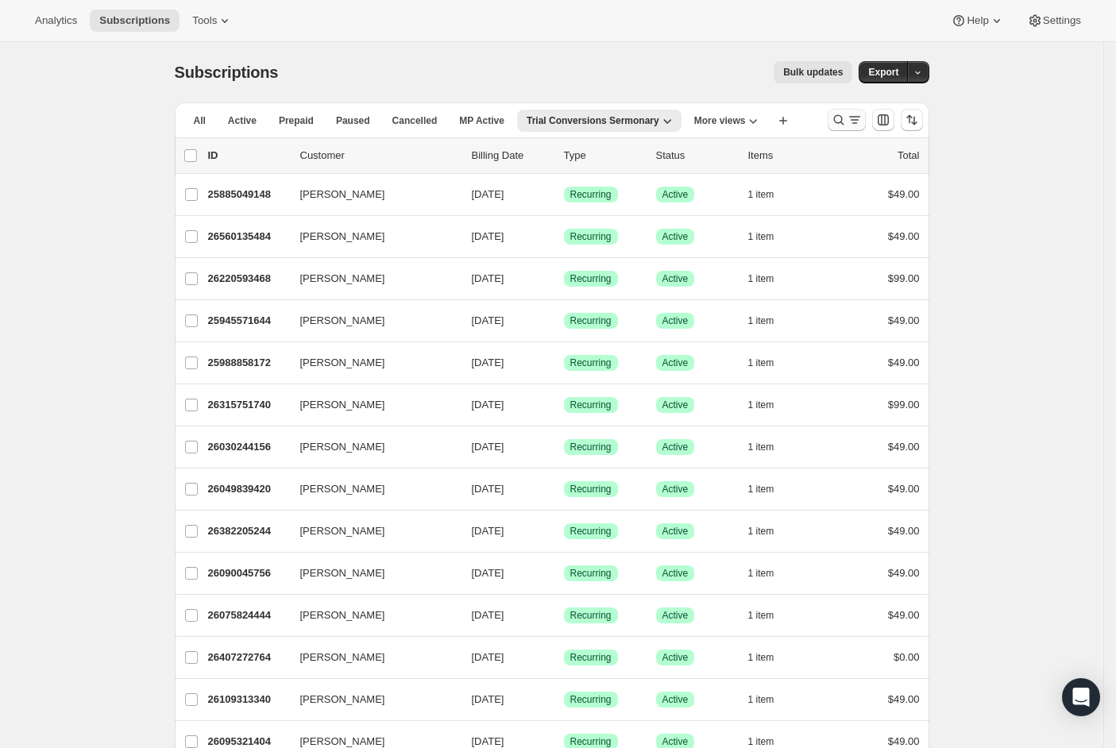
click at [843, 123] on icon "Search and filter results" at bounding box center [838, 120] width 10 height 10
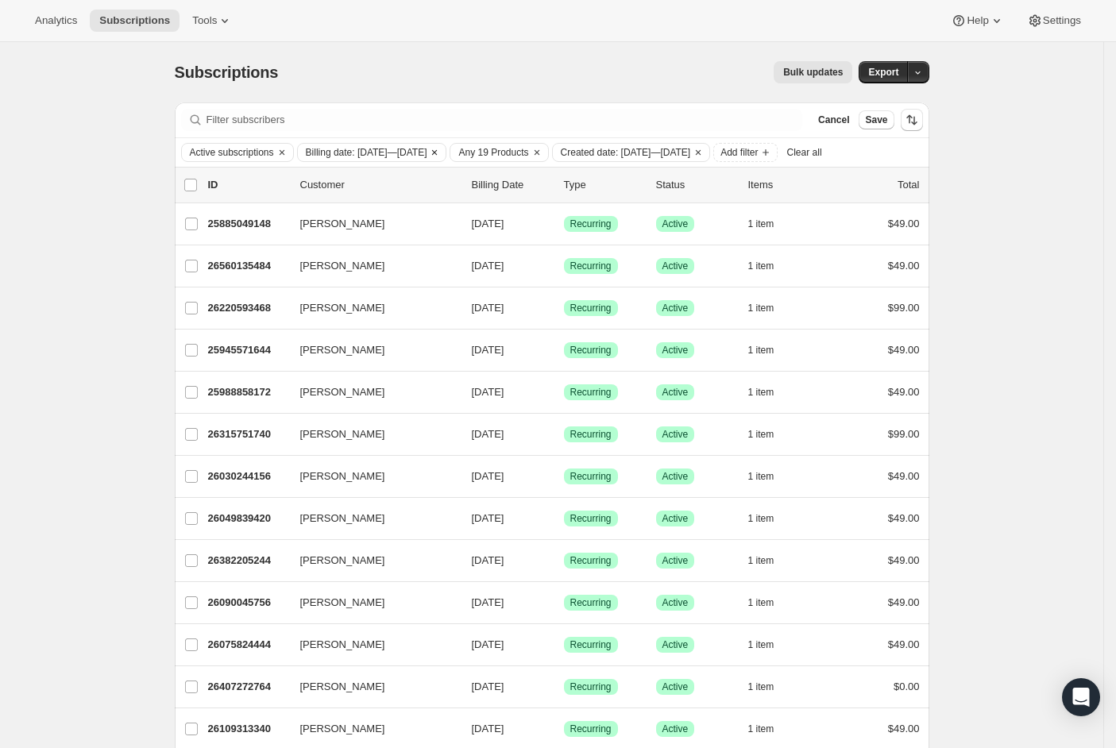
click at [441, 152] on icon "Clear" at bounding box center [434, 152] width 13 height 13
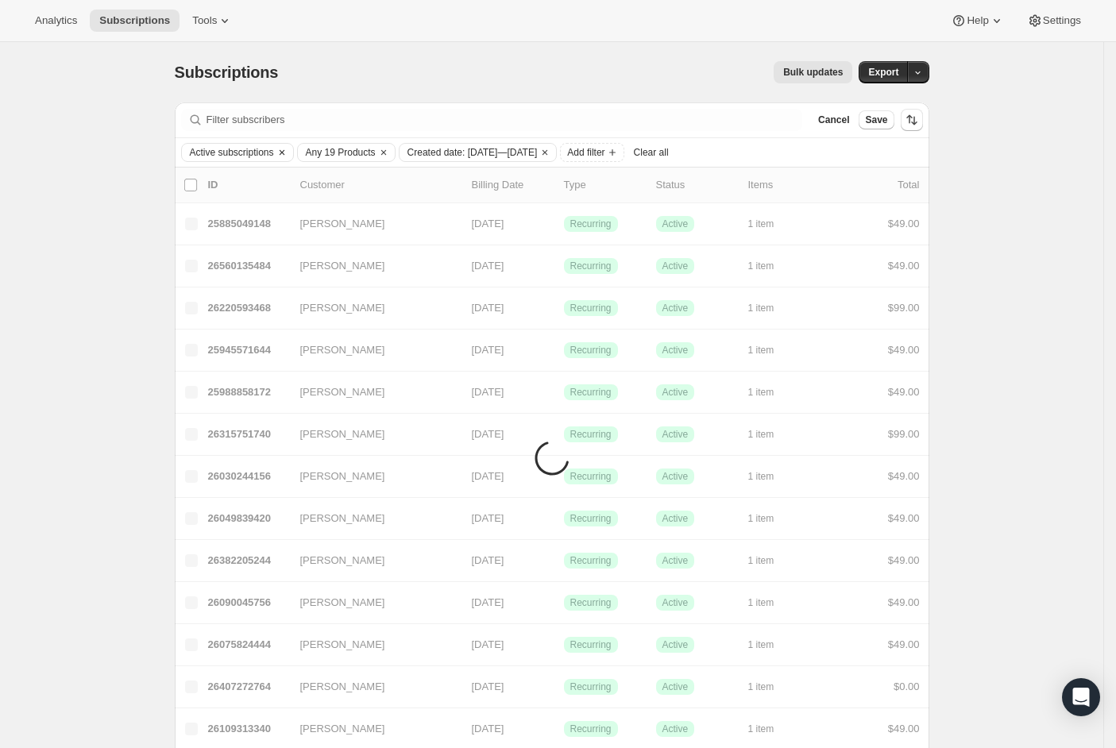
click at [268, 155] on span "Active subscriptions" at bounding box center [232, 152] width 84 height 13
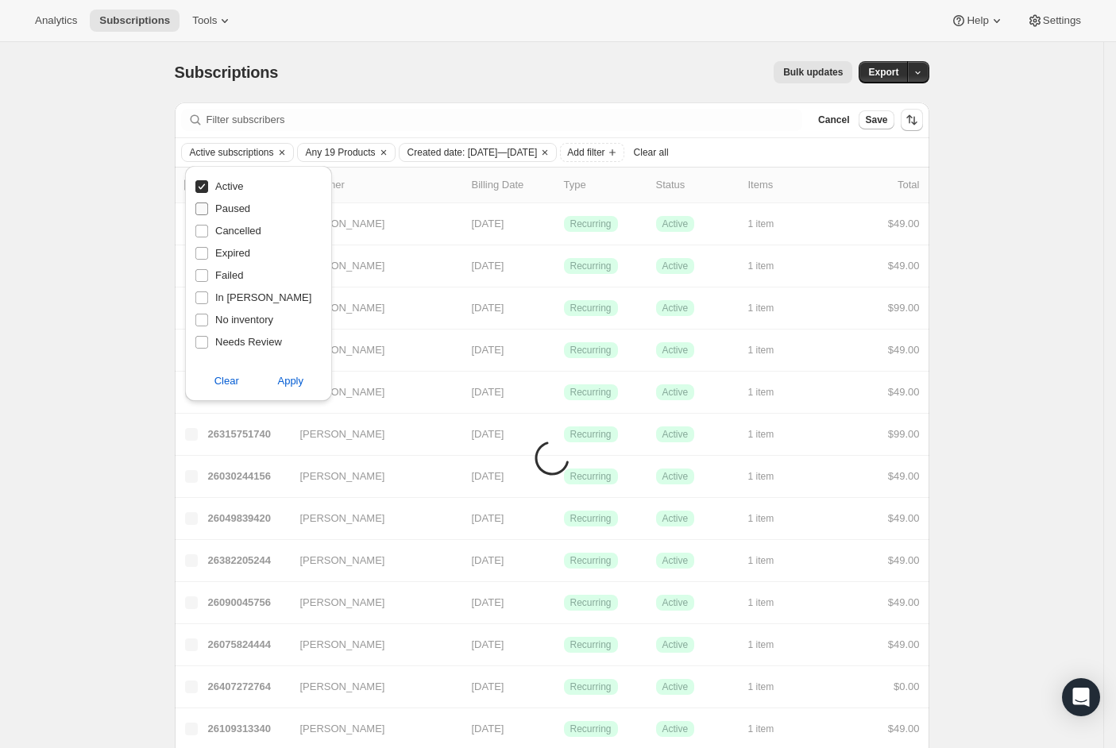
click at [207, 203] on input "Paused" at bounding box center [201, 208] width 13 height 13
checkbox input "true"
click at [205, 225] on input "Cancelled" at bounding box center [201, 231] width 13 height 13
checkbox input "true"
click at [206, 256] on input "Expired" at bounding box center [201, 253] width 13 height 13
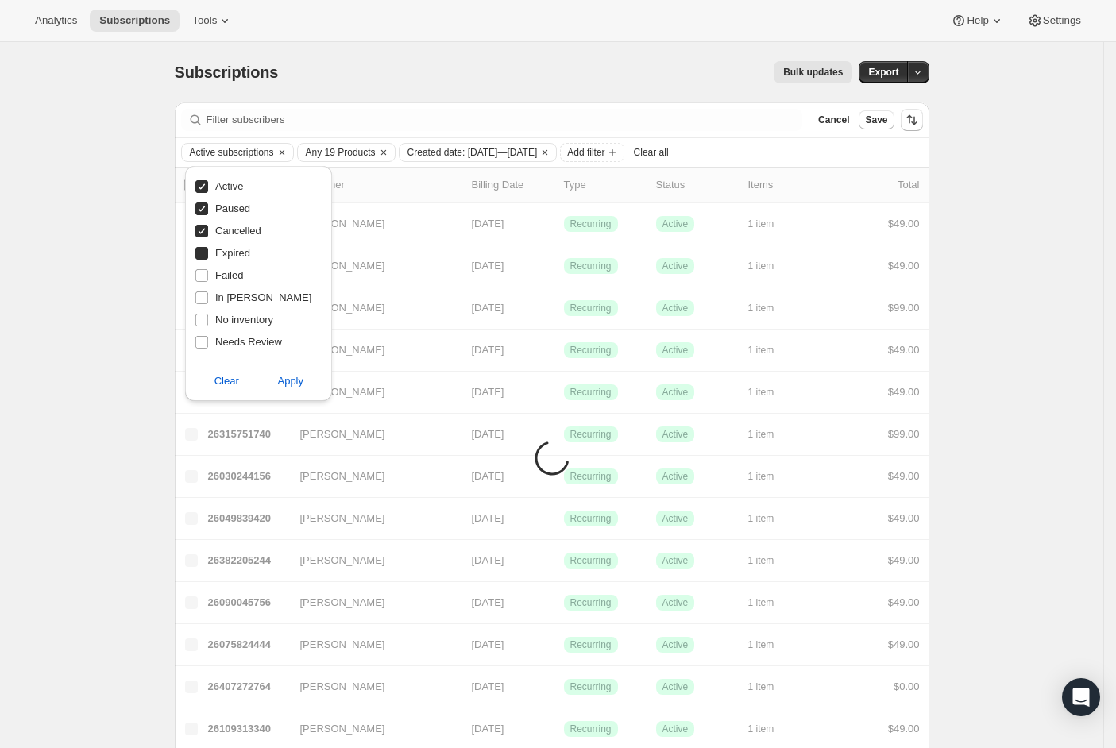
checkbox input "true"
click at [205, 272] on input "Failed" at bounding box center [201, 275] width 13 height 13
checkbox input "true"
click at [202, 295] on input "In [PERSON_NAME]" at bounding box center [201, 297] width 13 height 13
checkbox input "true"
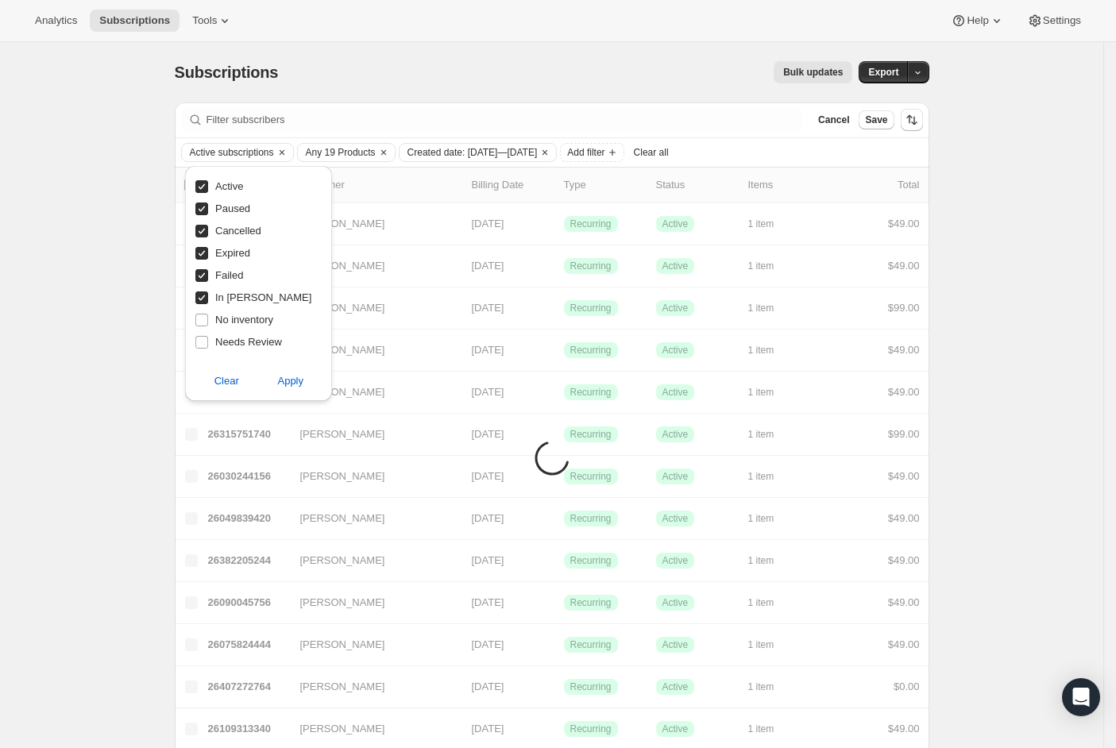
click at [201, 188] on input "Active" at bounding box center [201, 186] width 13 height 13
checkbox input "false"
click at [285, 376] on span "Apply" at bounding box center [290, 381] width 26 height 16
